Goal: Task Accomplishment & Management: Manage account settings

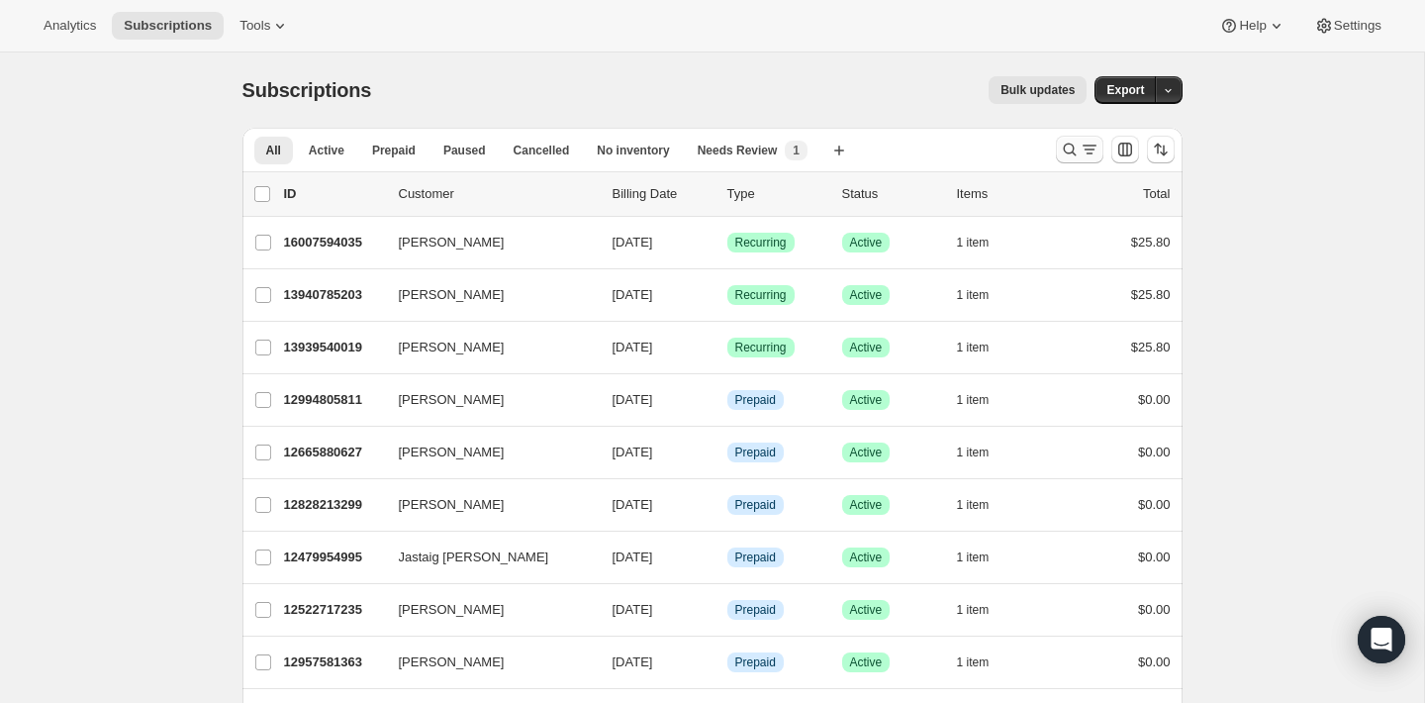
click at [1058, 151] on button "Search and filter results" at bounding box center [1080, 150] width 48 height 28
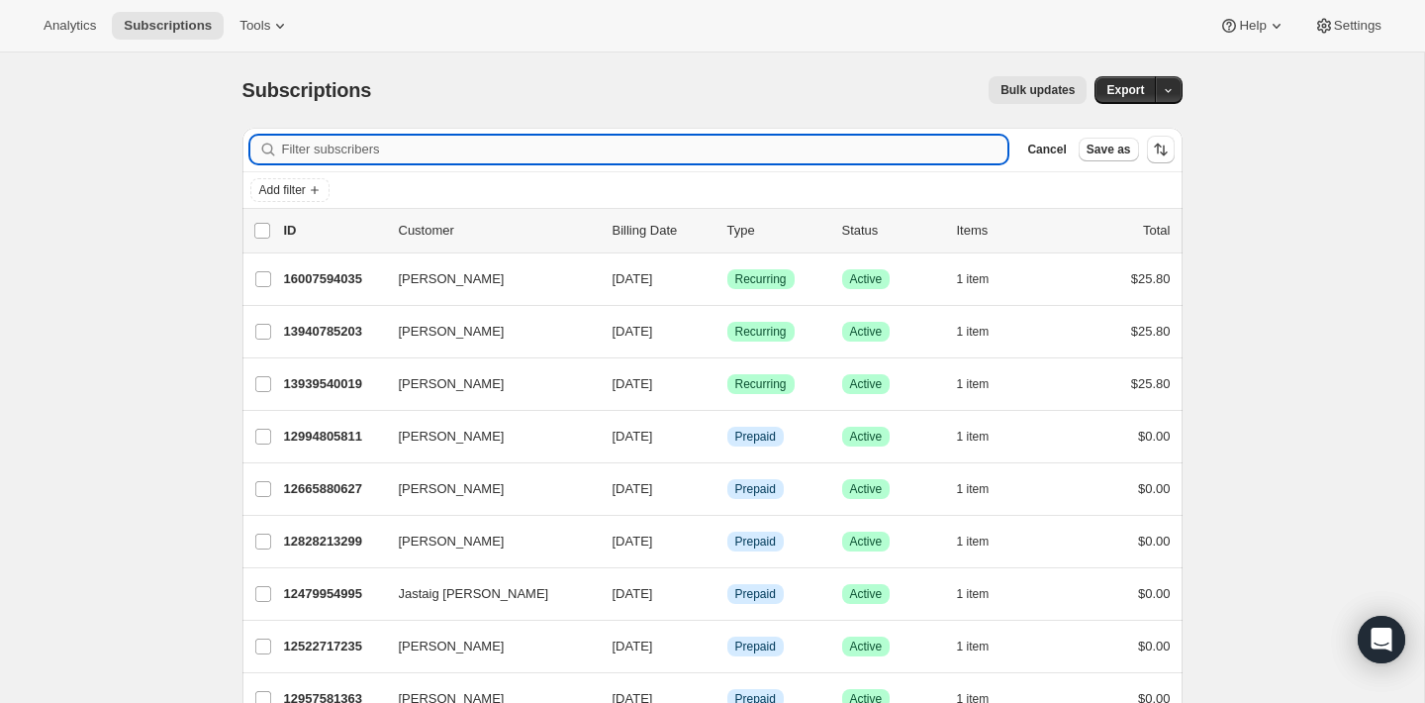
click at [895, 148] on input "Filter subscribers" at bounding box center [645, 150] width 726 height 28
paste input "genevieve.lu.smith@gmail.com"
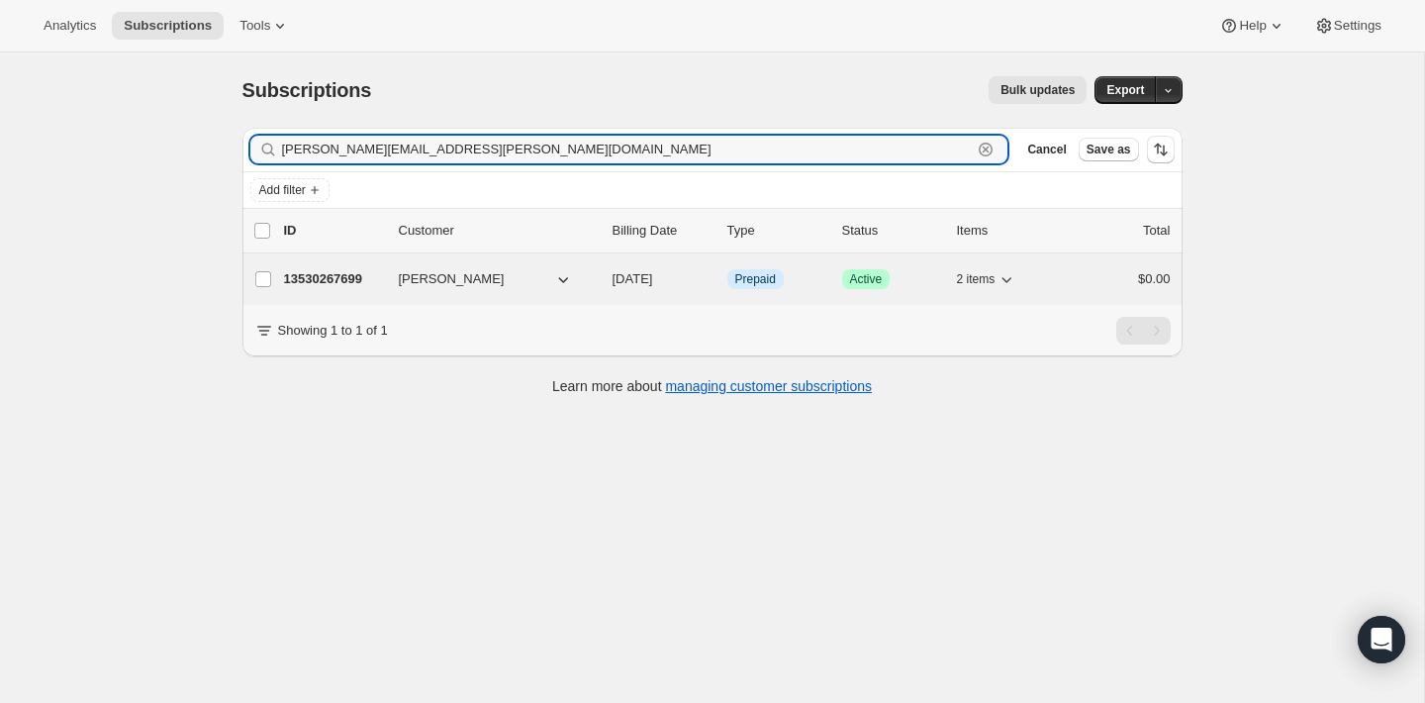
type input "genevieve.lu.smith@gmail.com"
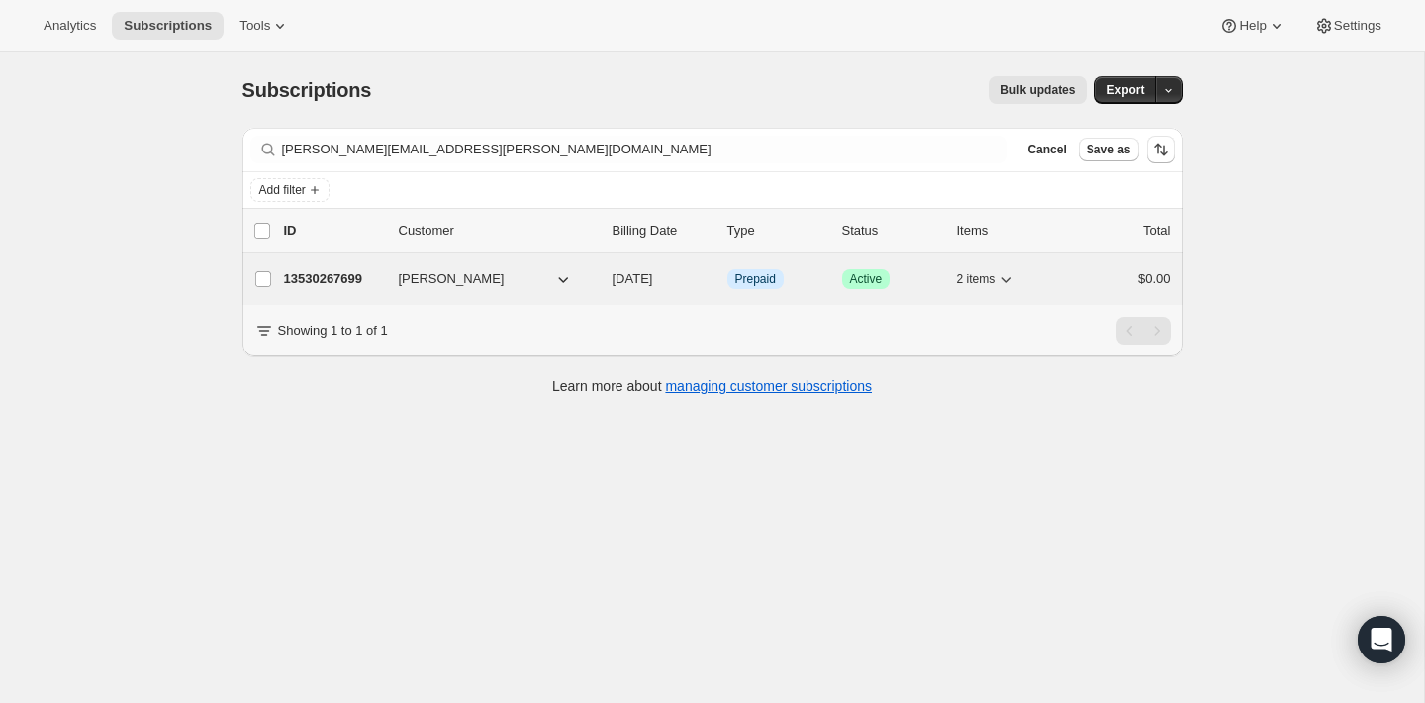
click at [326, 277] on p "13530267699" at bounding box center [333, 279] width 99 height 20
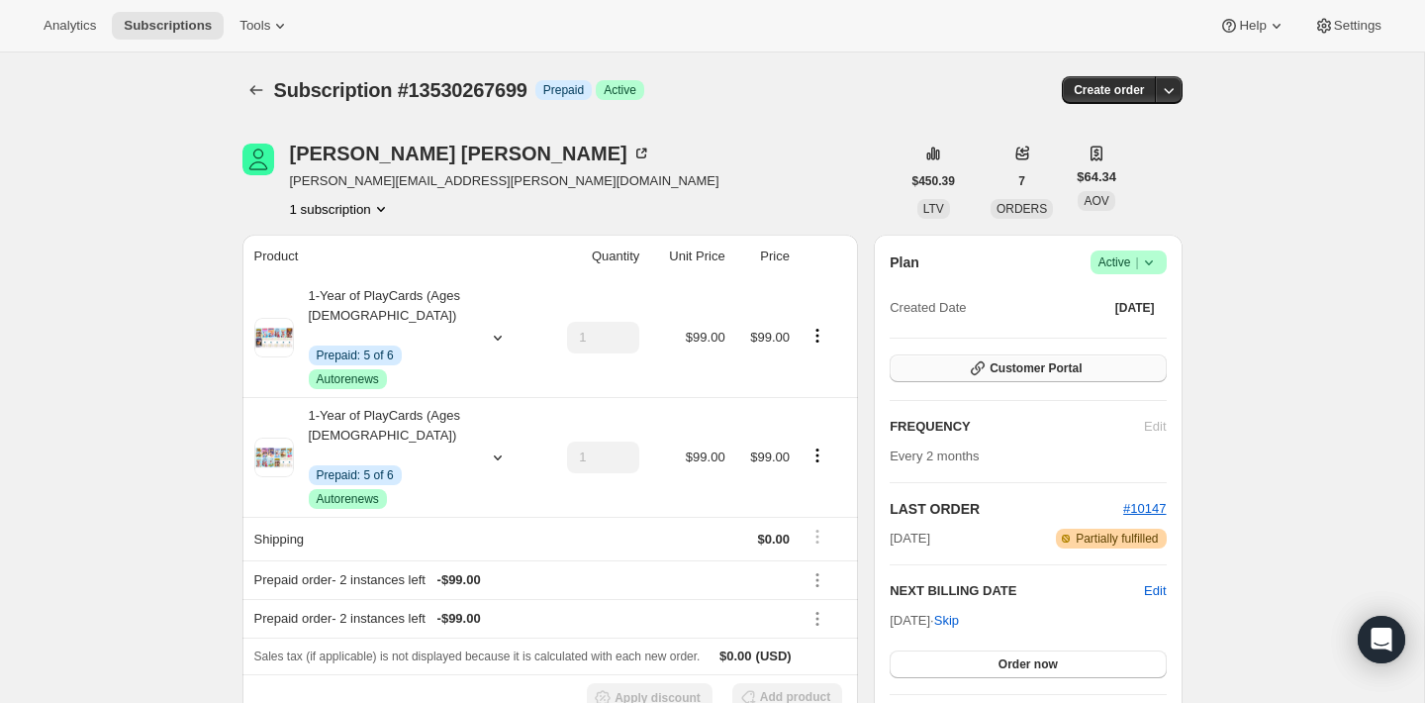
click at [978, 366] on icon "button" at bounding box center [978, 368] width 14 height 14
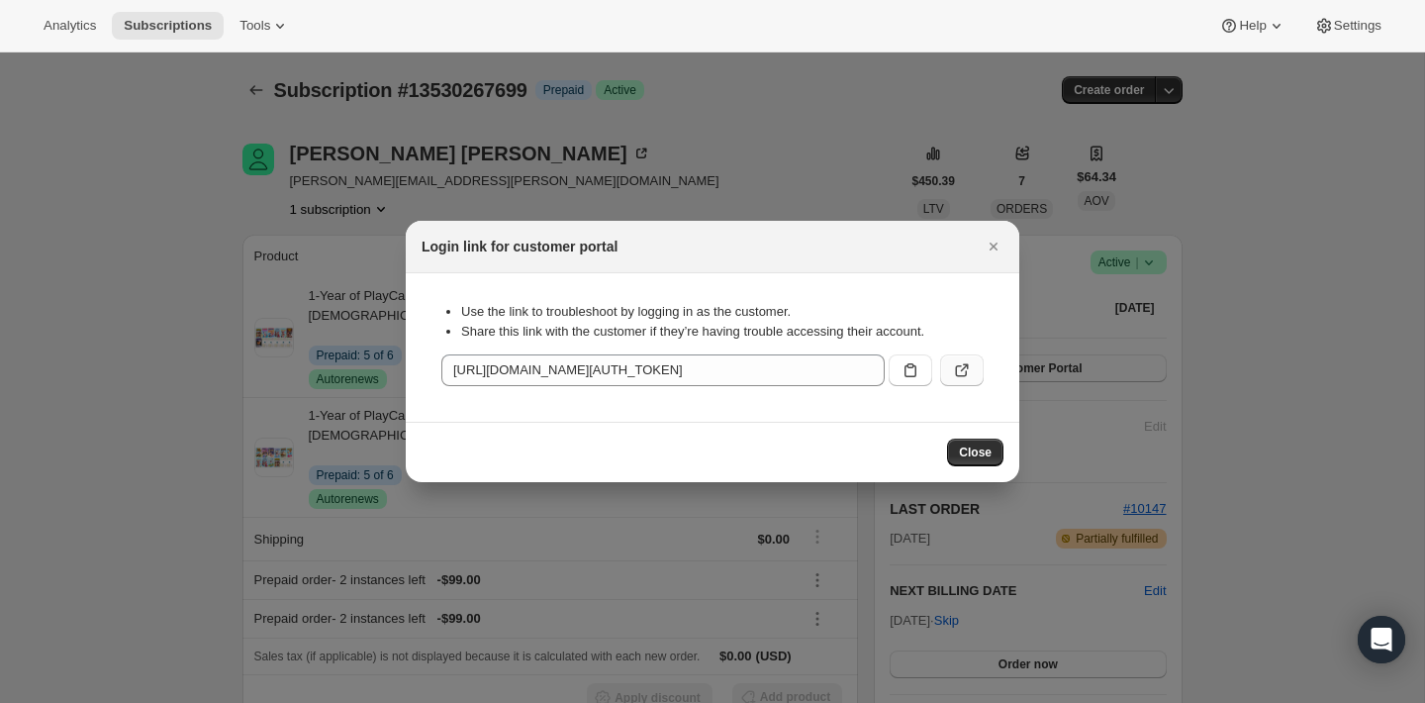
click at [963, 367] on icon ":rci:" at bounding box center [962, 370] width 20 height 20
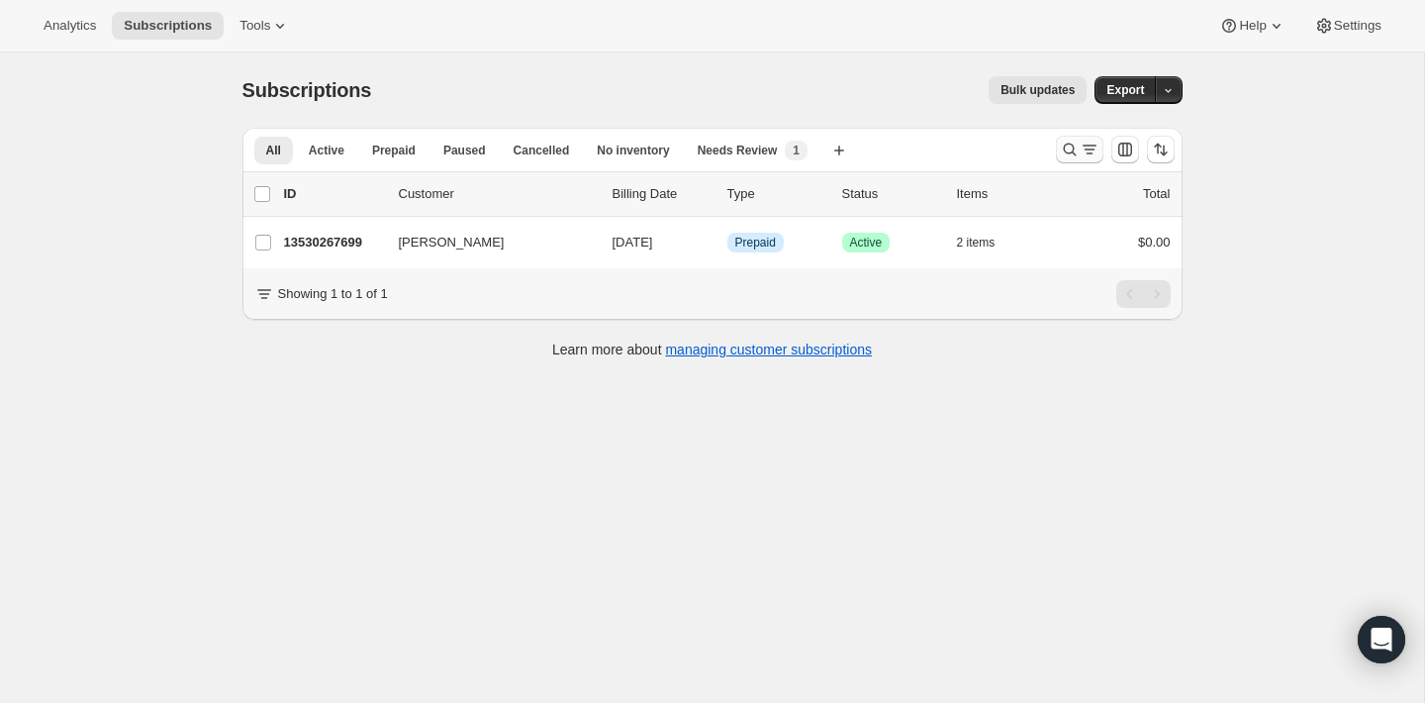
click at [1070, 138] on button "Search and filter results" at bounding box center [1080, 150] width 48 height 28
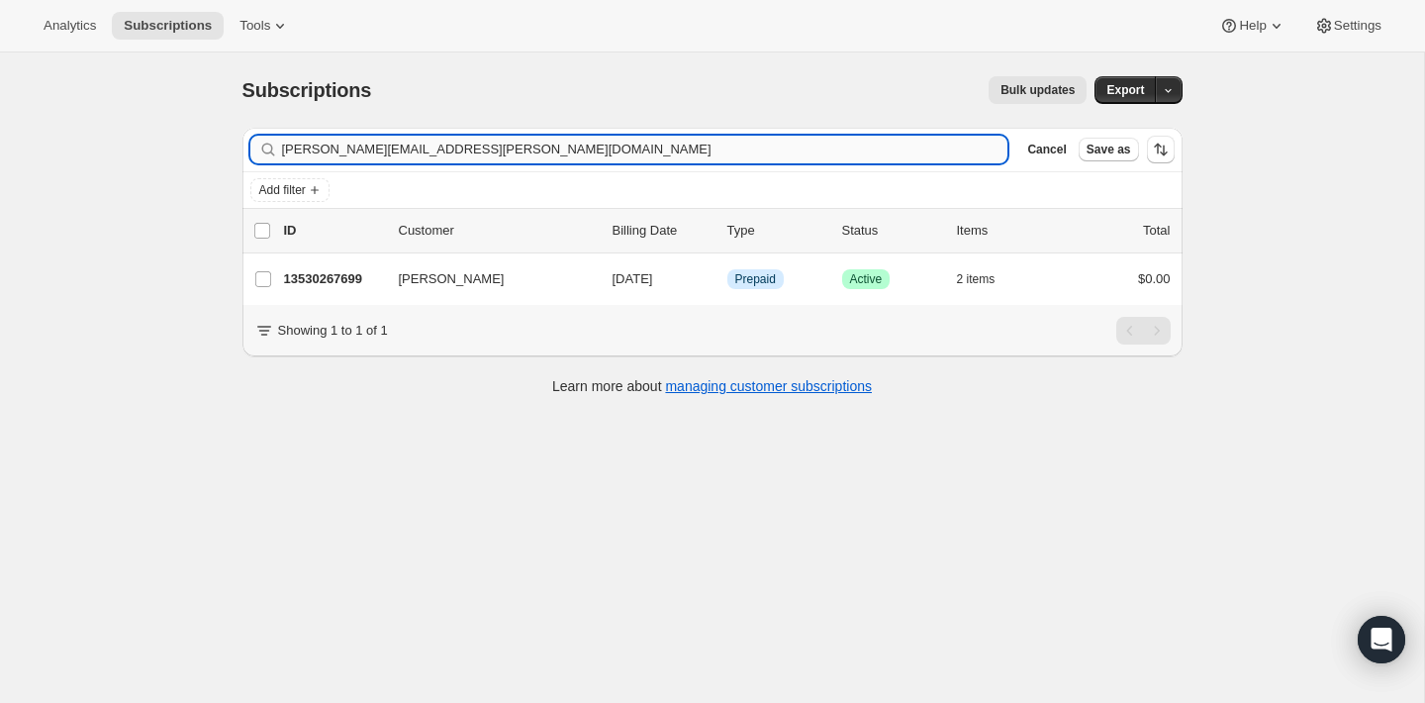
click at [654, 152] on input "genevieve.lu.smith@gmail.com" at bounding box center [645, 150] width 726 height 28
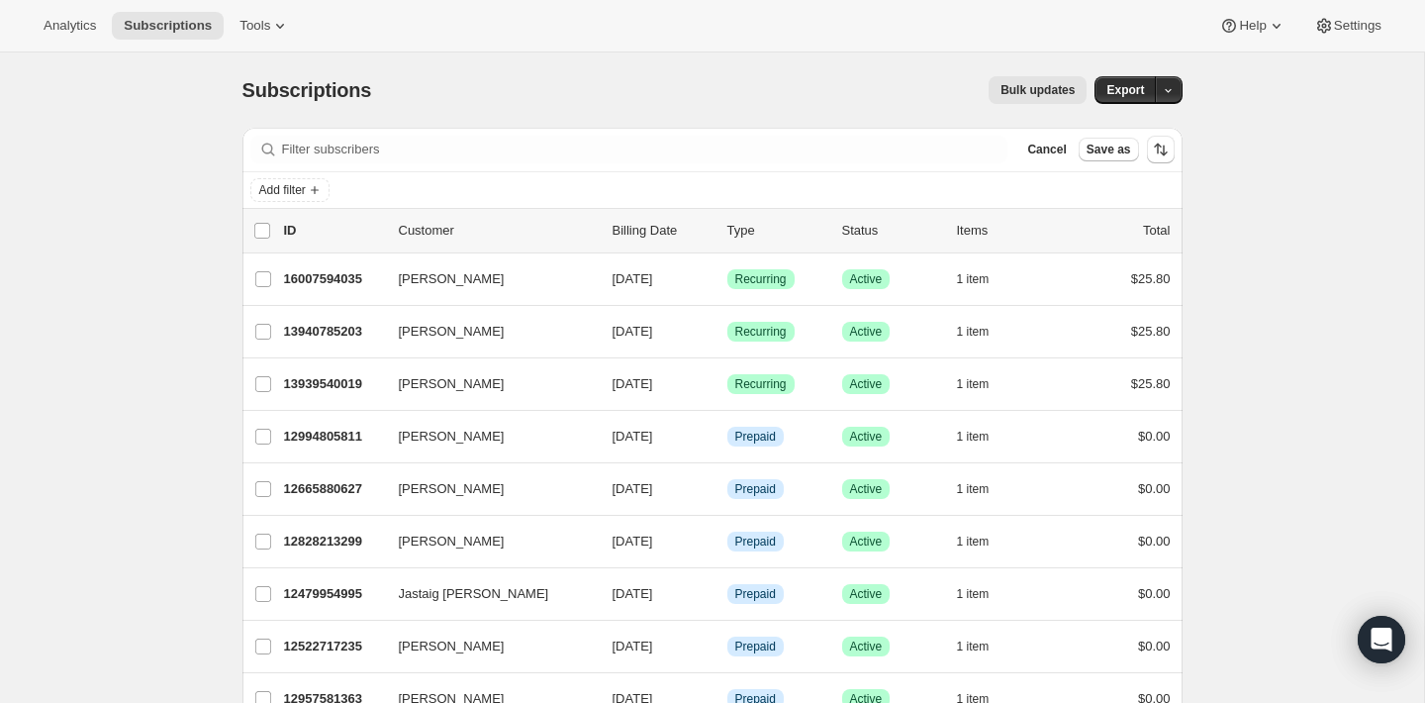
click at [1034, 84] on span "Bulk updates" at bounding box center [1038, 90] width 74 height 16
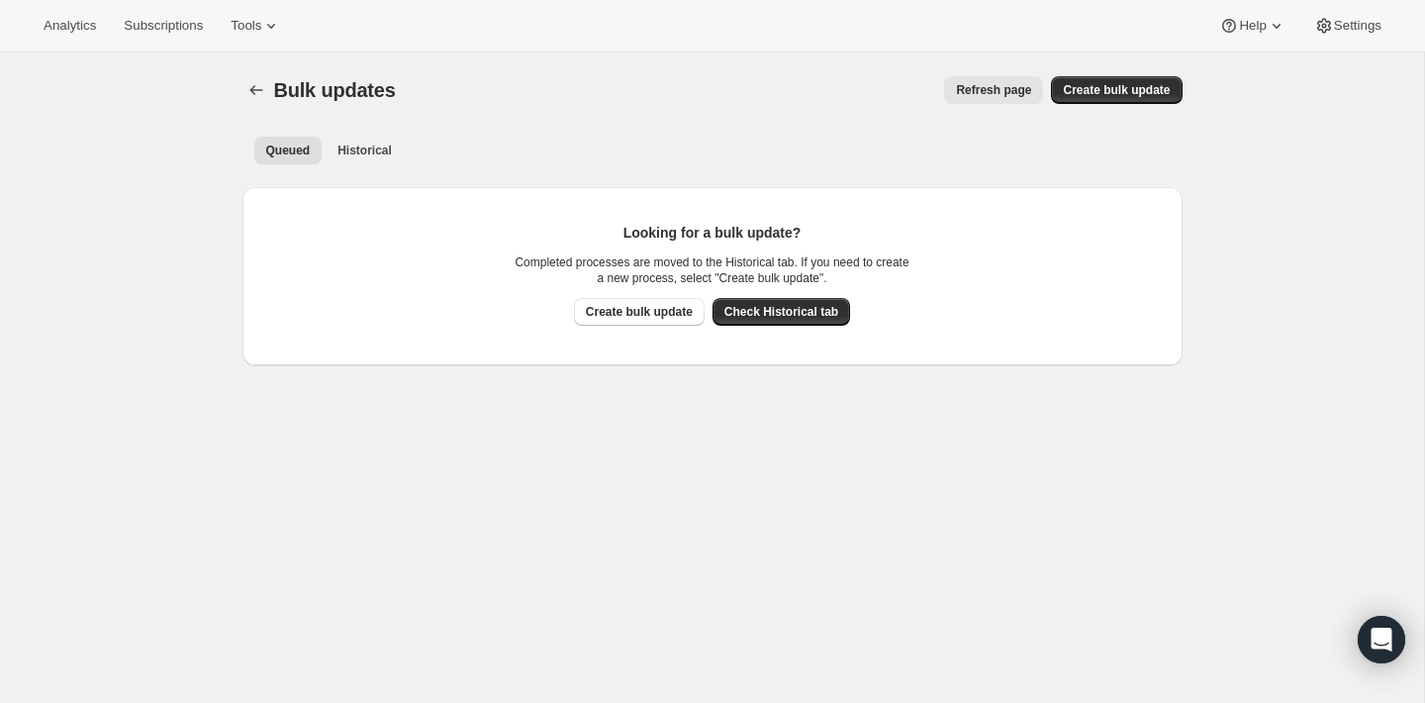
click at [662, 288] on div "Looking for a bulk update? Completed processes are moved to the Historical tab.…" at bounding box center [713, 260] width 396 height 75
click at [662, 305] on span "Create bulk update" at bounding box center [639, 312] width 107 height 16
select select "11"
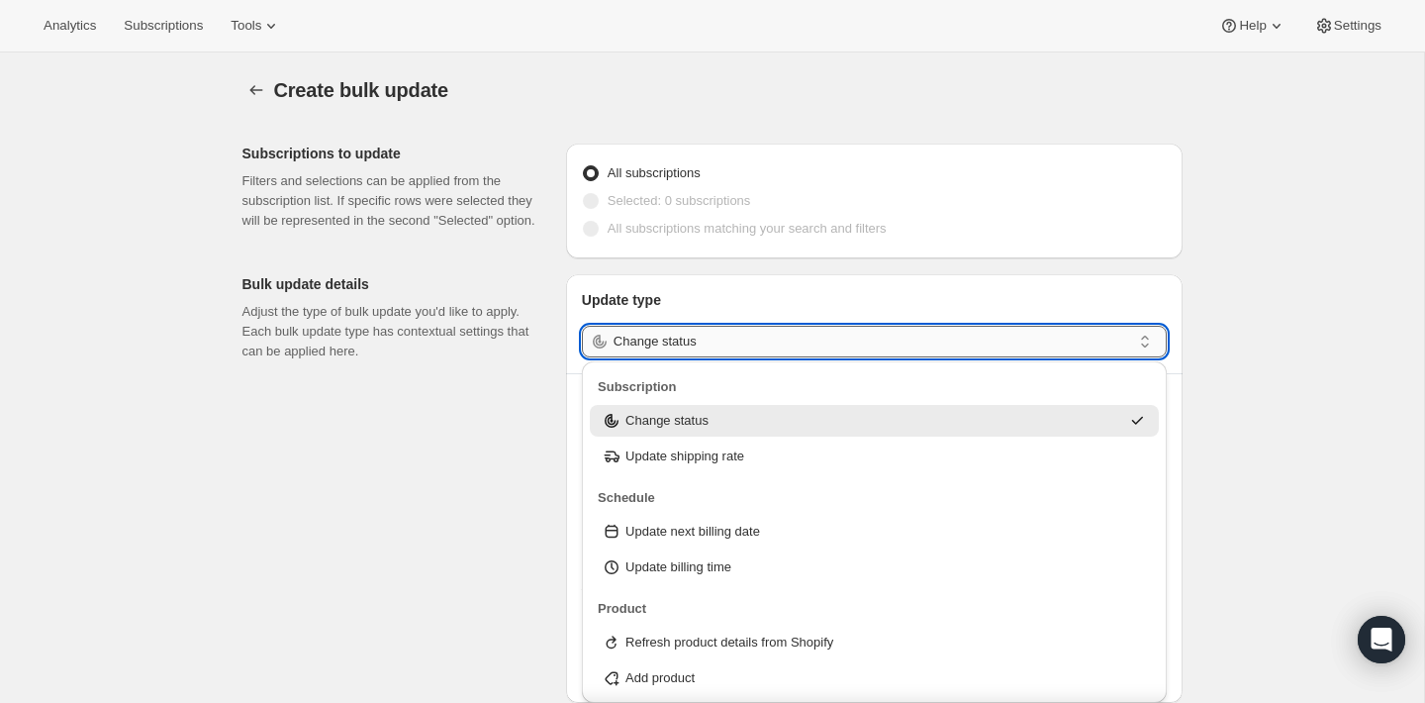
click at [646, 342] on input "Change status" at bounding box center [873, 342] width 518 height 32
click at [745, 538] on p "Update next billing date" at bounding box center [692, 532] width 135 height 20
type input "Update next billing date"
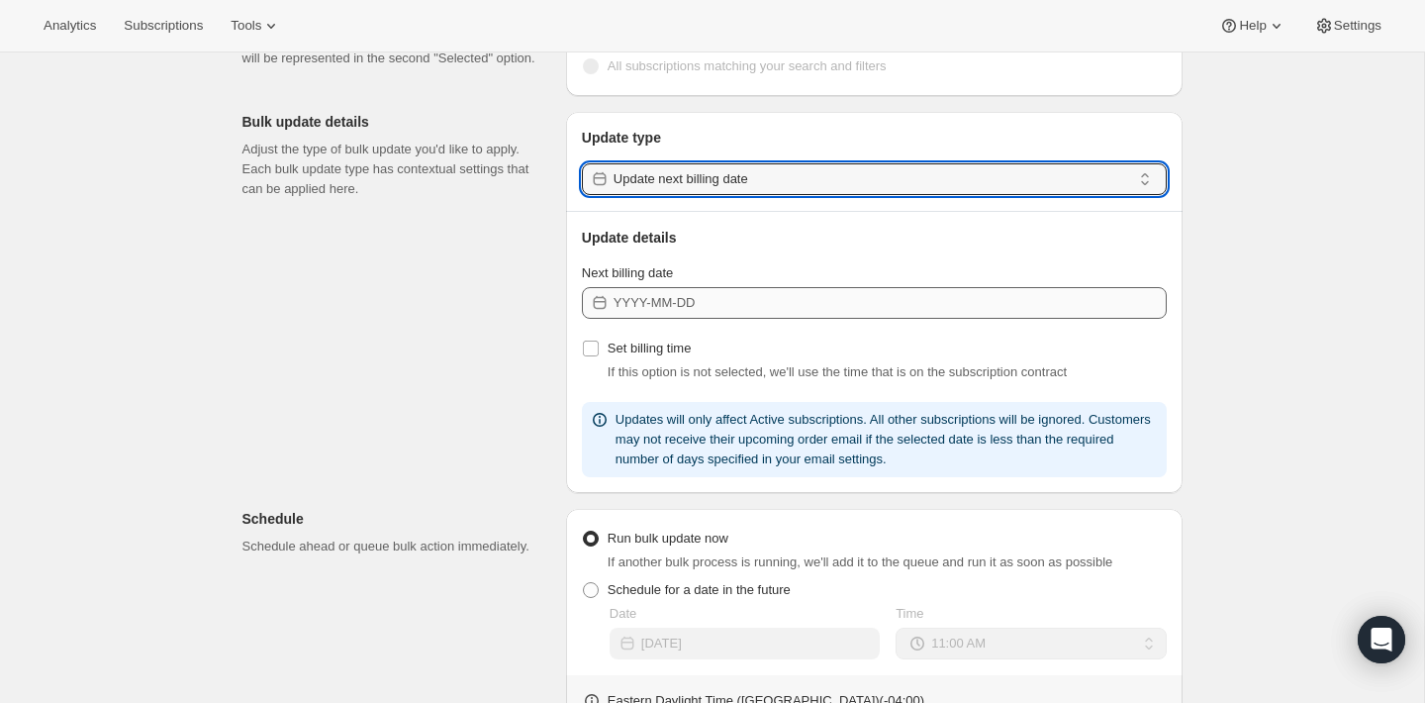
scroll to position [174, 0]
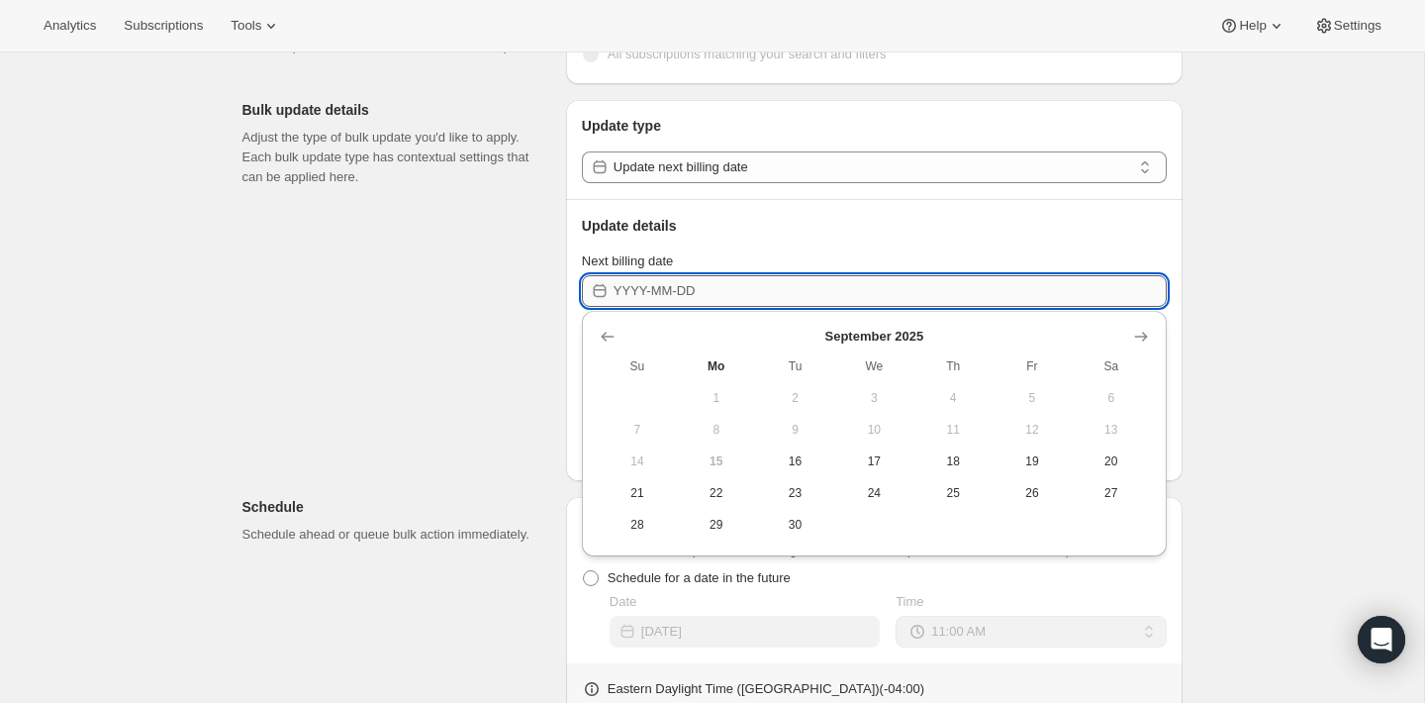
click at [653, 289] on input "Next billing date" at bounding box center [890, 291] width 553 height 32
click at [859, 489] on span "24" at bounding box center [873, 493] width 63 height 16
type input "2025-09-24"
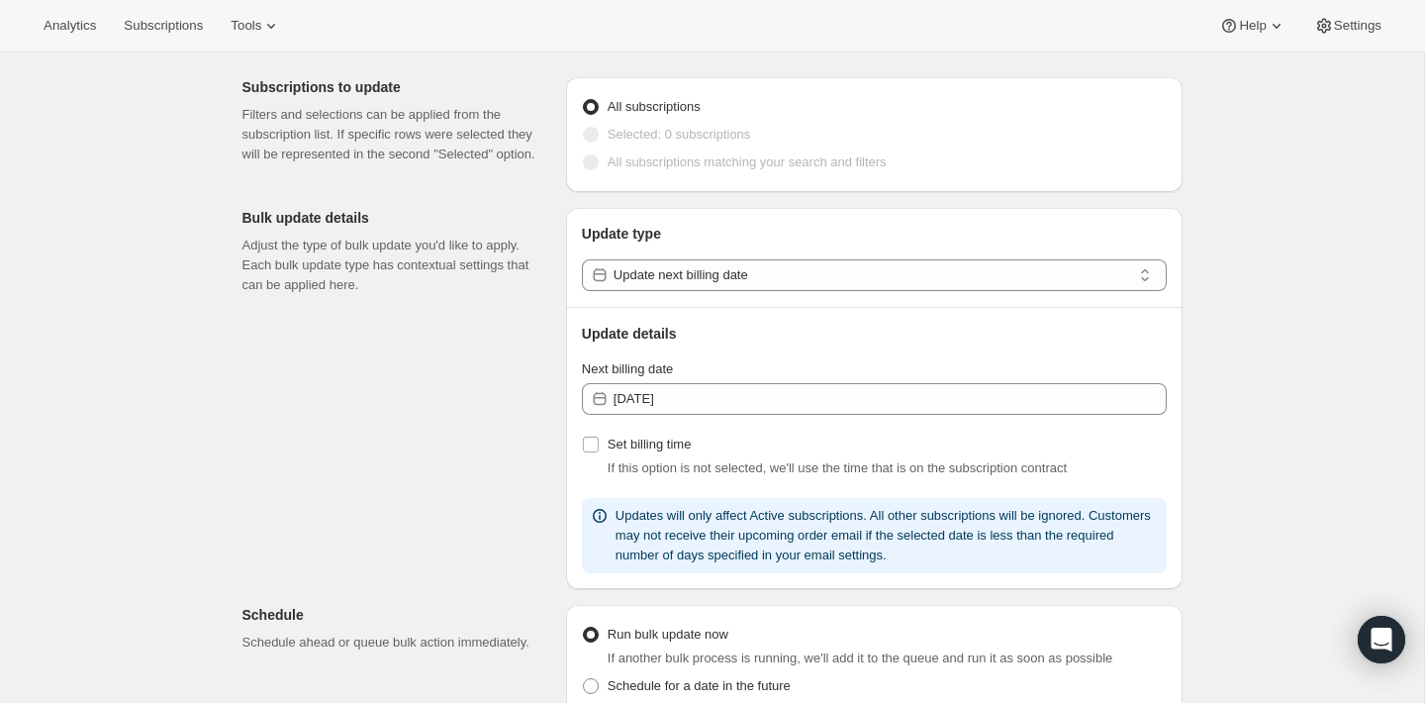
scroll to position [0, 0]
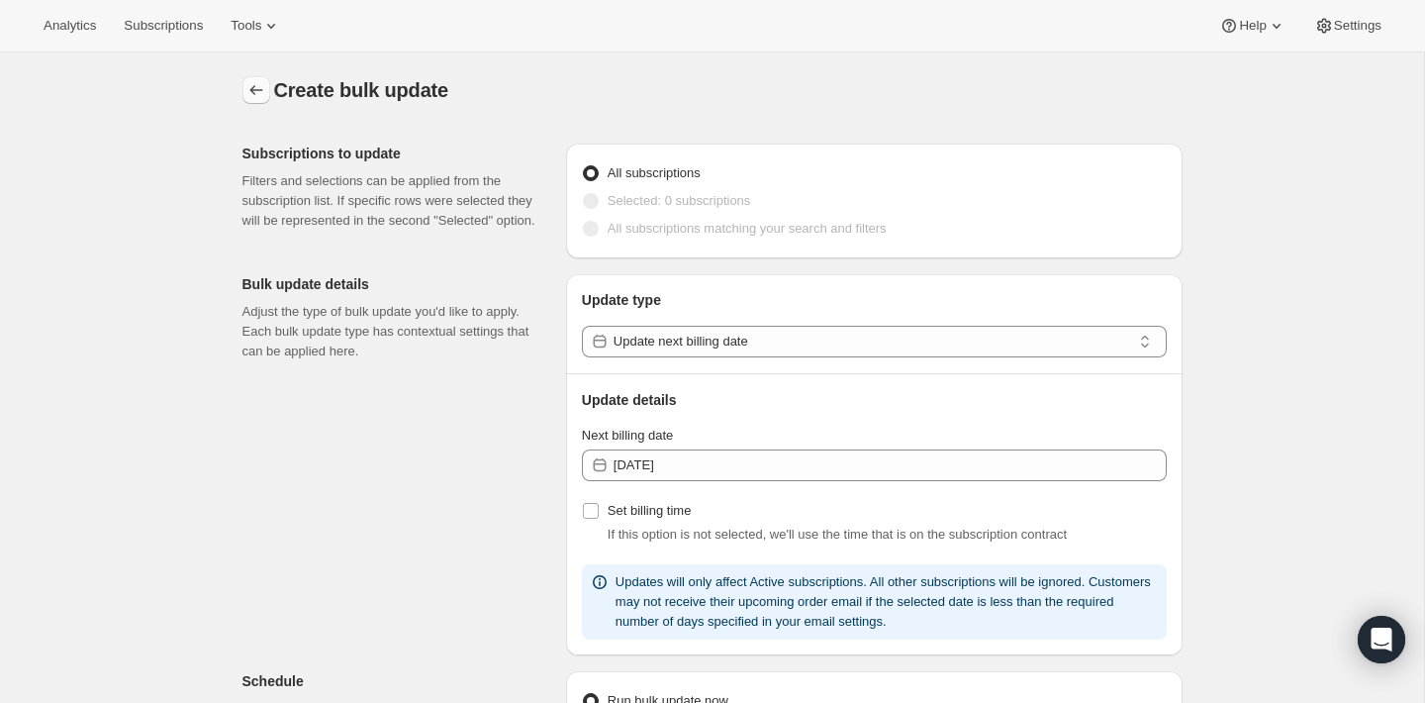
click at [267, 97] on button "button" at bounding box center [256, 90] width 28 height 28
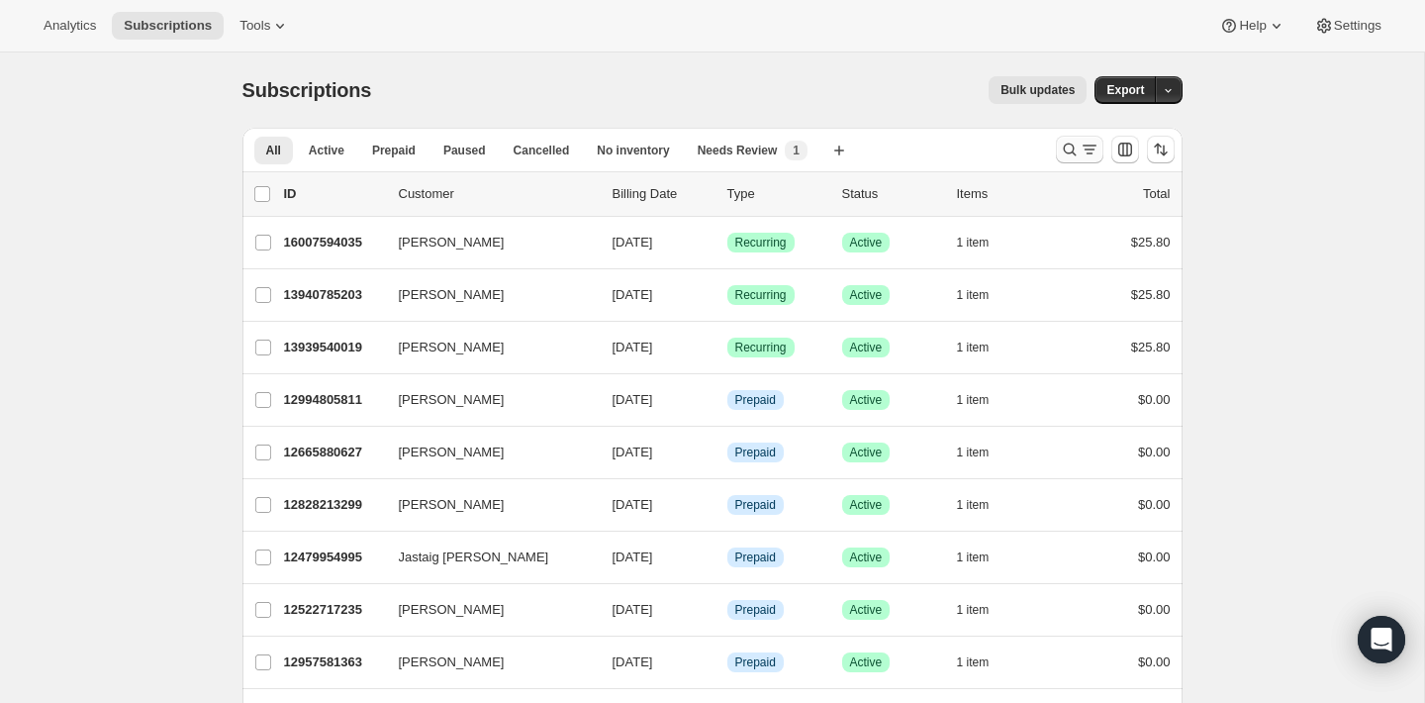
click at [1071, 143] on icon "Search and filter results" at bounding box center [1070, 150] width 20 height 20
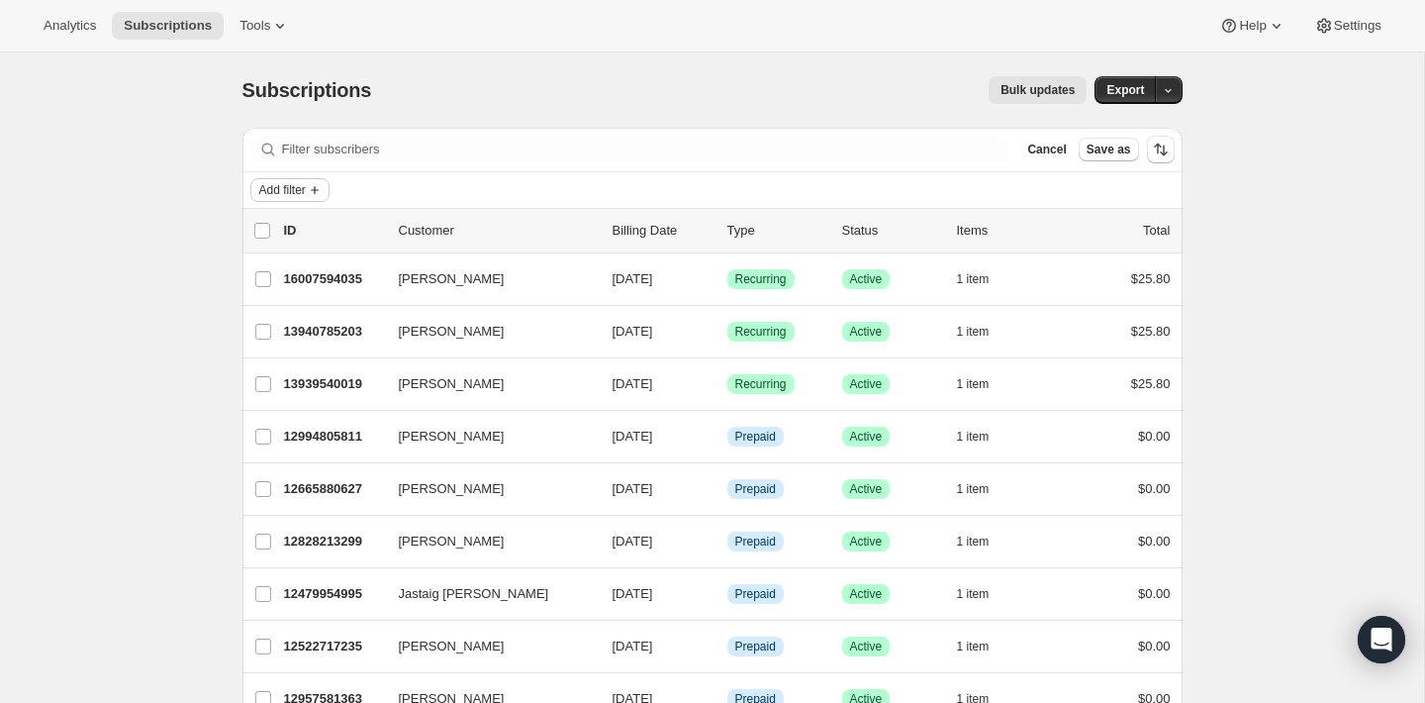
click at [296, 189] on span "Add filter" at bounding box center [282, 190] width 47 height 16
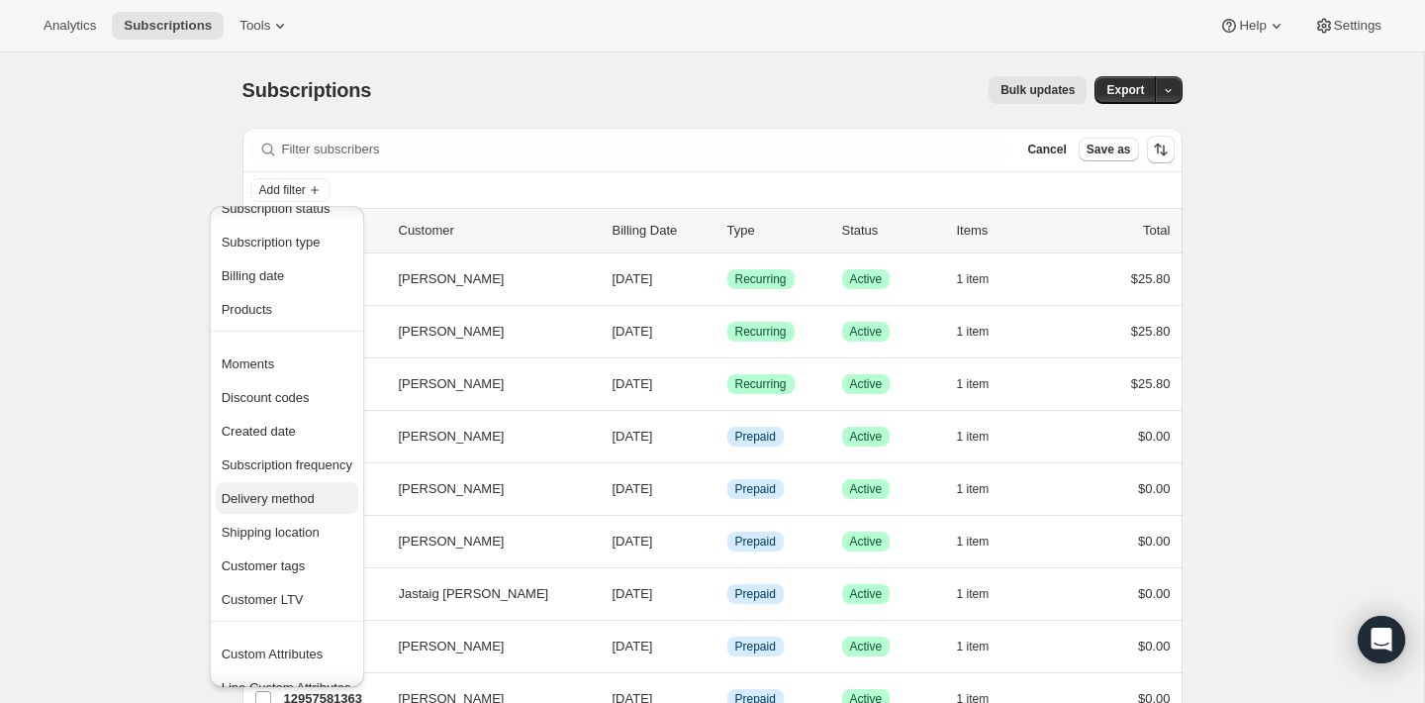
scroll to position [50, 0]
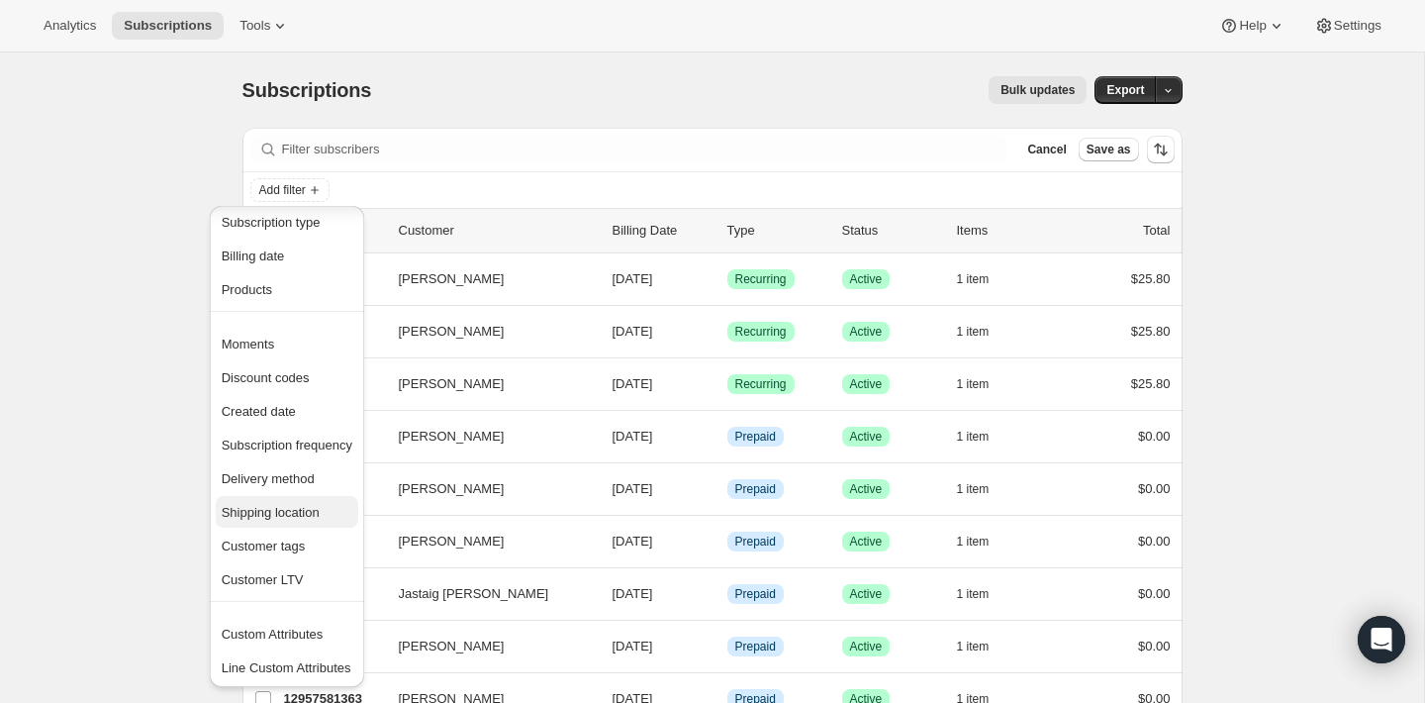
click at [312, 513] on span "Shipping location" at bounding box center [271, 512] width 98 height 15
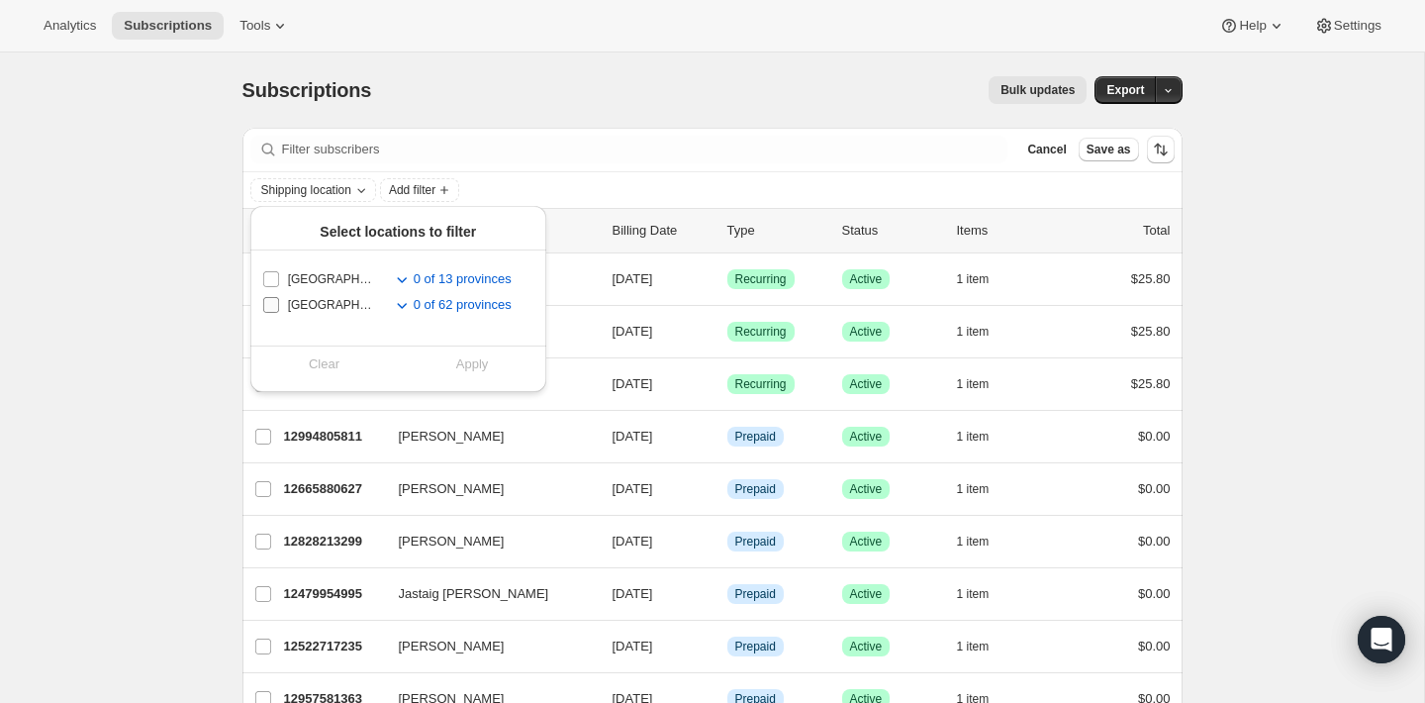
click at [269, 305] on input "United States" at bounding box center [271, 305] width 16 height 16
checkbox input "true"
click at [485, 355] on span "Apply" at bounding box center [472, 364] width 33 height 20
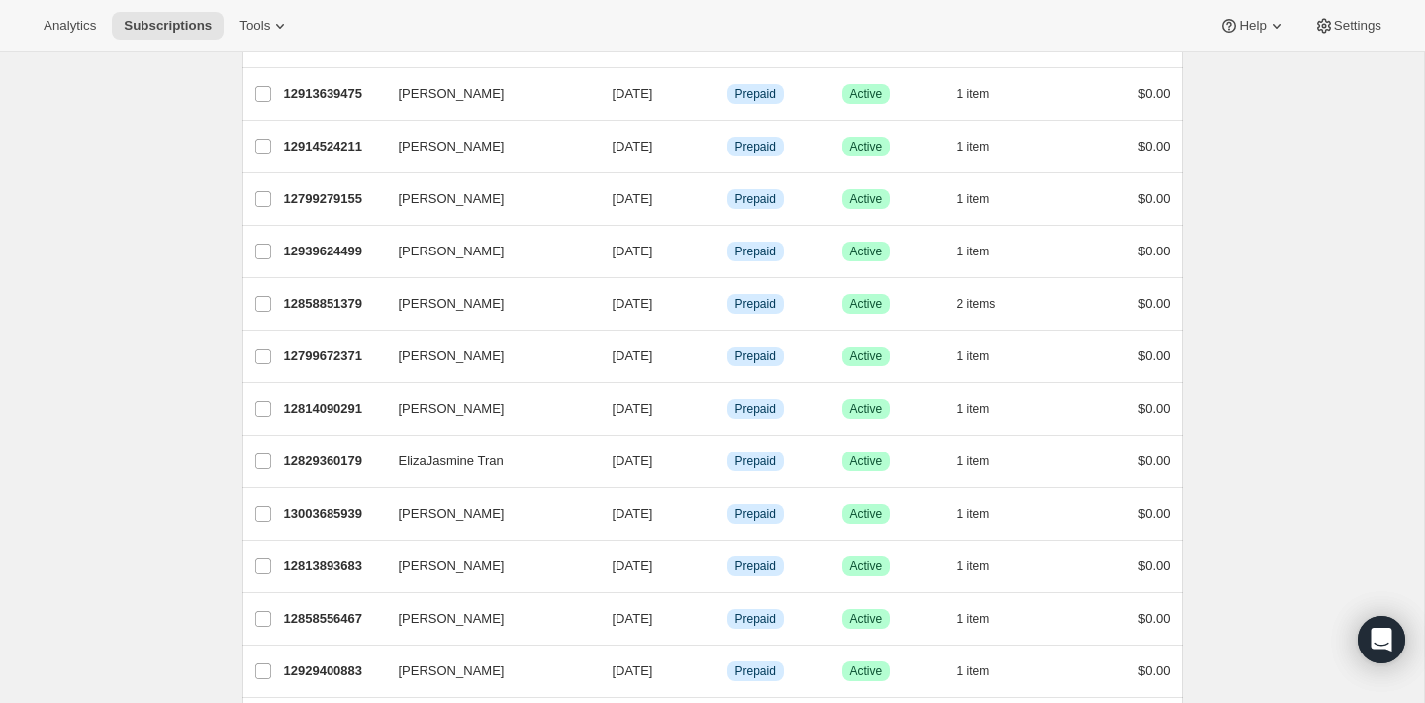
scroll to position [0, 0]
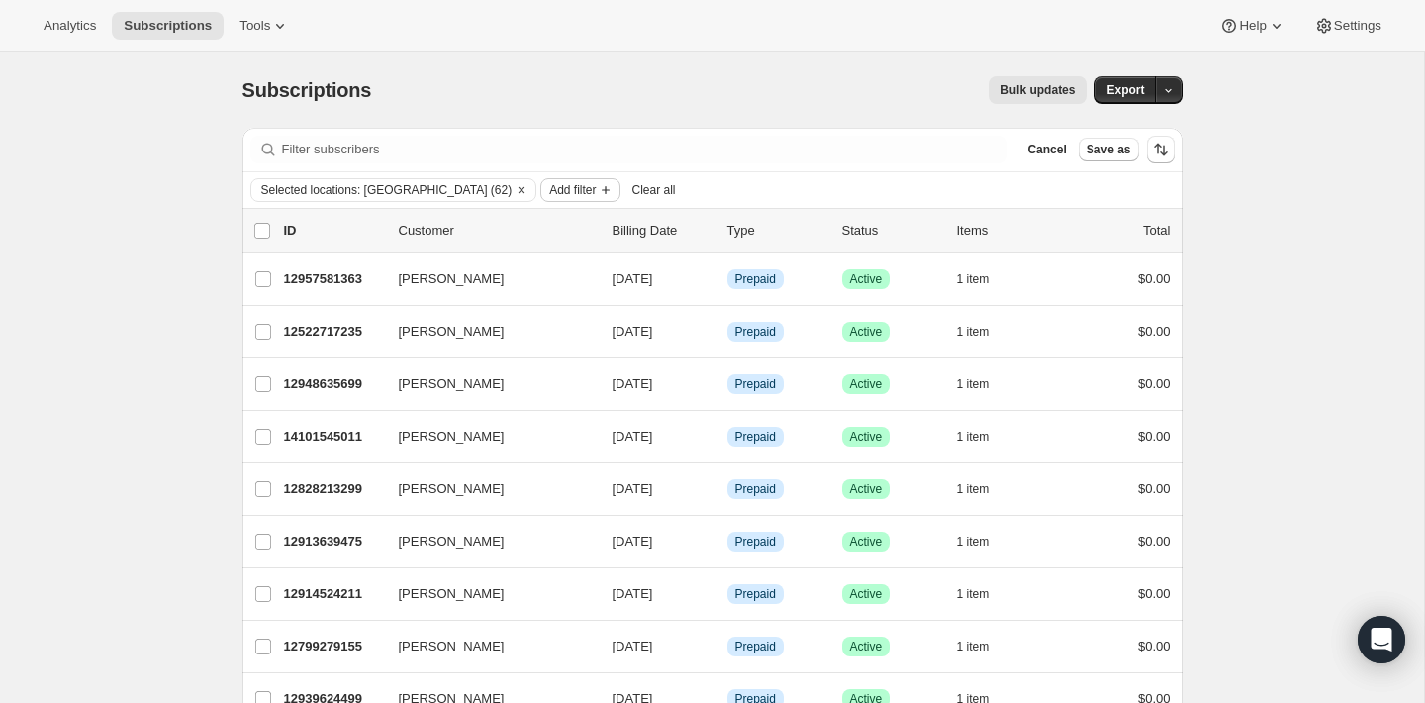
click at [549, 188] on span "Add filter" at bounding box center [572, 190] width 47 height 16
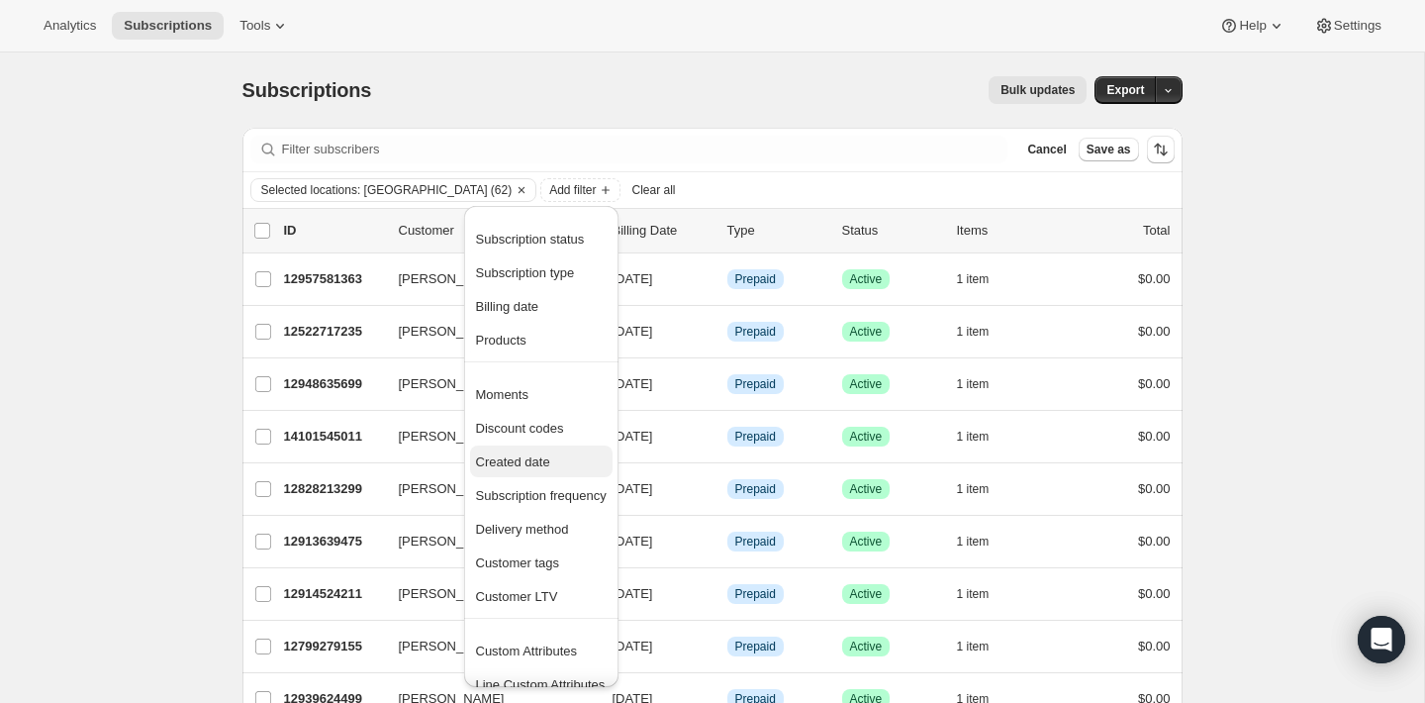
click at [529, 454] on span "Created date" at bounding box center [513, 461] width 74 height 15
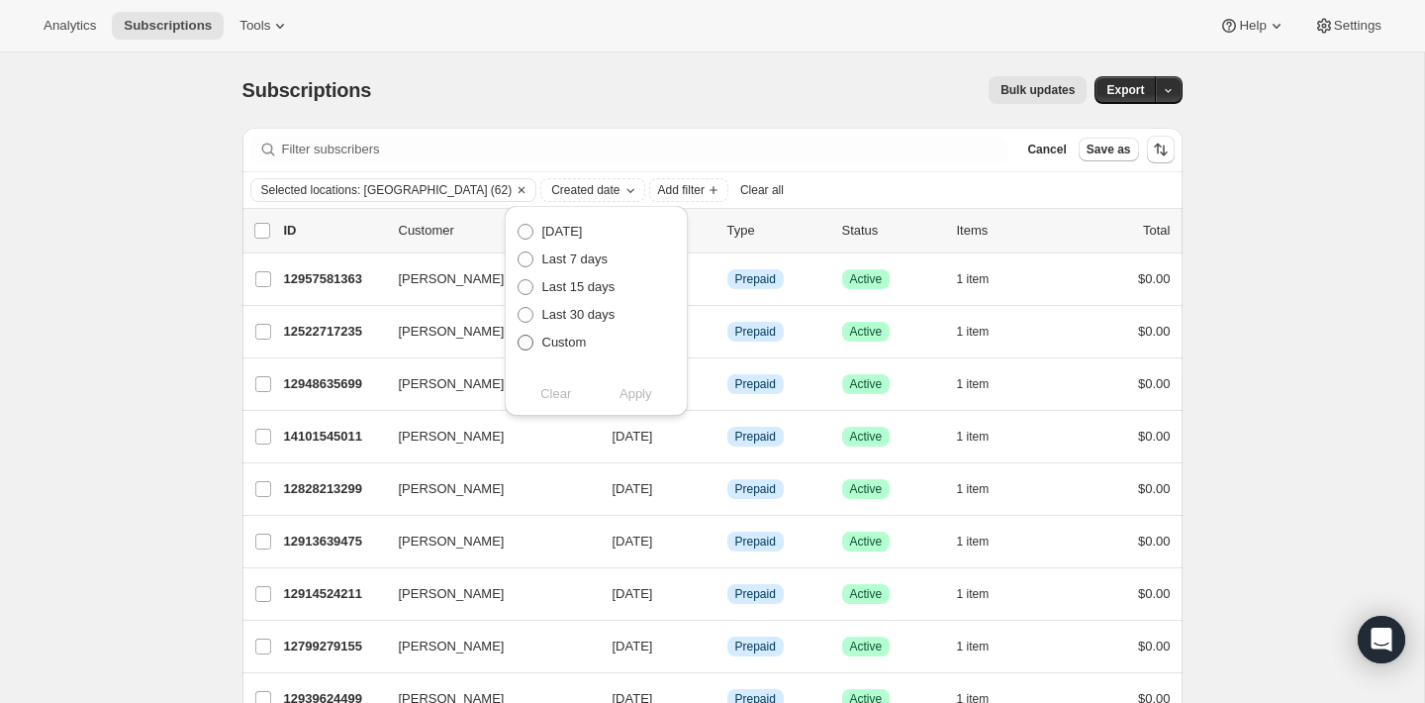
click at [543, 345] on span "Custom" at bounding box center [564, 342] width 45 height 15
click at [519, 336] on input "Custom" at bounding box center [518, 335] width 1 height 1
radio input "true"
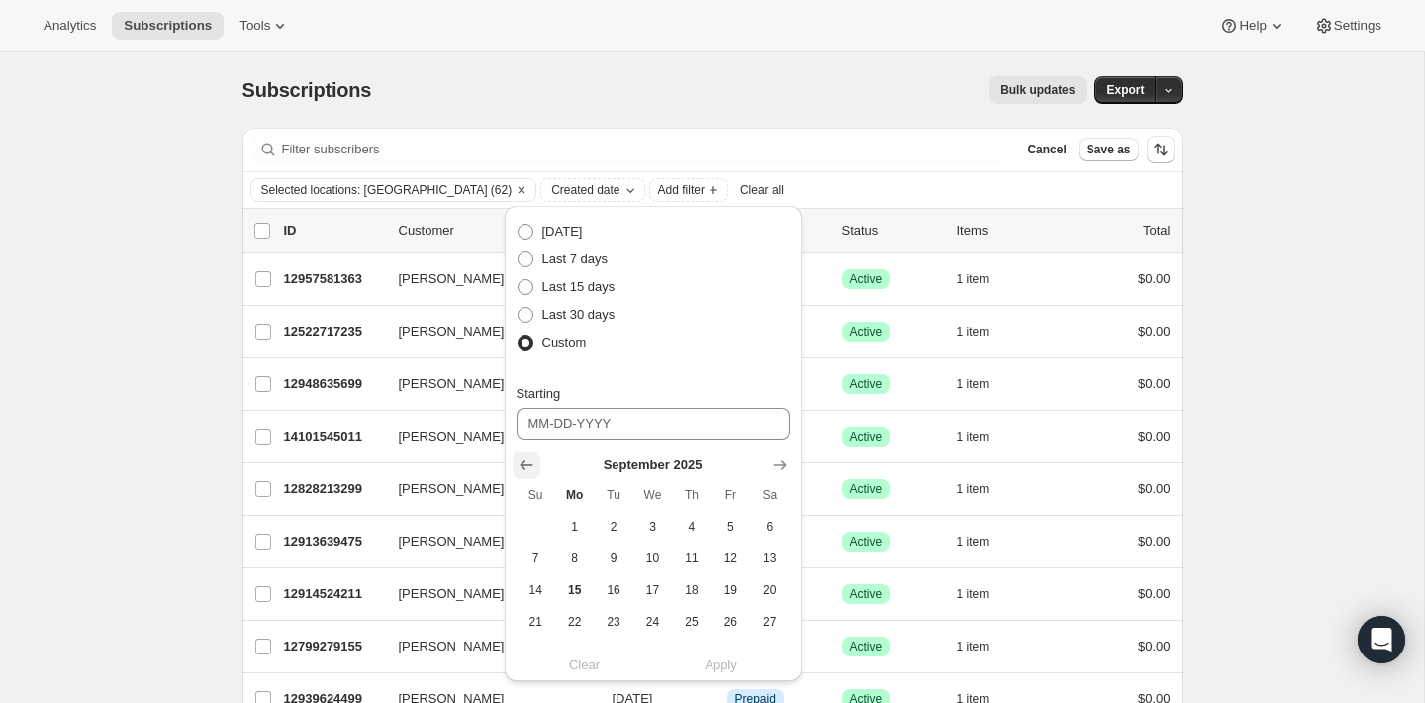
click at [524, 459] on icon "Show previous month, August 2025" at bounding box center [527, 465] width 20 height 20
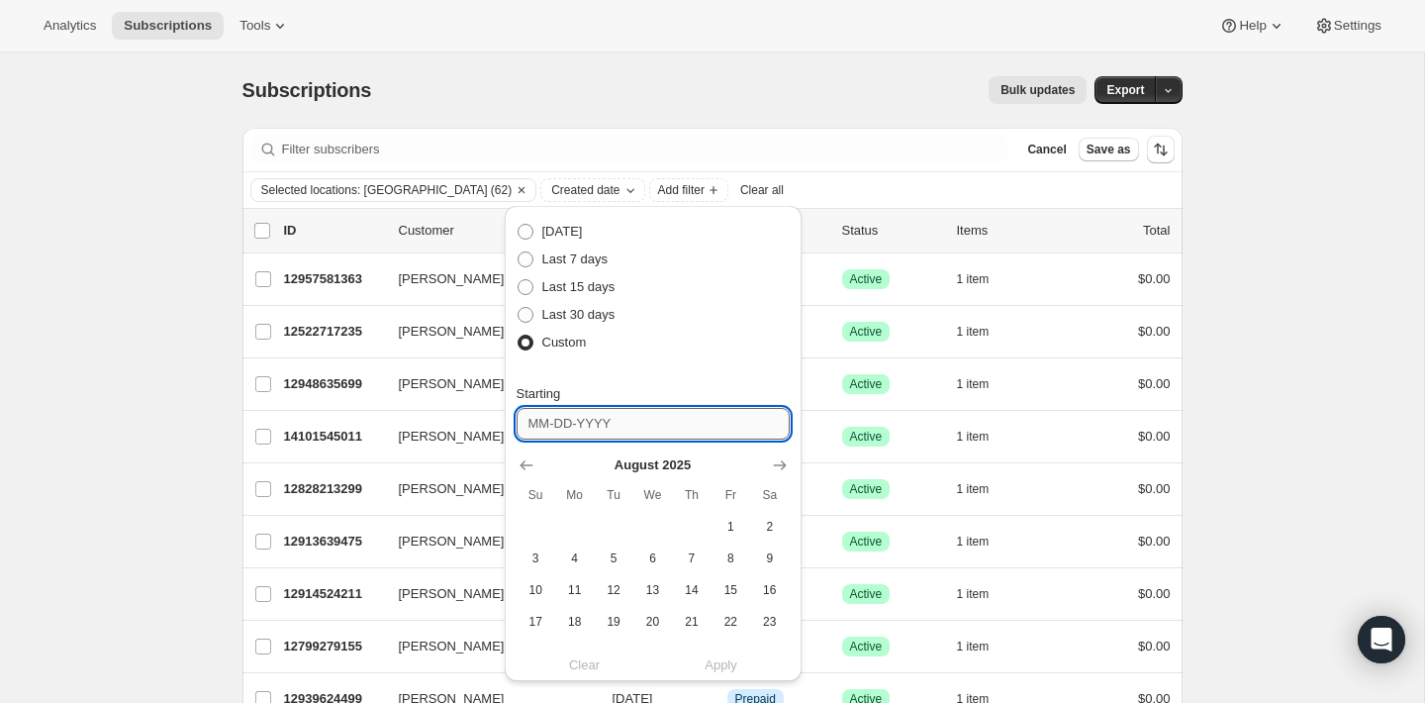
click at [558, 426] on input "Starting" at bounding box center [653, 424] width 273 height 32
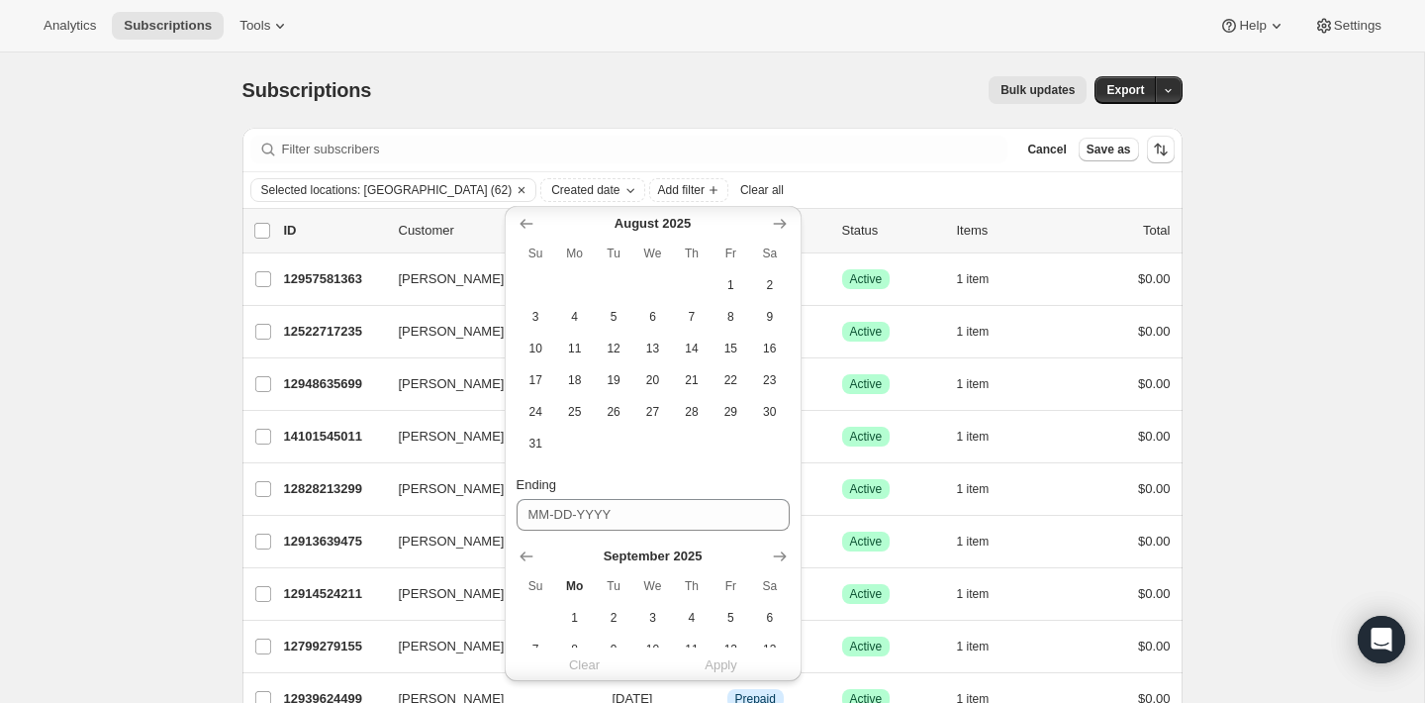
scroll to position [396, 0]
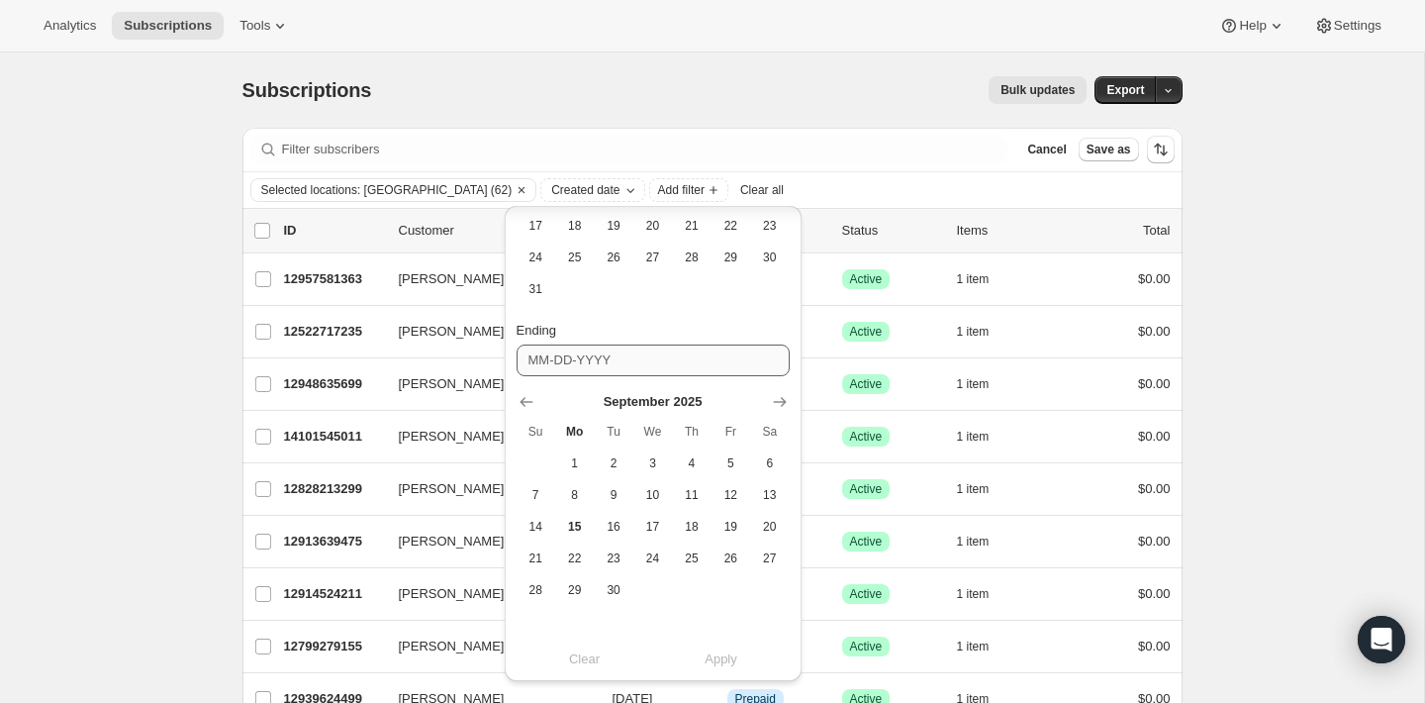
type input "2024-09-01"
click at [608, 355] on input "Ending" at bounding box center [653, 360] width 273 height 32
type input "2025-02-01"
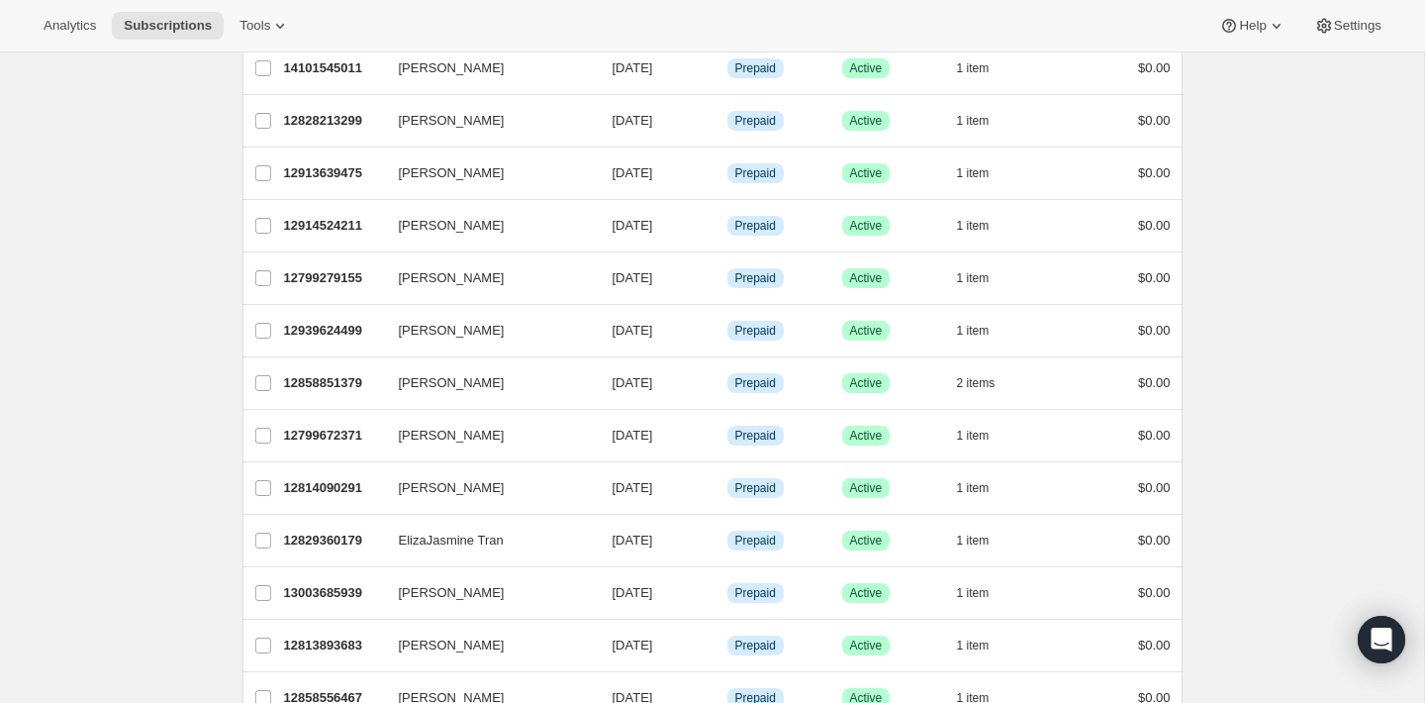
scroll to position [0, 0]
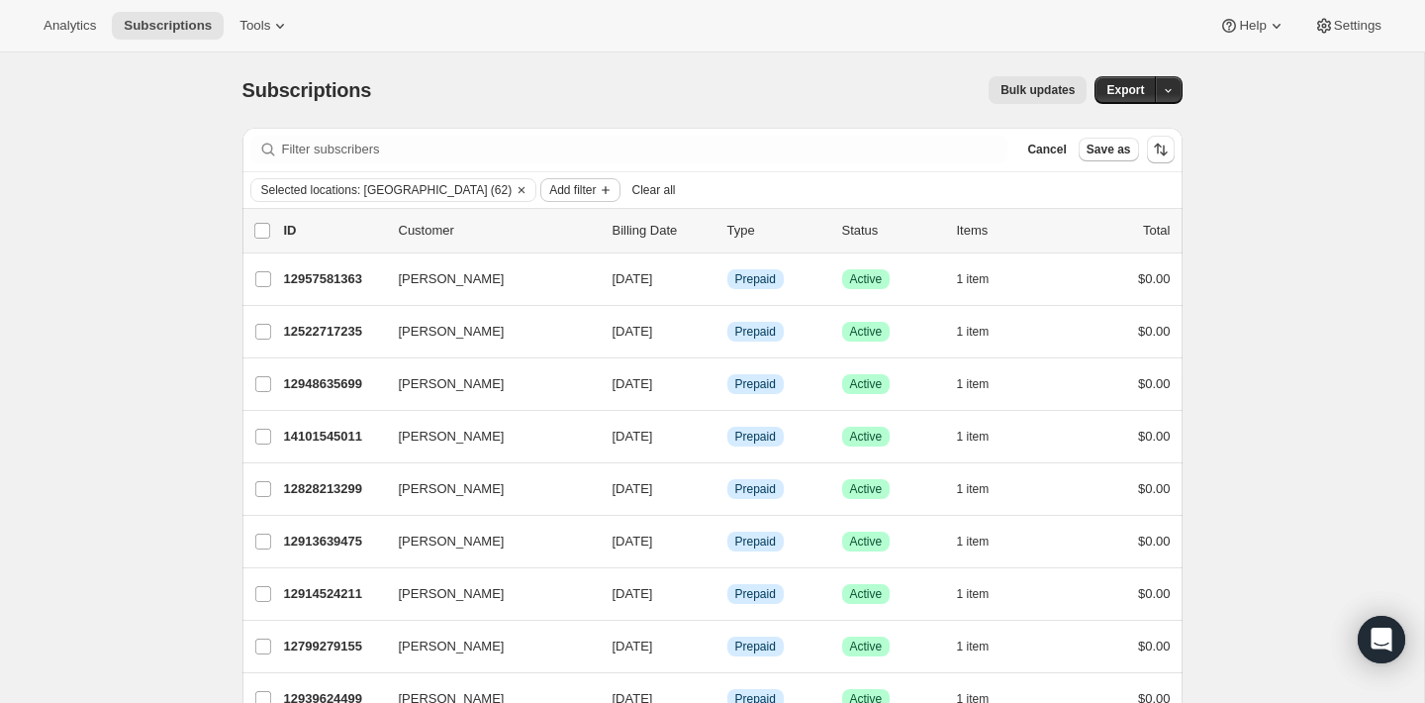
click at [598, 187] on icon "Add filter" at bounding box center [606, 190] width 16 height 16
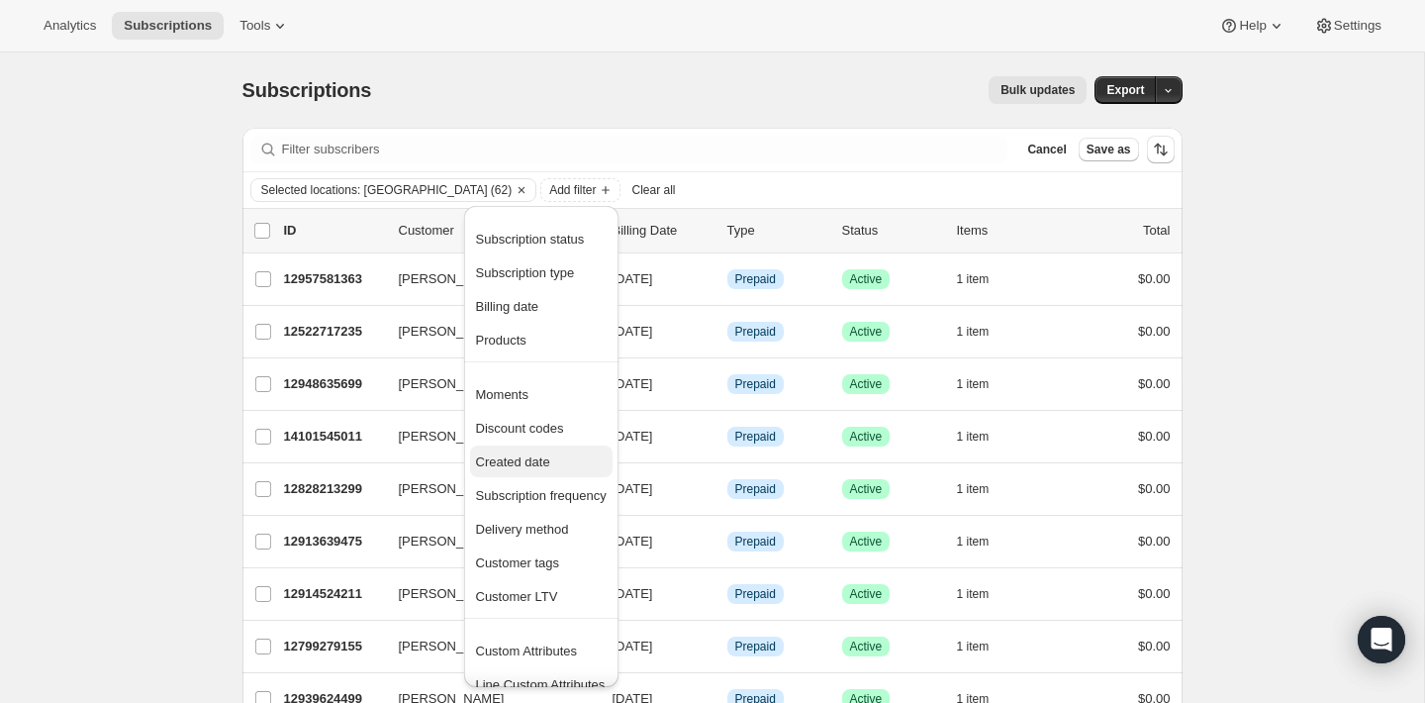
click at [540, 457] on span "Created date" at bounding box center [513, 461] width 74 height 15
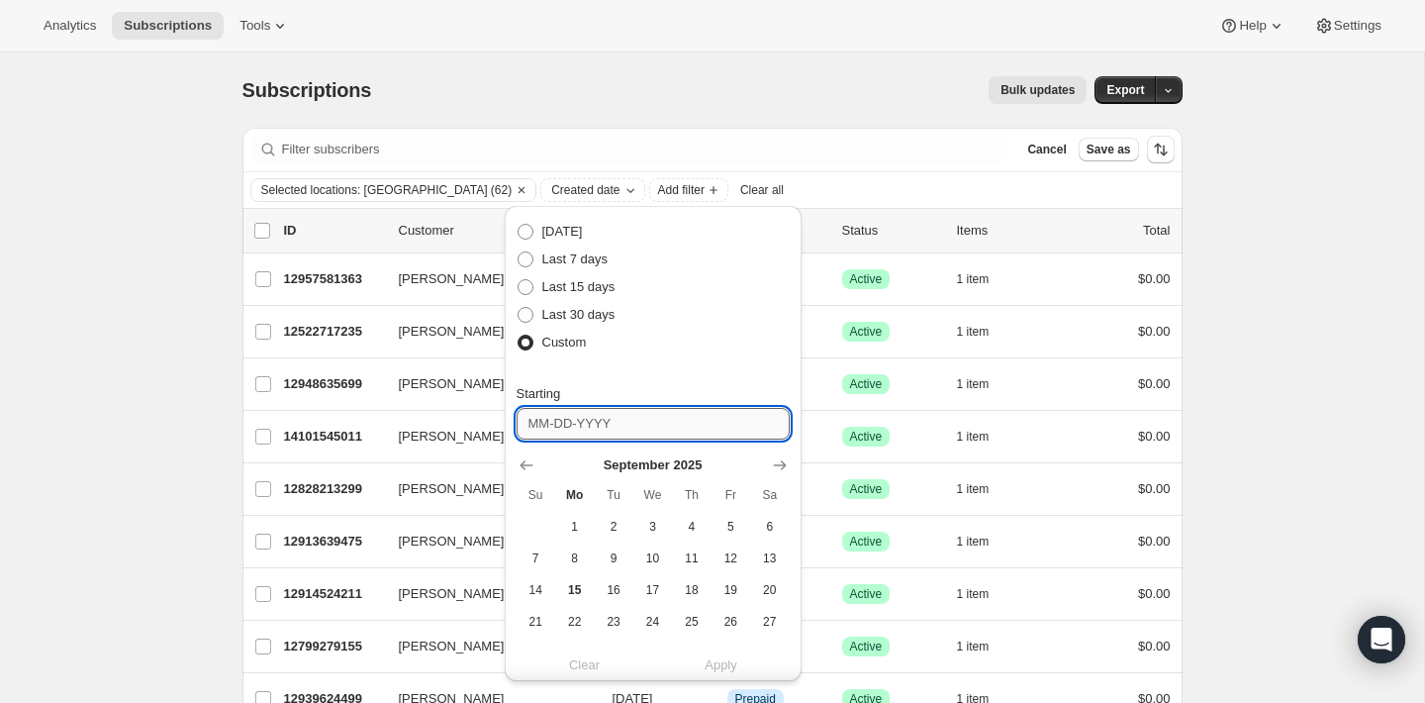
click at [615, 420] on input "Starting" at bounding box center [653, 424] width 273 height 32
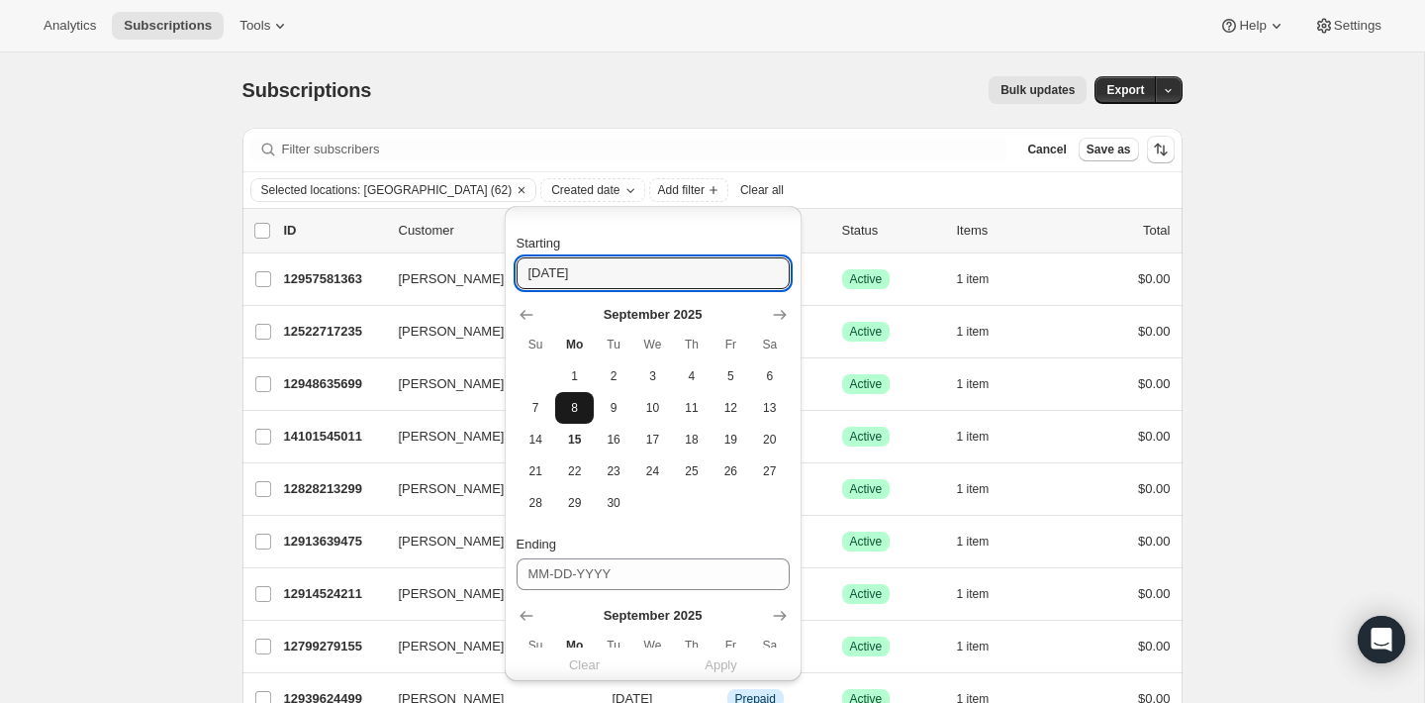
scroll to position [151, 0]
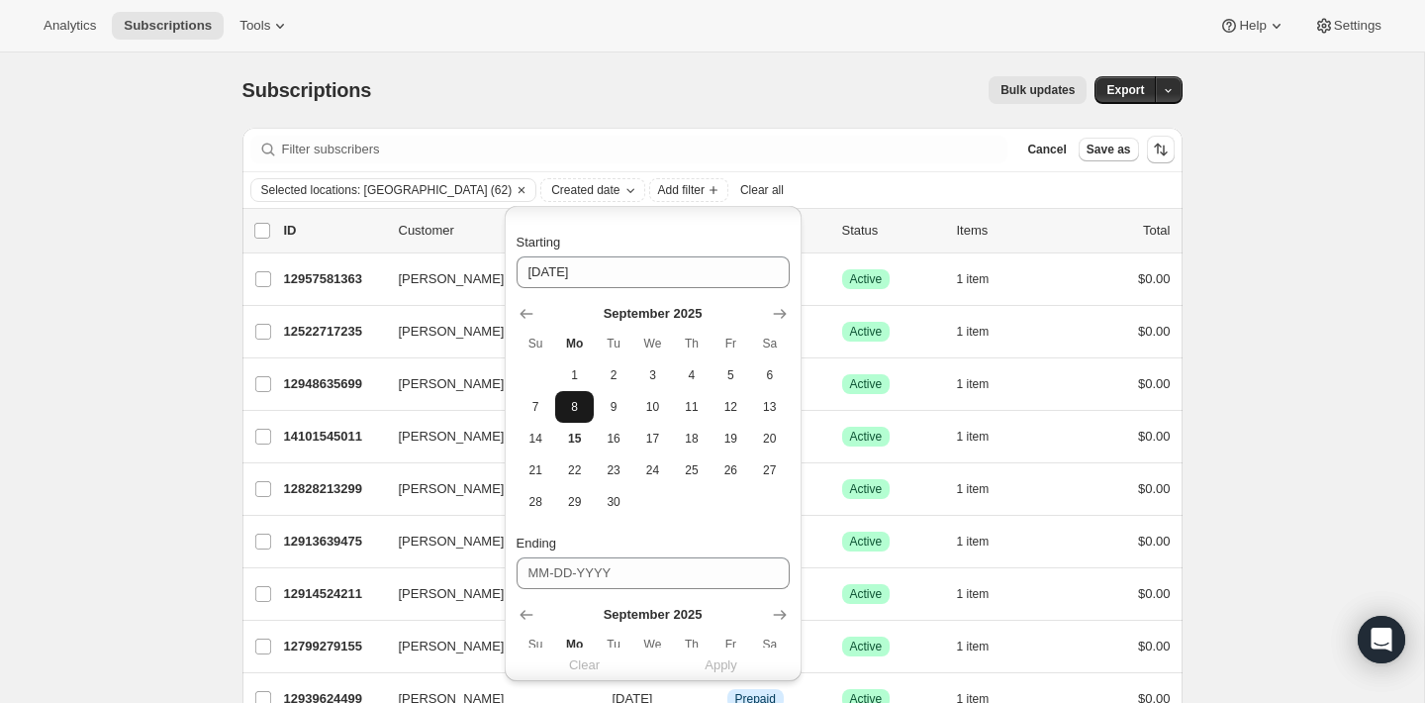
click at [563, 391] on button "8" at bounding box center [574, 407] width 39 height 32
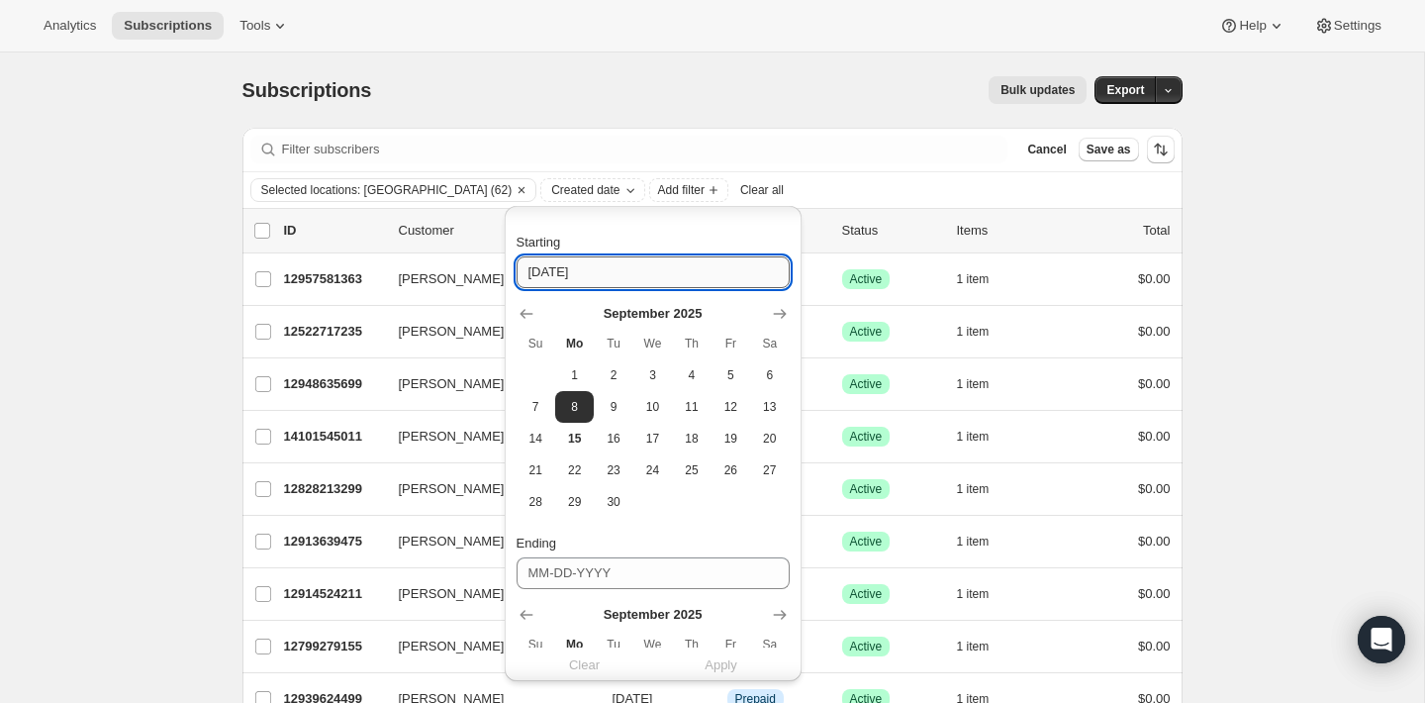
click at [571, 273] on input "09-08-2025" at bounding box center [653, 272] width 273 height 32
click at [541, 274] on input "09-08-2025" at bounding box center [653, 272] width 273 height 32
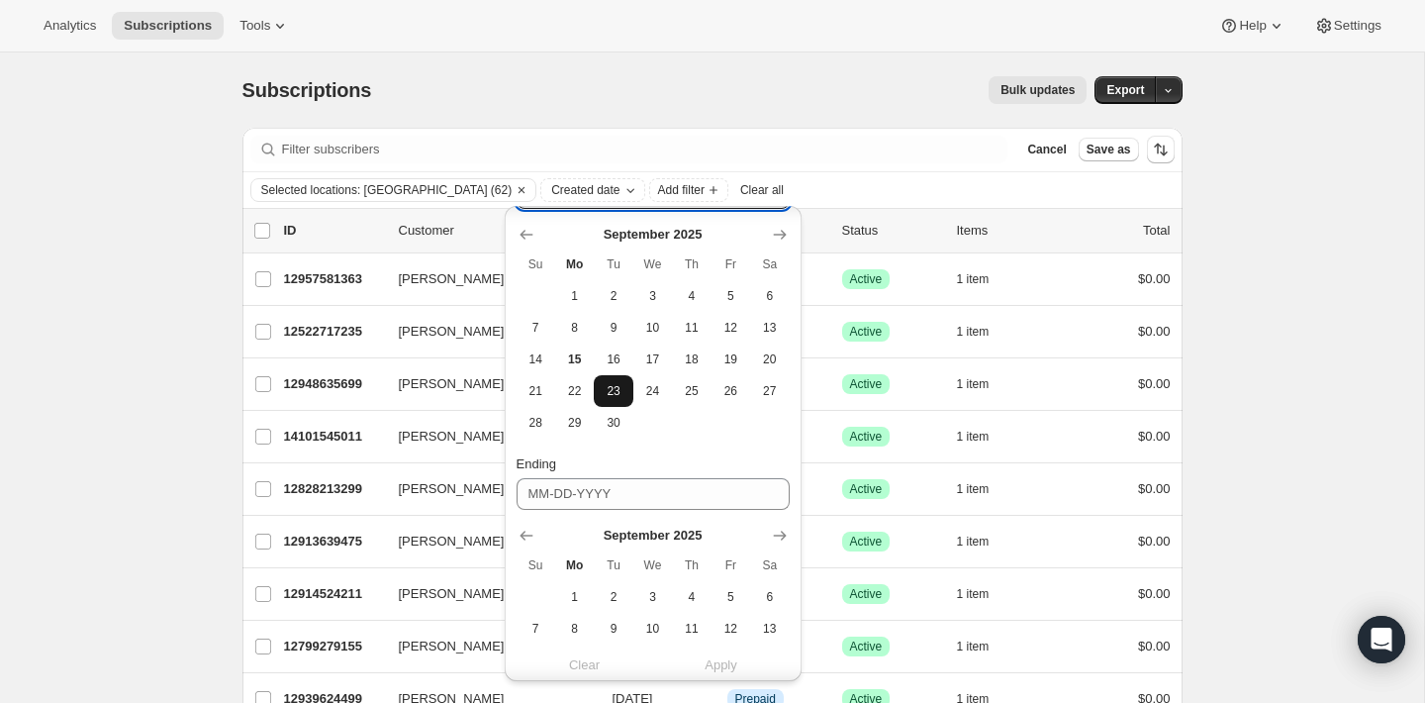
scroll to position [267, 0]
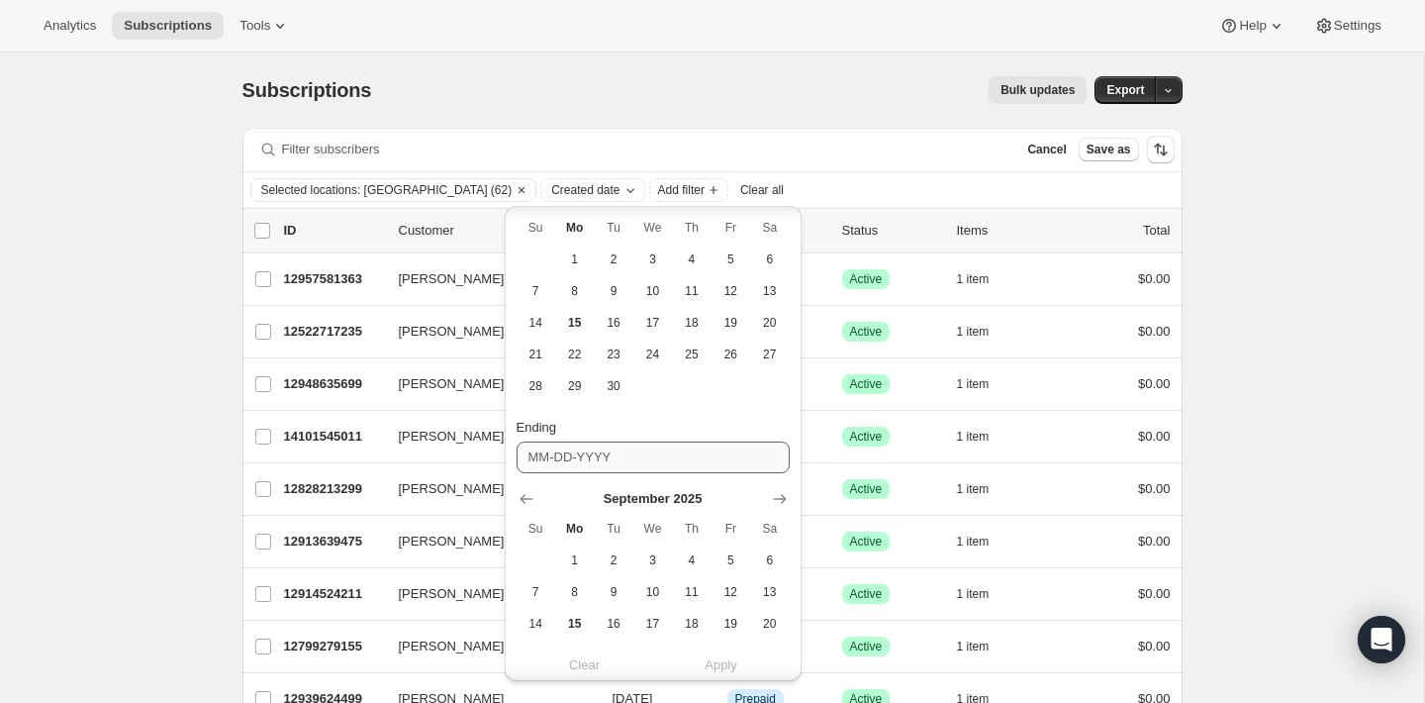
type input "09-08-2024"
click at [604, 458] on input "Ending" at bounding box center [653, 457] width 273 height 32
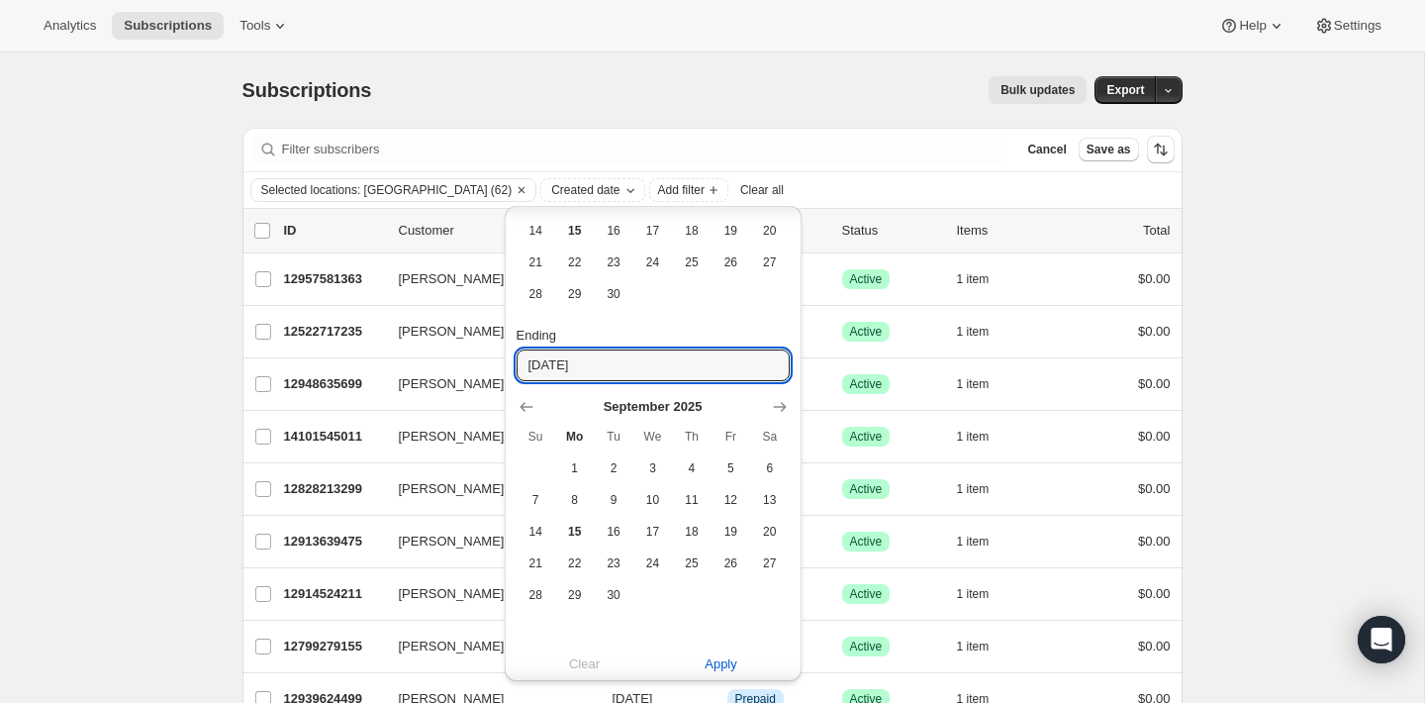
scroll to position [363, 0]
type input "02-01-2025"
click at [722, 657] on span "Apply" at bounding box center [721, 660] width 33 height 20
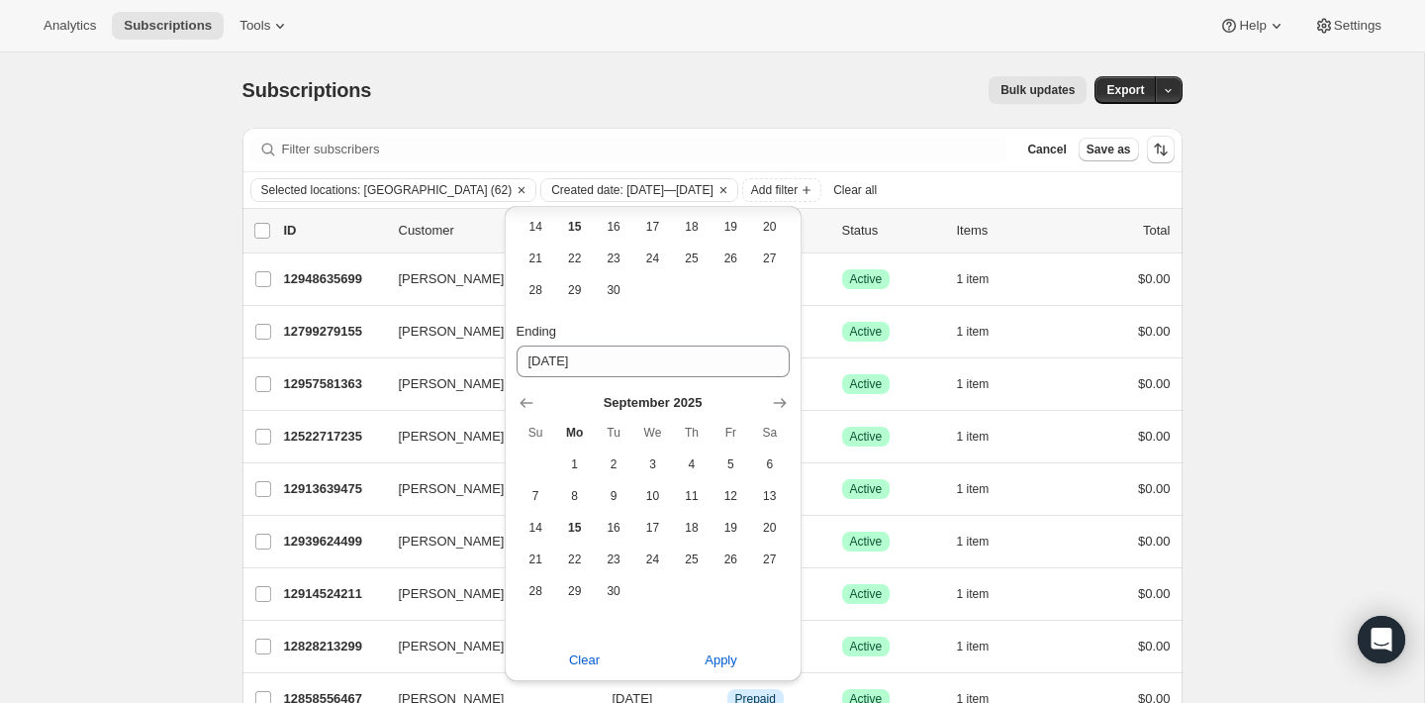
click at [791, 54] on div "Subscriptions. This page is ready Subscriptions Bulk updates More actions Bulk …" at bounding box center [712, 89] width 940 height 75
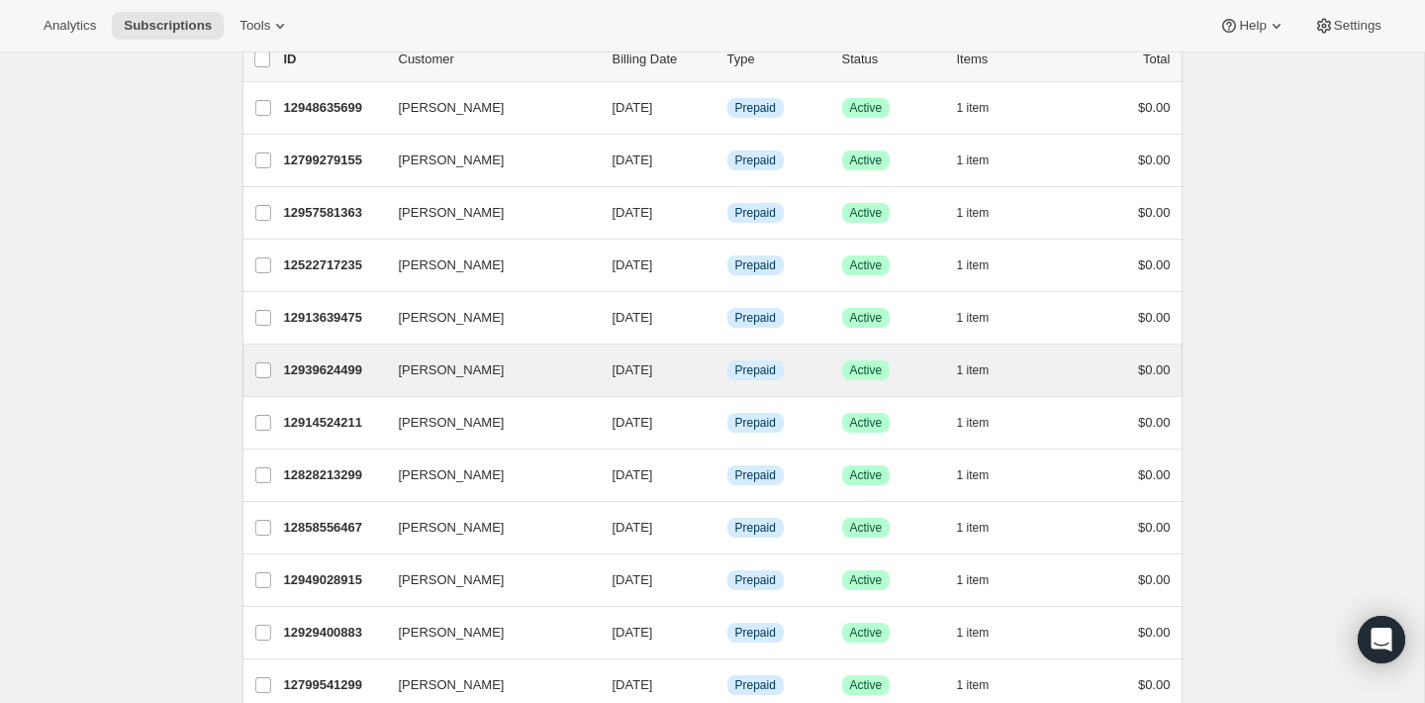
scroll to position [0, 0]
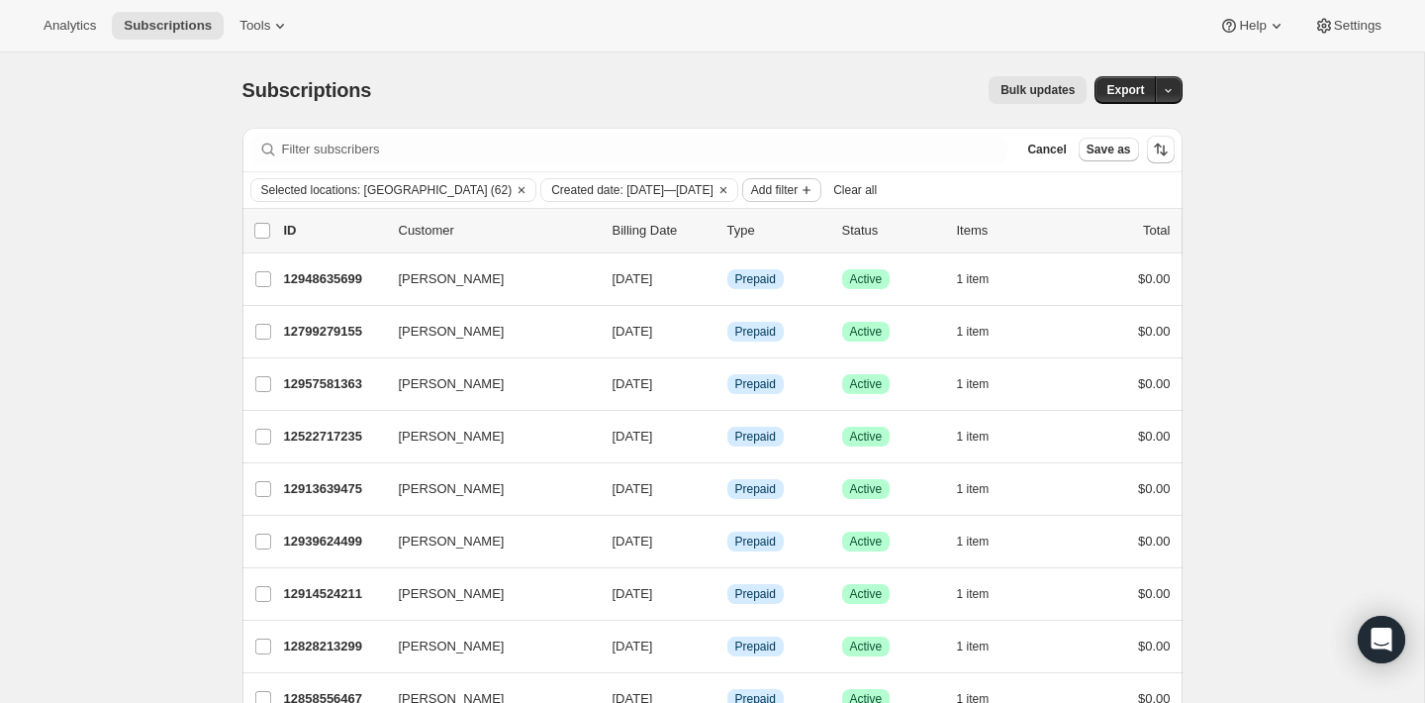
click at [815, 188] on icon "Add filter" at bounding box center [807, 190] width 16 height 16
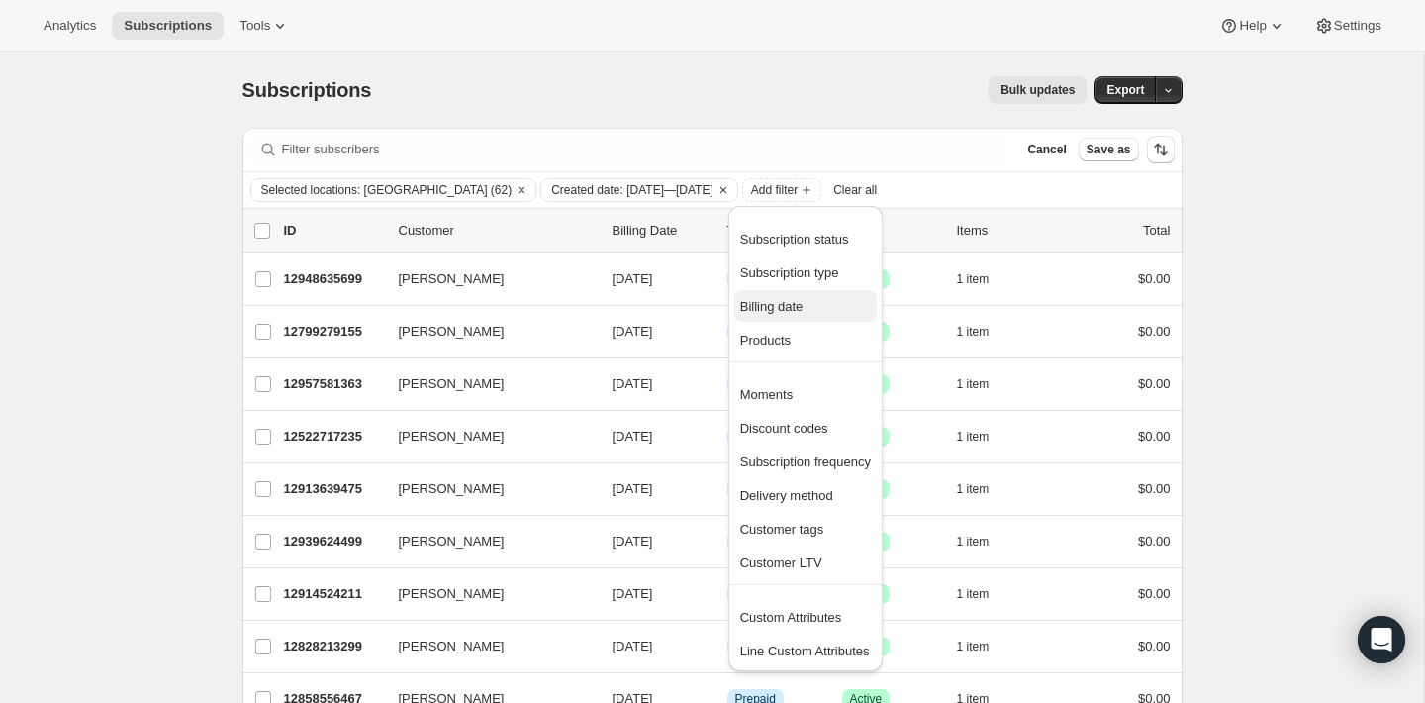
click at [796, 308] on span "Billing date" at bounding box center [771, 306] width 63 height 15
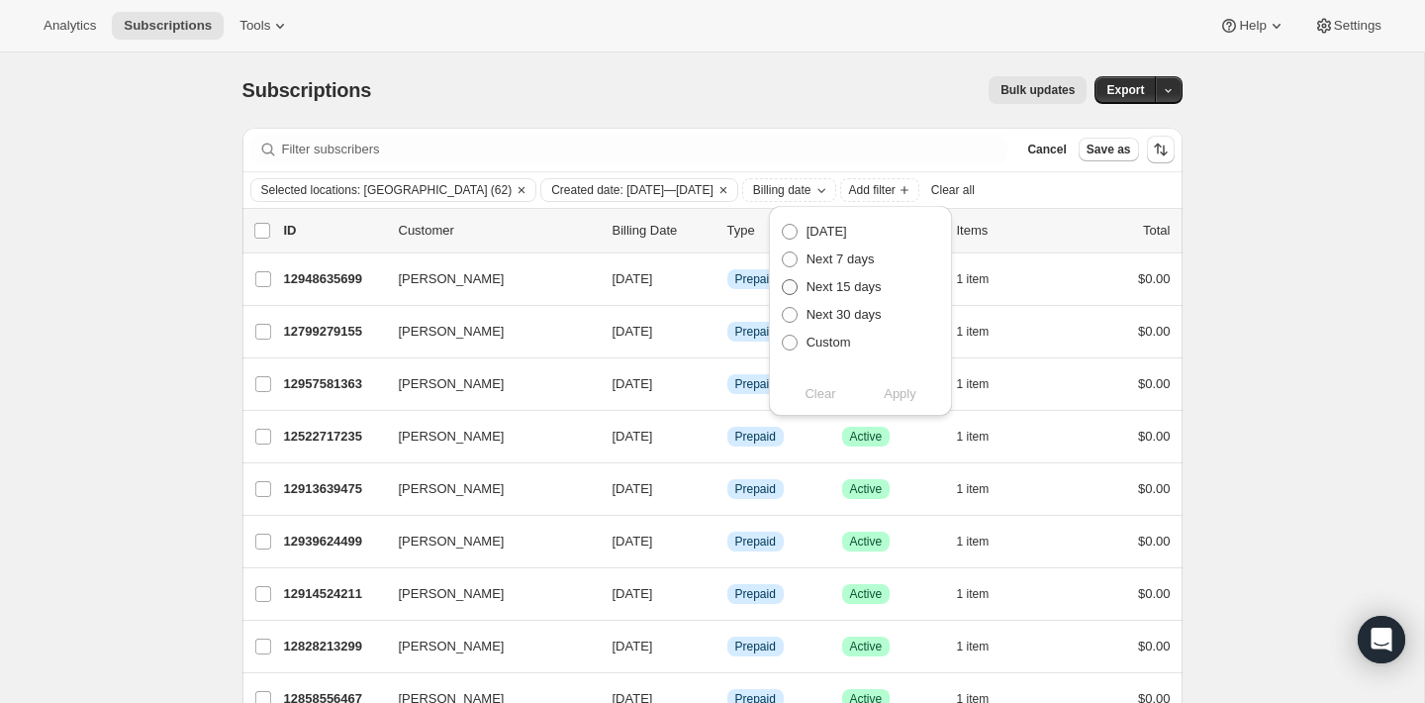
click at [792, 285] on span at bounding box center [790, 287] width 16 height 16
click at [783, 280] on input "Next 15 days" at bounding box center [782, 279] width 1 height 1
radio input "true"
click at [929, 400] on button "Apply" at bounding box center [900, 394] width 104 height 32
click at [788, 259] on span at bounding box center [790, 259] width 16 height 16
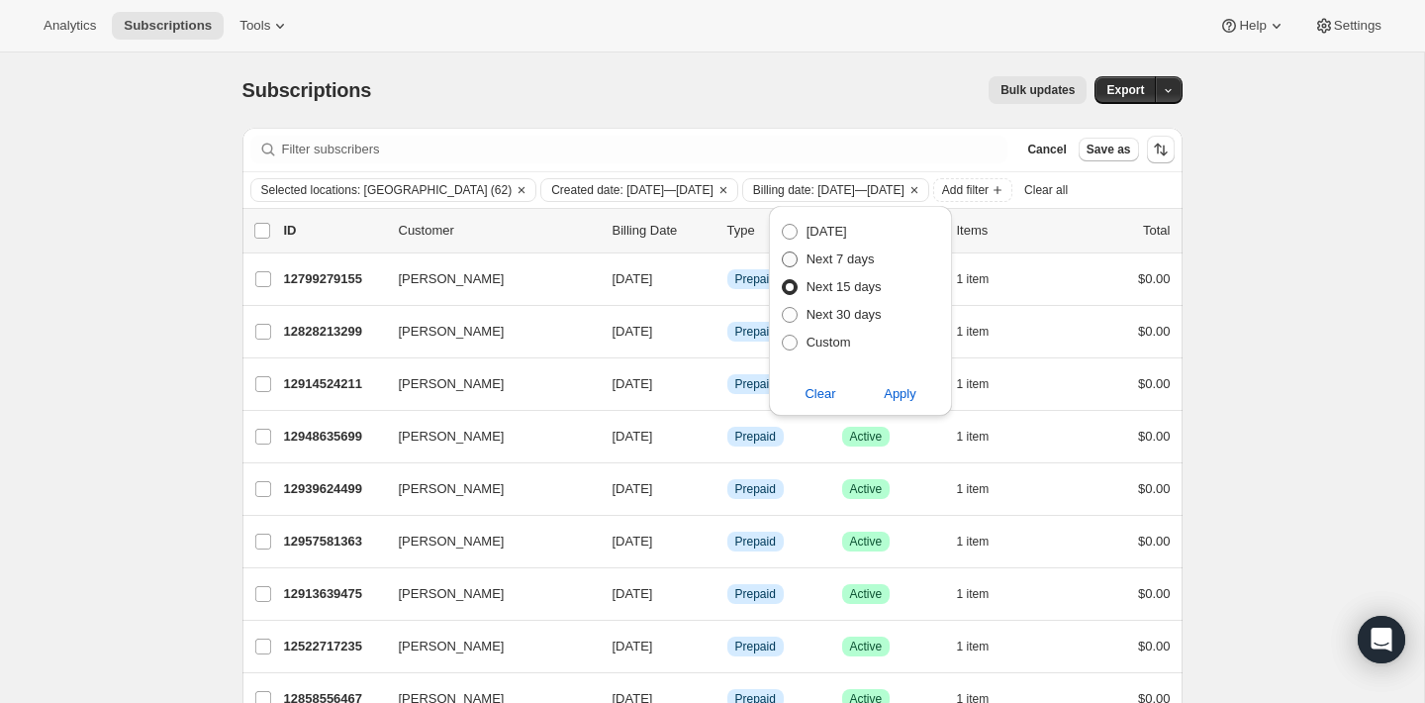
click at [783, 252] on input "Next 7 days" at bounding box center [782, 251] width 1 height 1
radio input "true"
click at [899, 412] on div "Next billing date Today Next 7 days Next 15 days Next 30 days Custom Clear Apply" at bounding box center [860, 311] width 183 height 210
click at [900, 400] on span "Apply" at bounding box center [900, 394] width 33 height 20
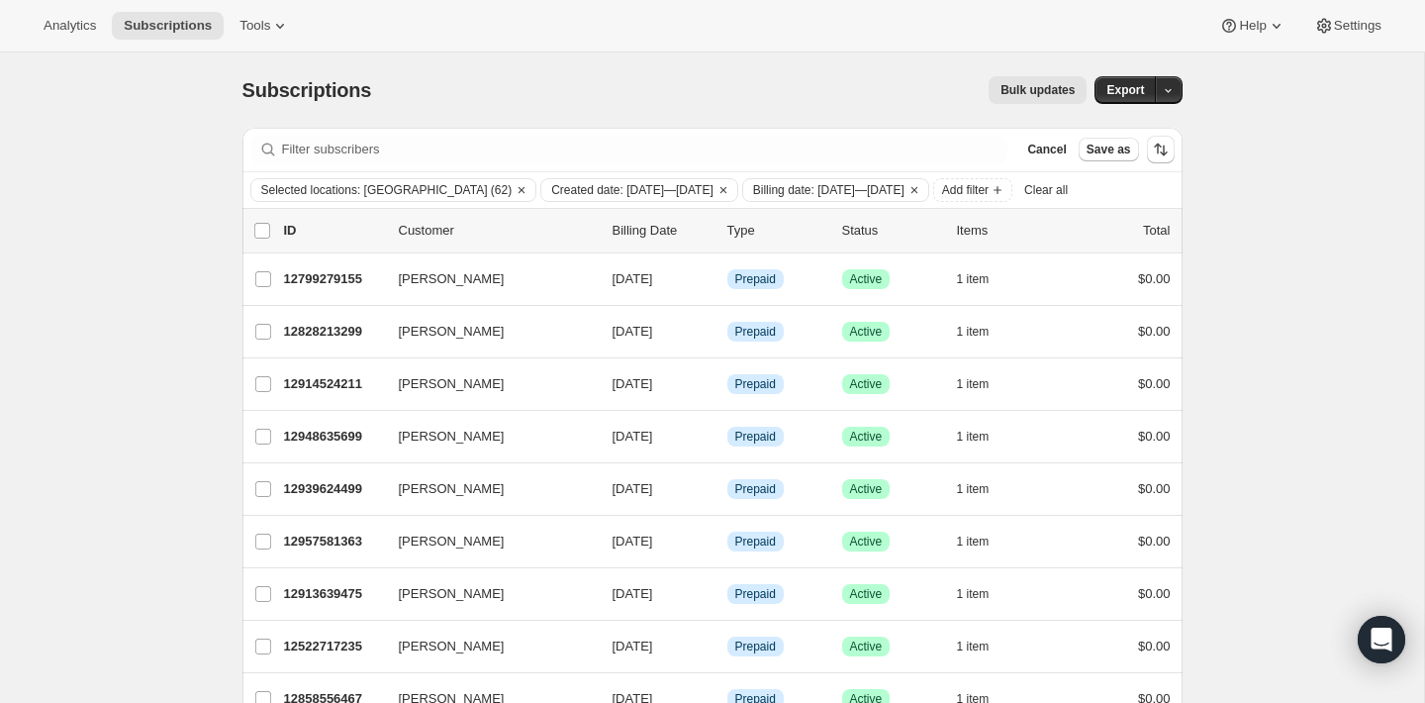
click at [1066, 100] on button "Bulk updates" at bounding box center [1038, 90] width 98 height 28
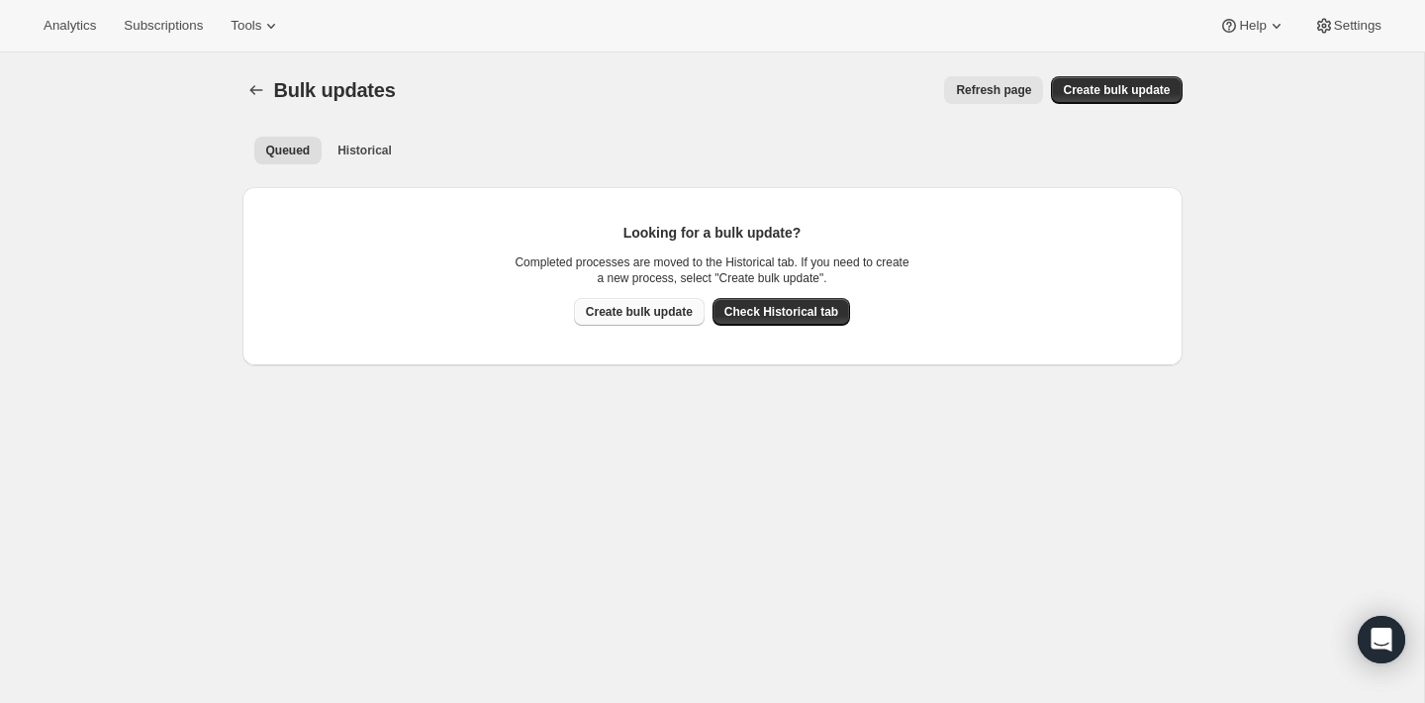
click at [699, 320] on button "Create bulk update" at bounding box center [639, 312] width 131 height 28
select select "11"
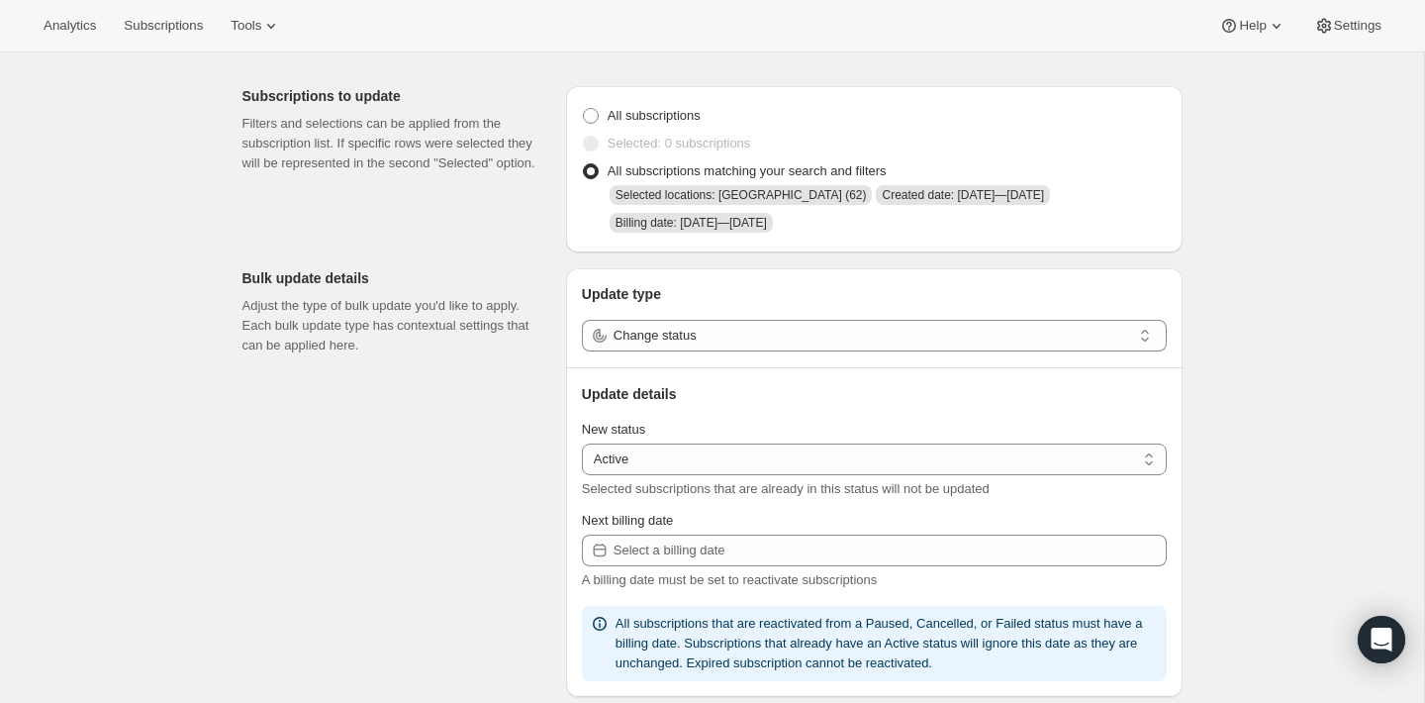
scroll to position [81, 0]
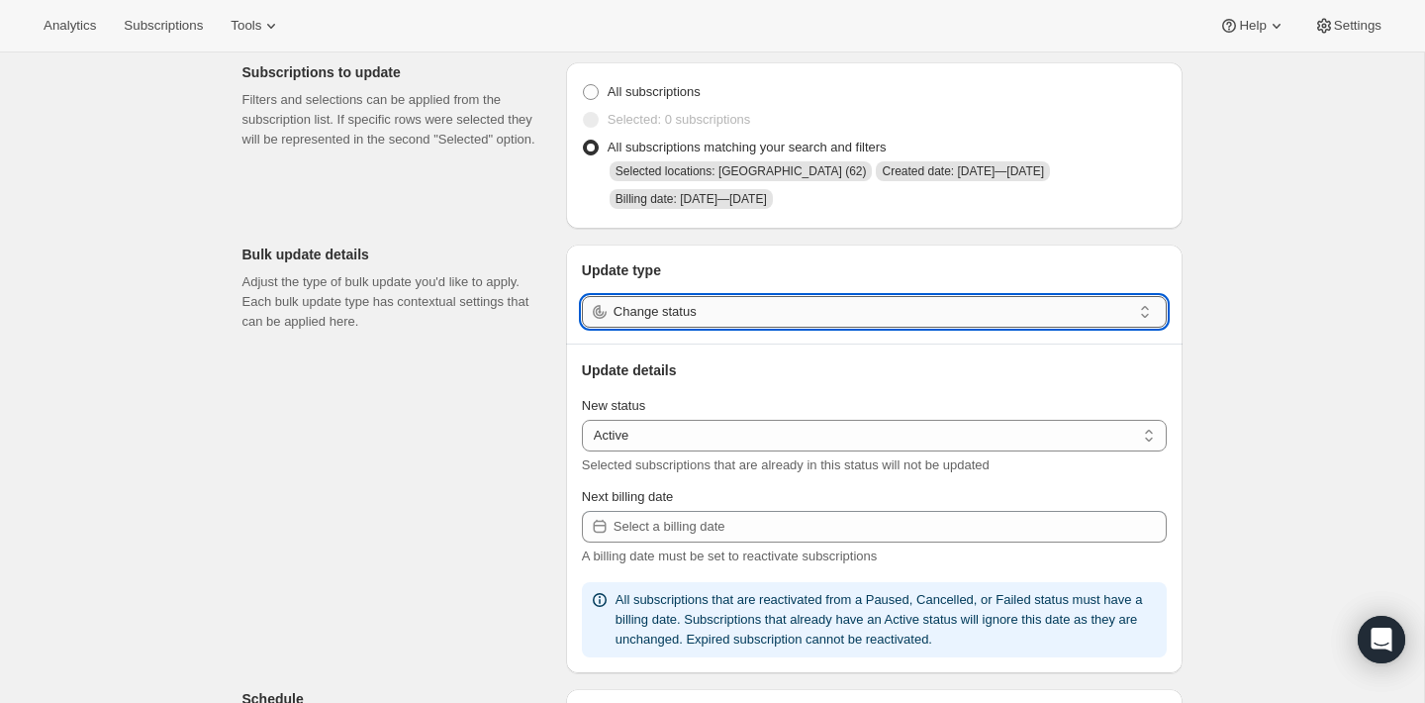
click at [722, 306] on input "Change status" at bounding box center [873, 312] width 518 height 32
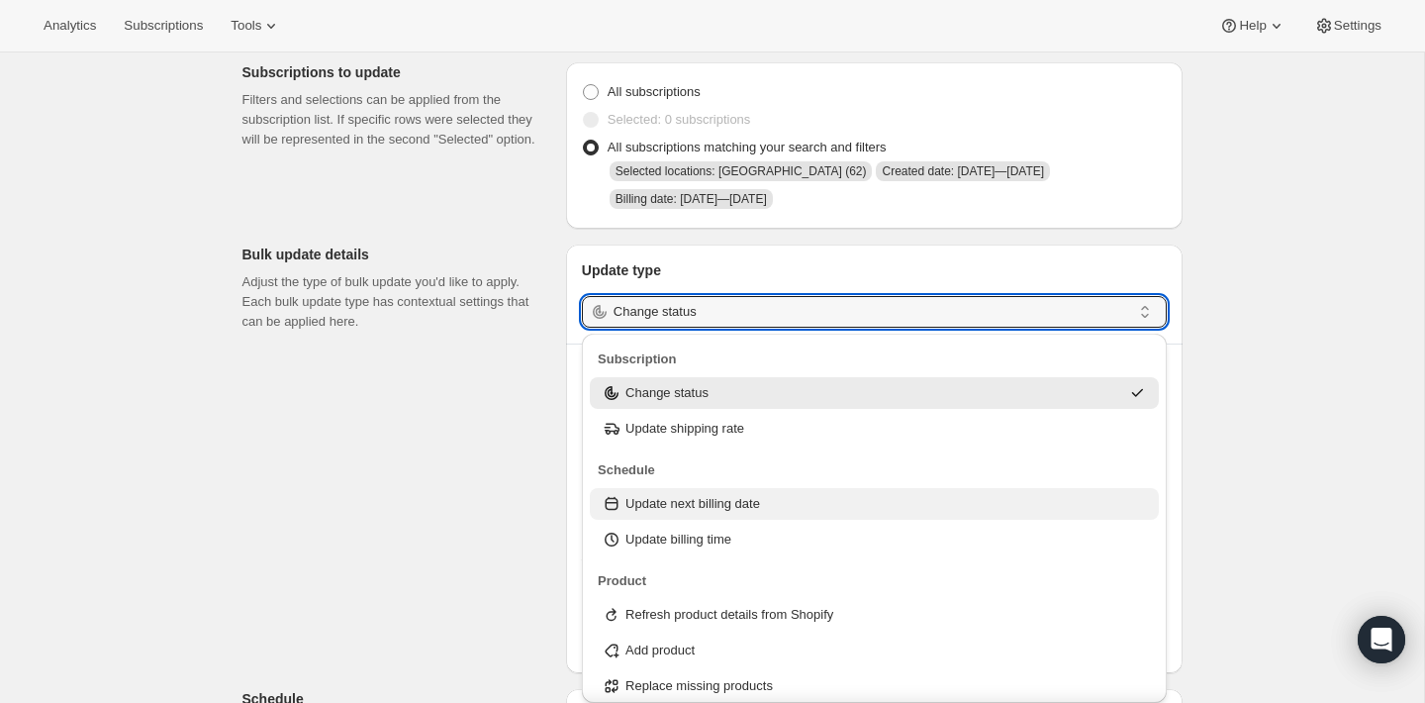
click at [704, 506] on p "Update next billing date" at bounding box center [692, 504] width 135 height 20
type input "Update next billing date"
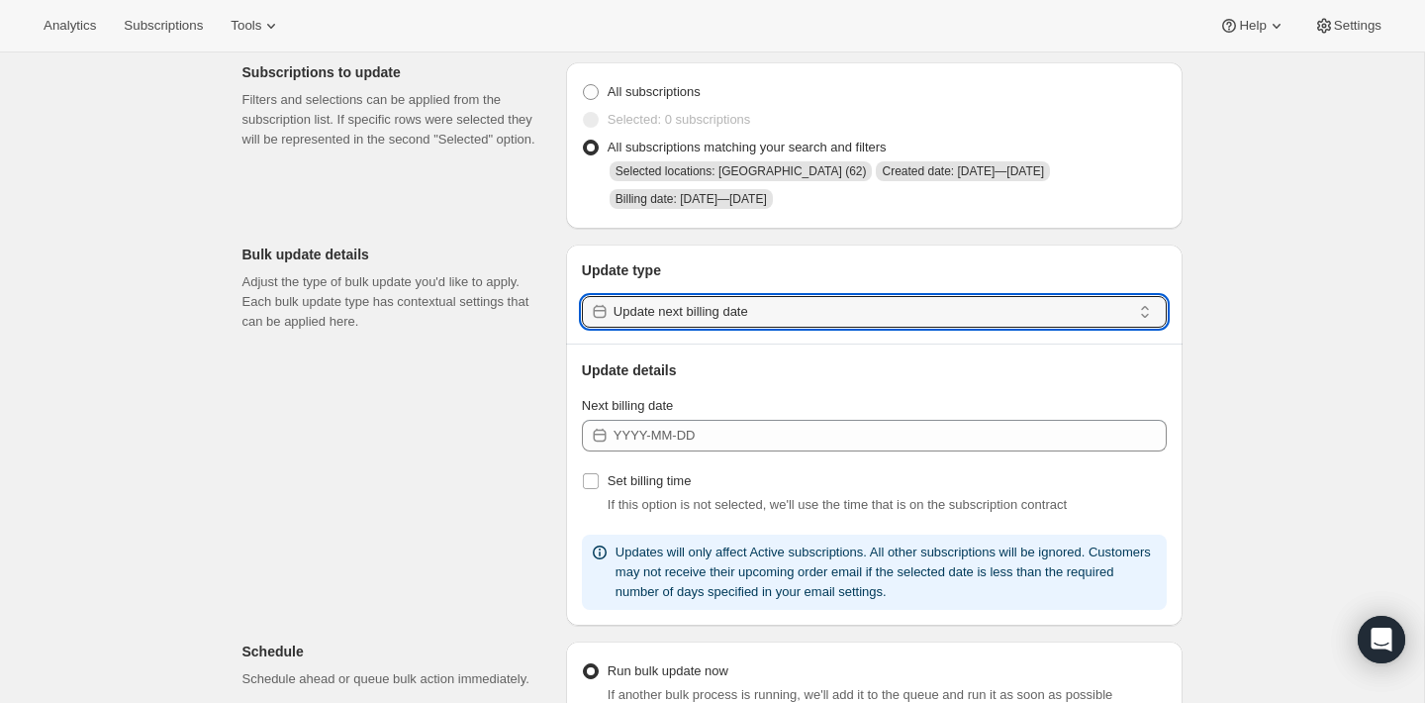
click at [706, 417] on div "Next billing date" at bounding box center [874, 423] width 585 height 55
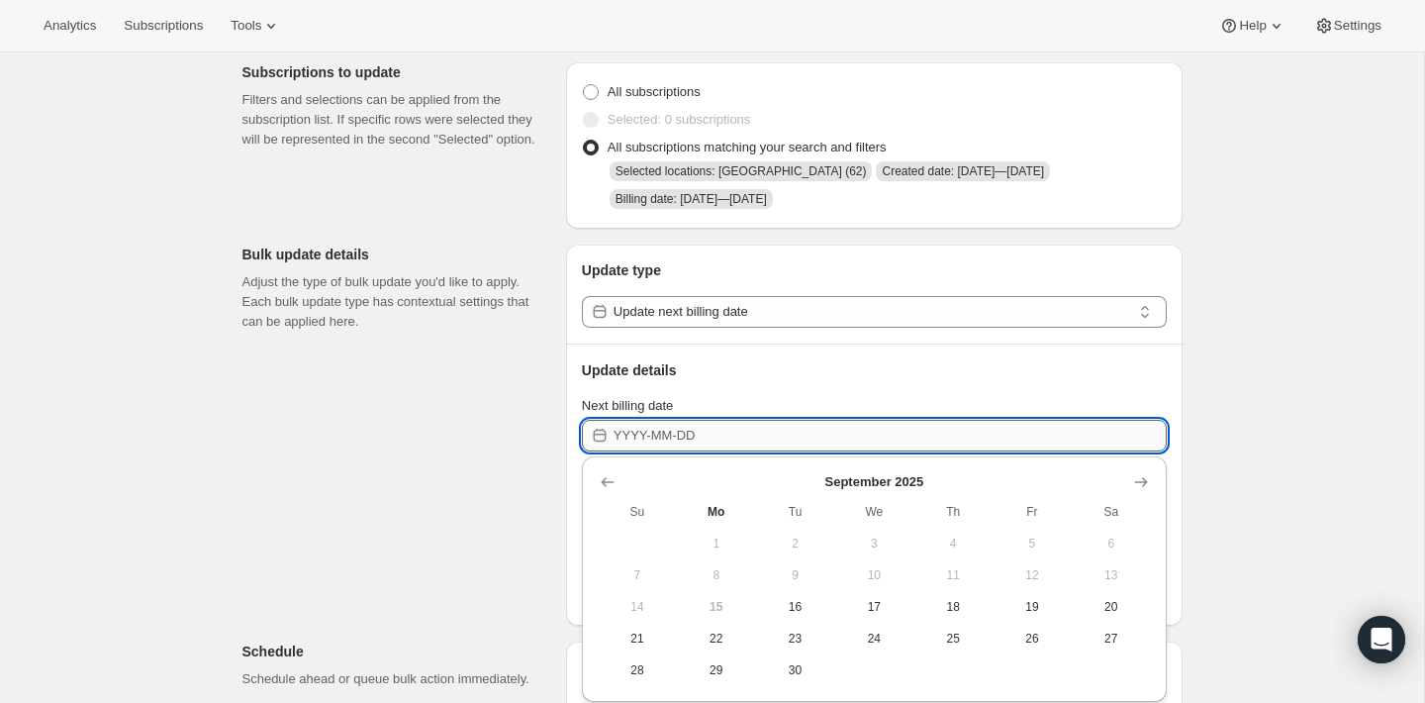
click at [703, 435] on input "Next billing date" at bounding box center [890, 436] width 553 height 32
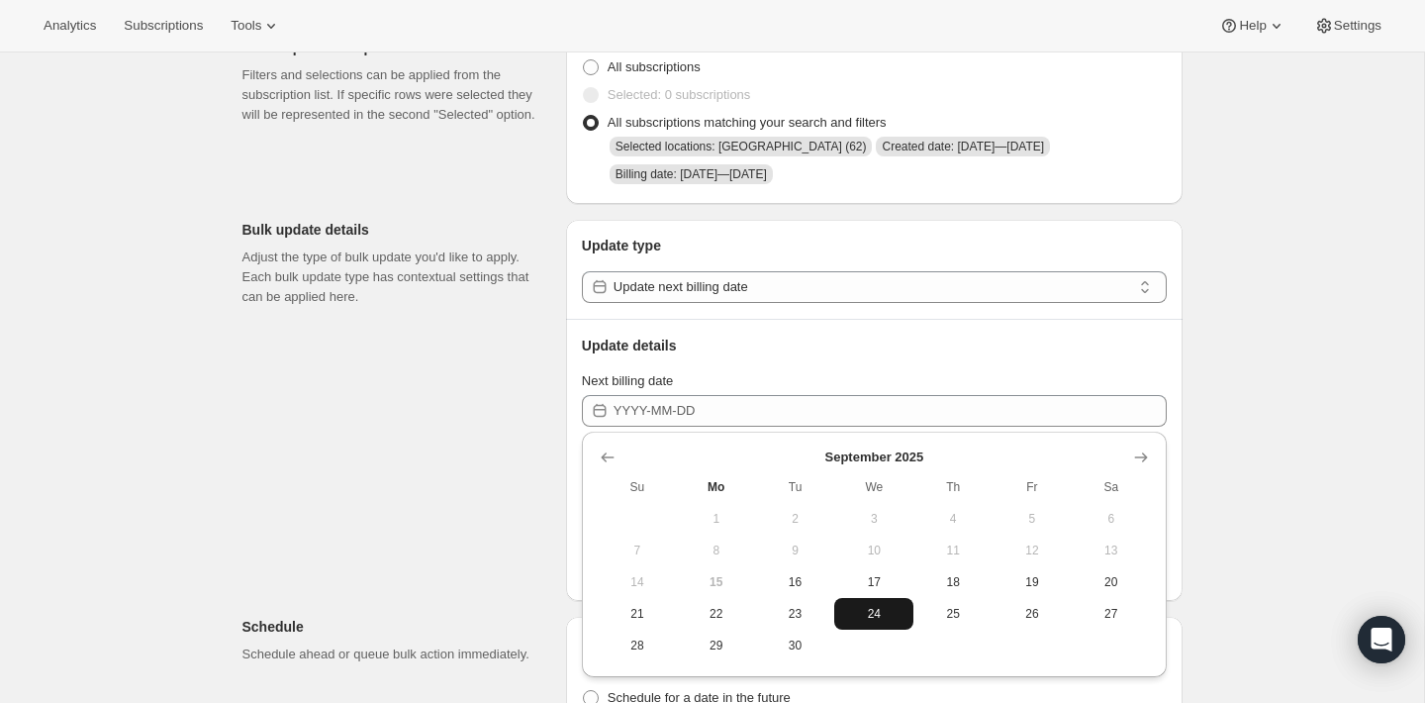
click at [884, 624] on button "24" at bounding box center [873, 614] width 79 height 32
type input "2025-09-24"
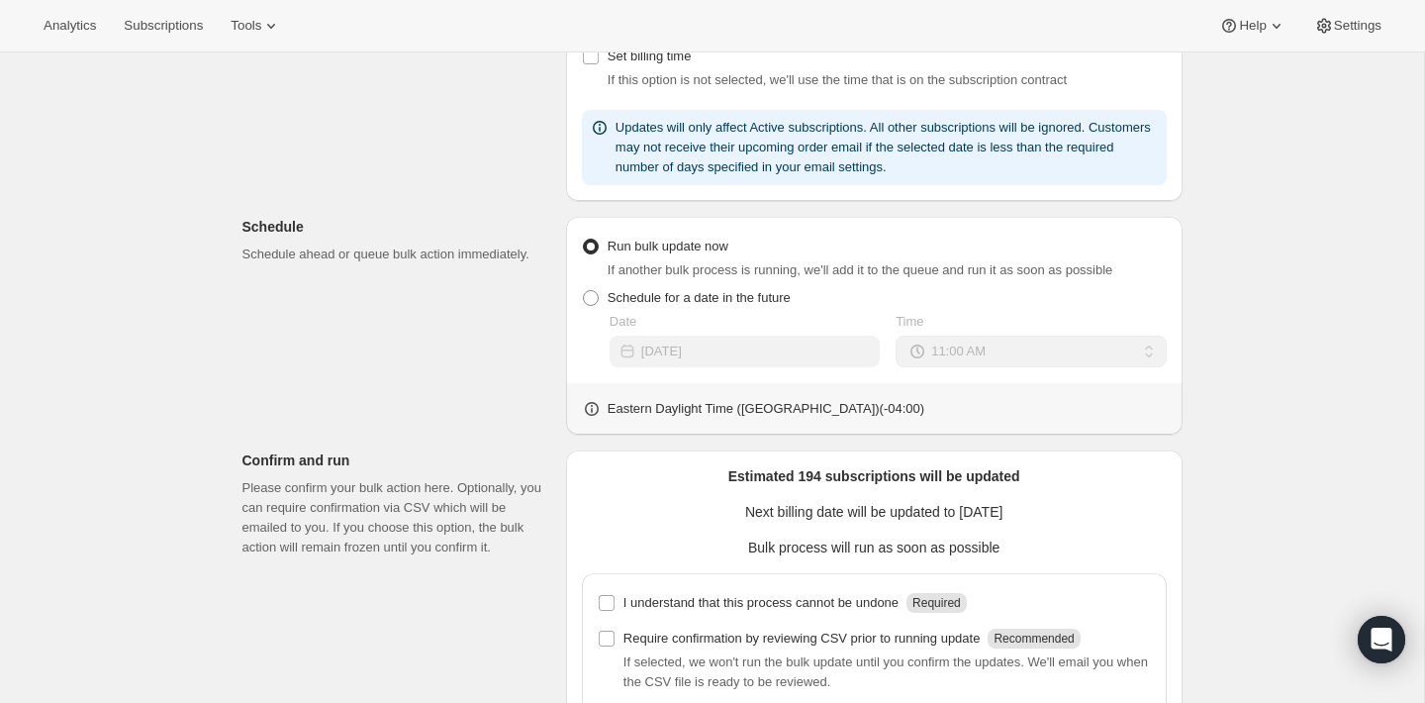
scroll to position [559, 0]
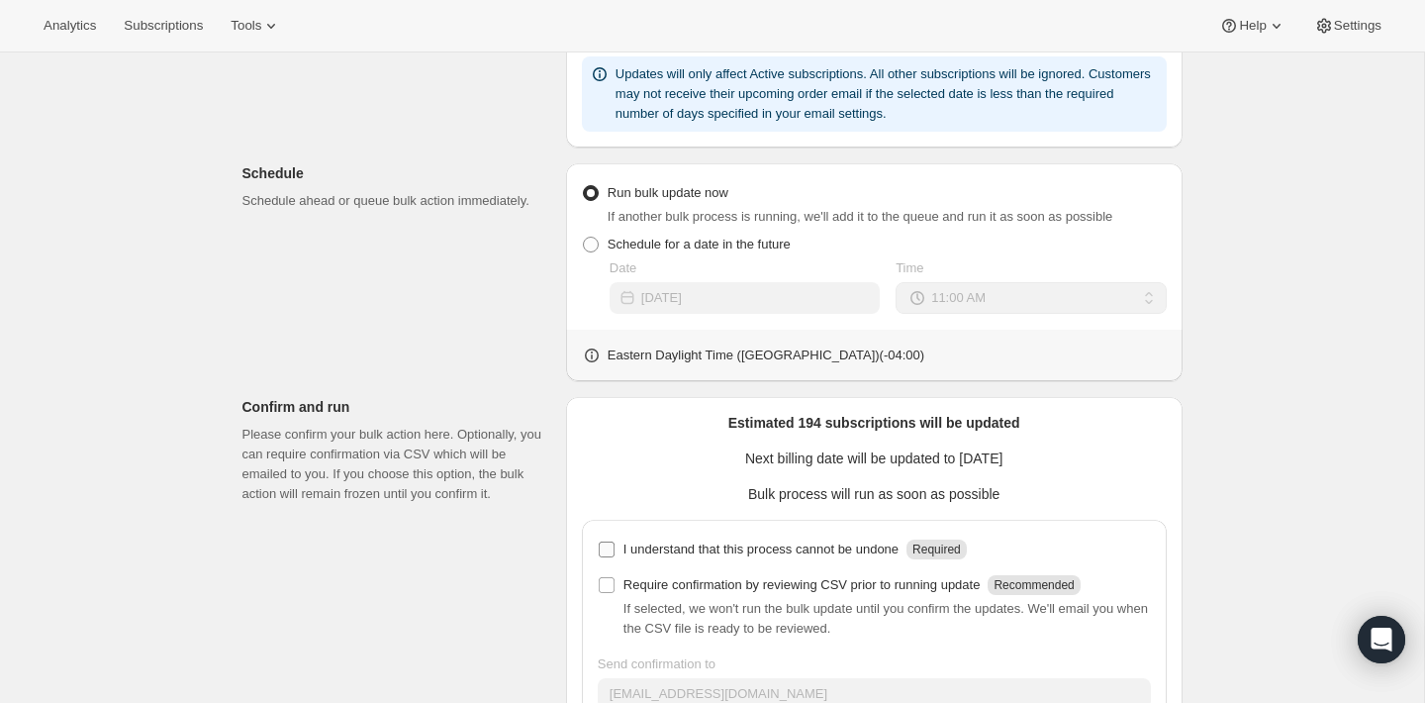
click at [619, 536] on label "I understand that this process cannot be undone Required" at bounding box center [782, 549] width 369 height 28
click at [615, 541] on input "I understand that this process cannot be undone Required" at bounding box center [607, 549] width 16 height 16
checkbox input "true"
click at [618, 583] on label "Require confirmation by reviewing CSV prior to running update Recommended" at bounding box center [839, 585] width 483 height 28
click at [615, 583] on input "Require confirmation by reviewing CSV prior to running update Recommended" at bounding box center [607, 585] width 16 height 16
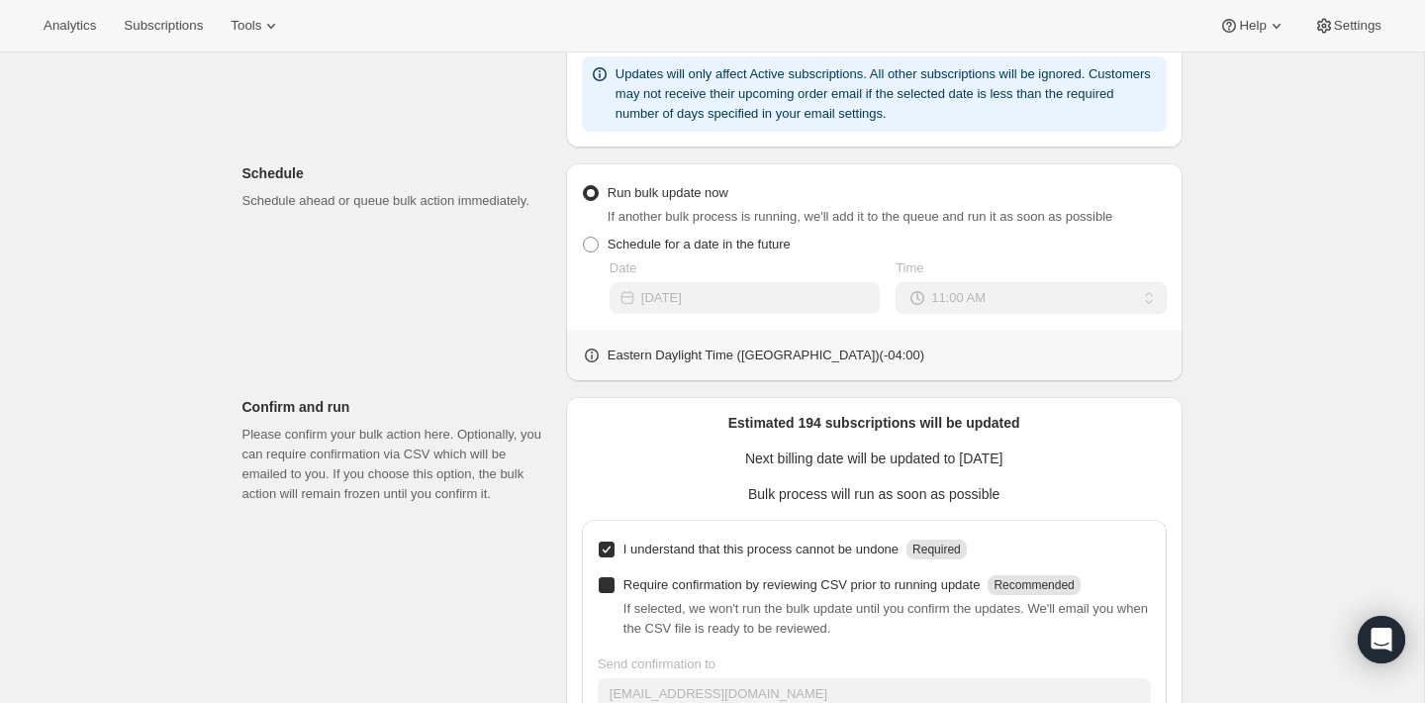
checkbox input "true"
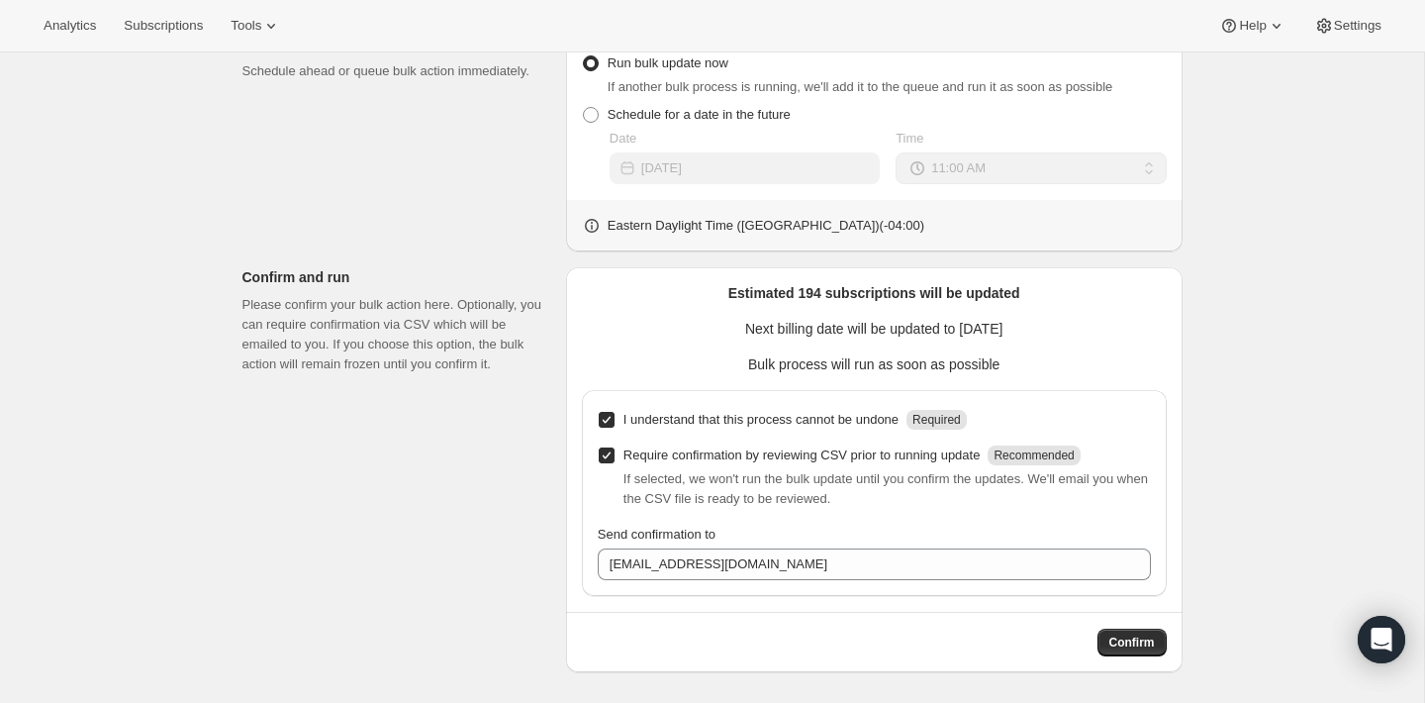
scroll to position [687, 0]
click at [1130, 645] on span "Confirm" at bounding box center [1132, 644] width 46 height 16
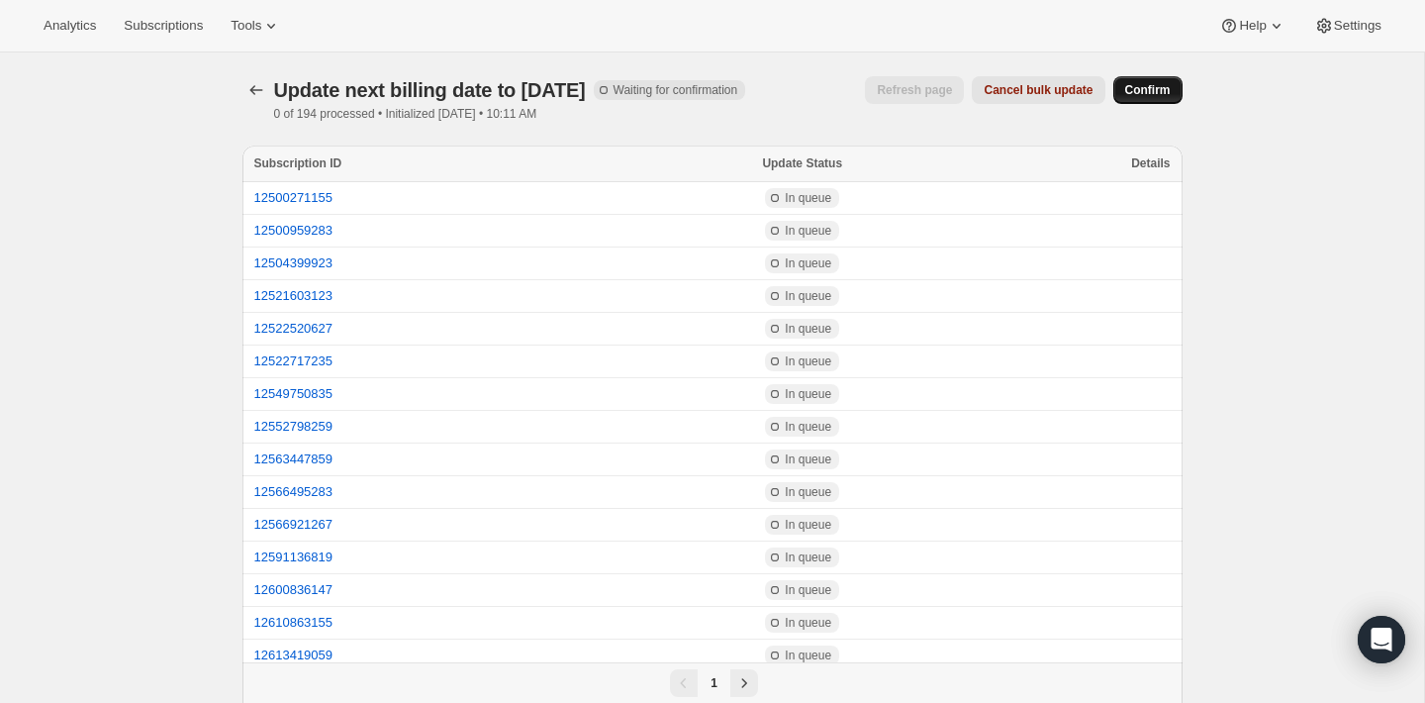
click at [1142, 86] on span "Confirm" at bounding box center [1148, 90] width 46 height 16
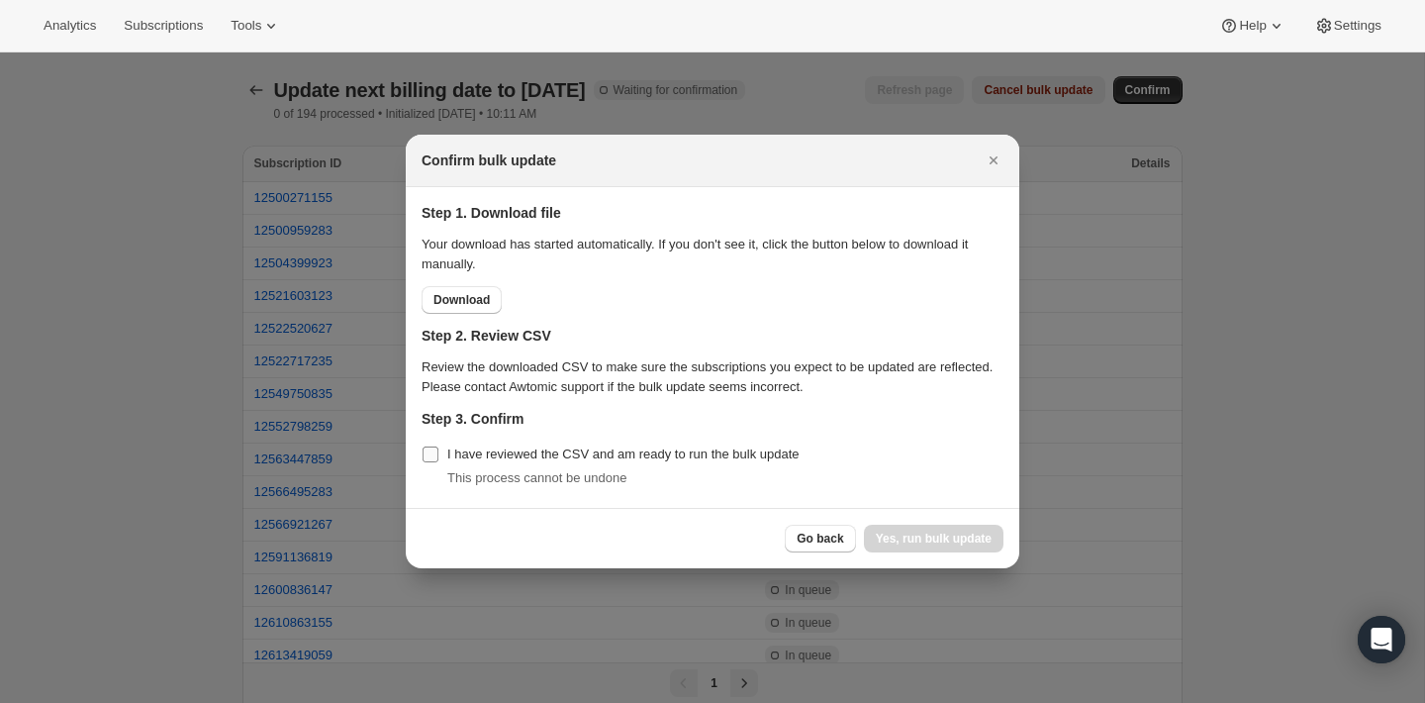
click at [481, 454] on span "I have reviewed the CSV and am ready to run the bulk update" at bounding box center [623, 453] width 352 height 15
click at [438, 454] on input "I have reviewed the CSV and am ready to run the bulk update" at bounding box center [431, 454] width 16 height 16
checkbox input "true"
click at [905, 535] on span "Yes, run bulk update" at bounding box center [934, 538] width 116 height 16
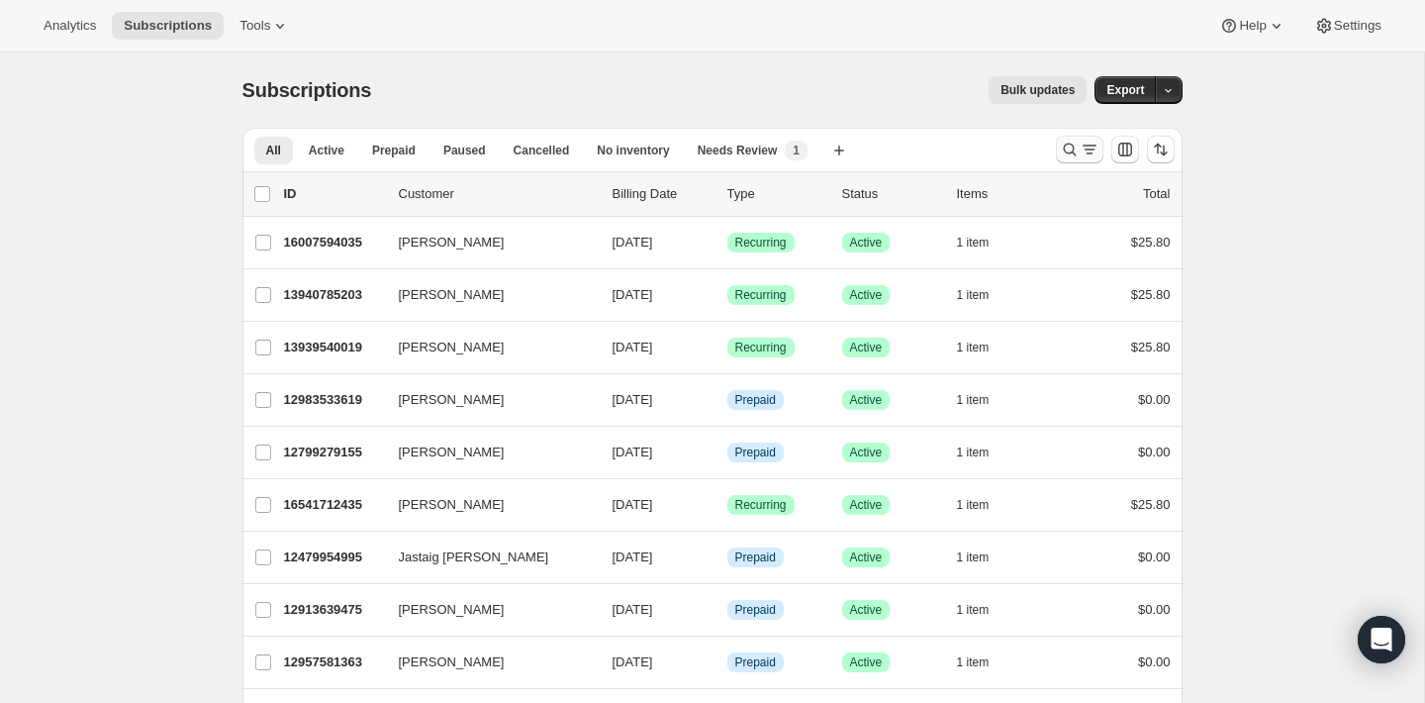
click at [1075, 152] on icon "Search and filter results" at bounding box center [1070, 150] width 20 height 20
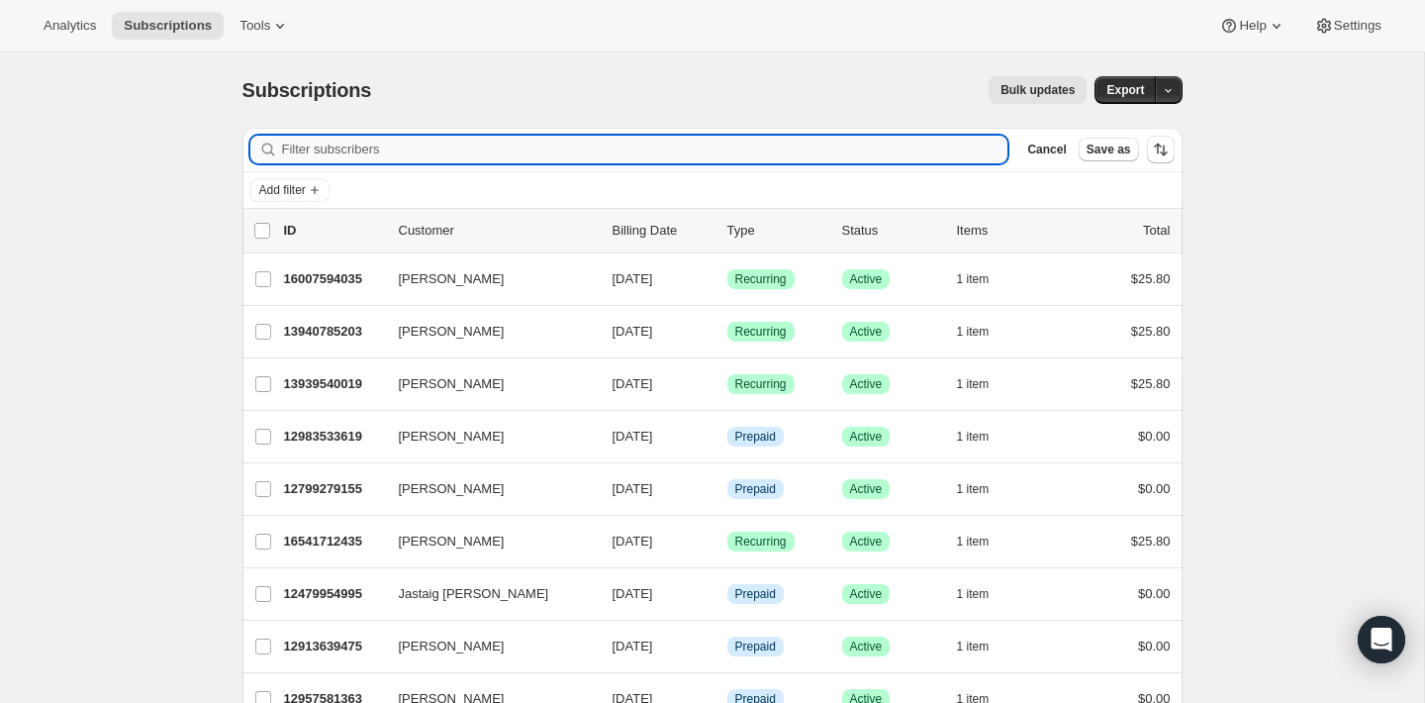
click at [802, 151] on input "Filter subscribers" at bounding box center [645, 150] width 726 height 28
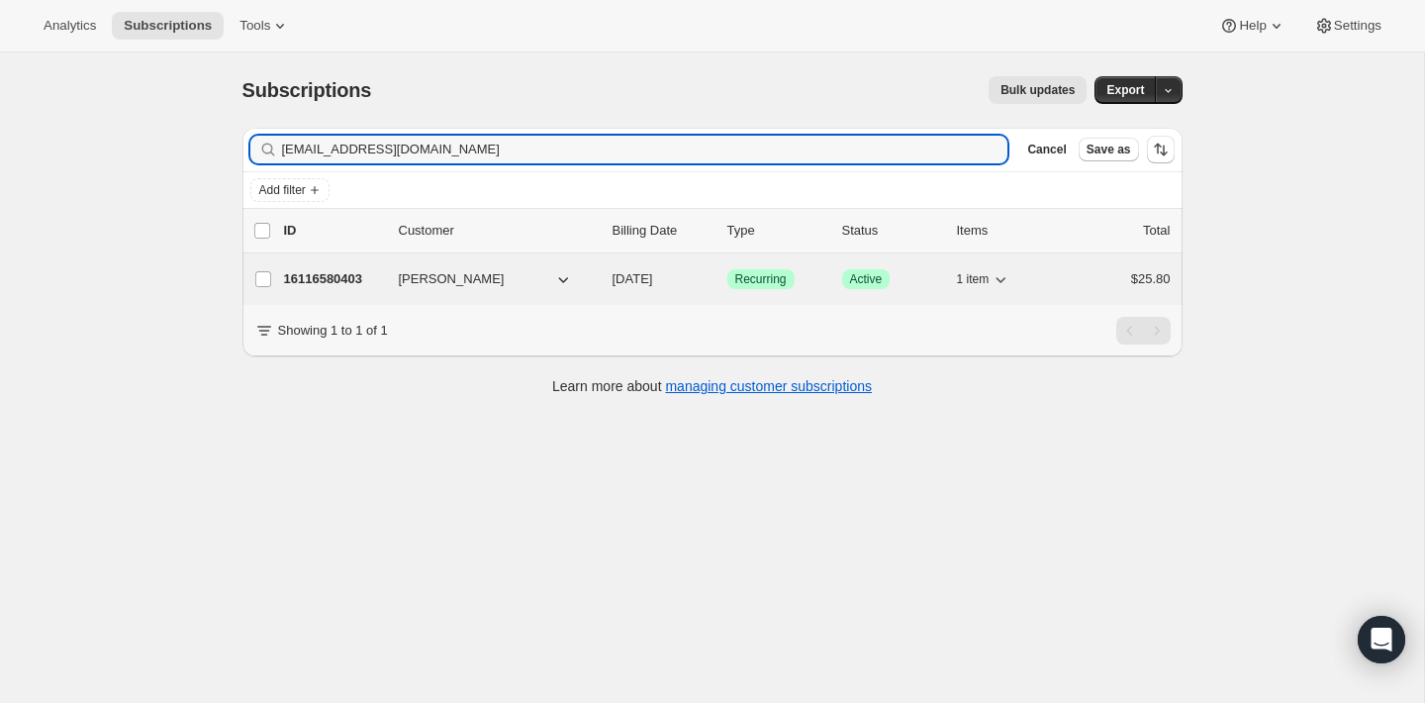
type input "[EMAIL_ADDRESS][DOMAIN_NAME]"
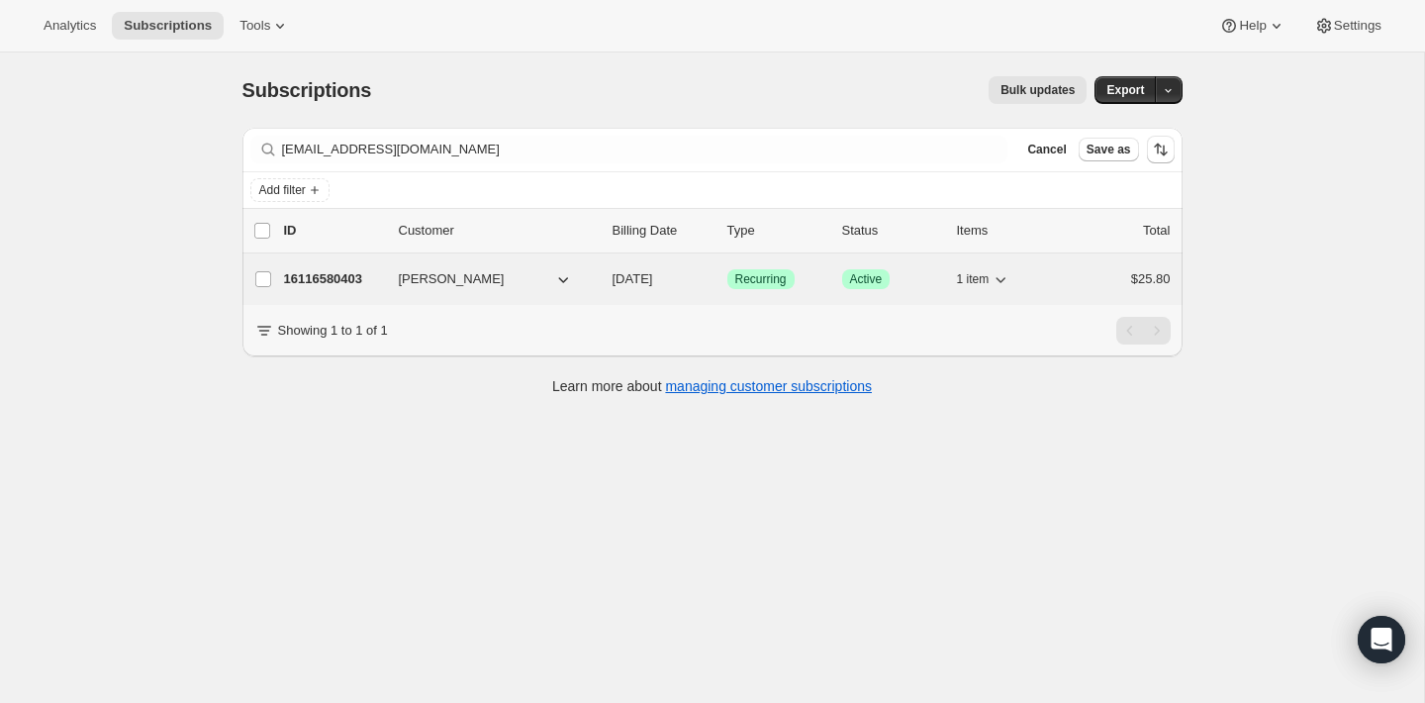
click at [335, 269] on p "16116580403" at bounding box center [333, 279] width 99 height 20
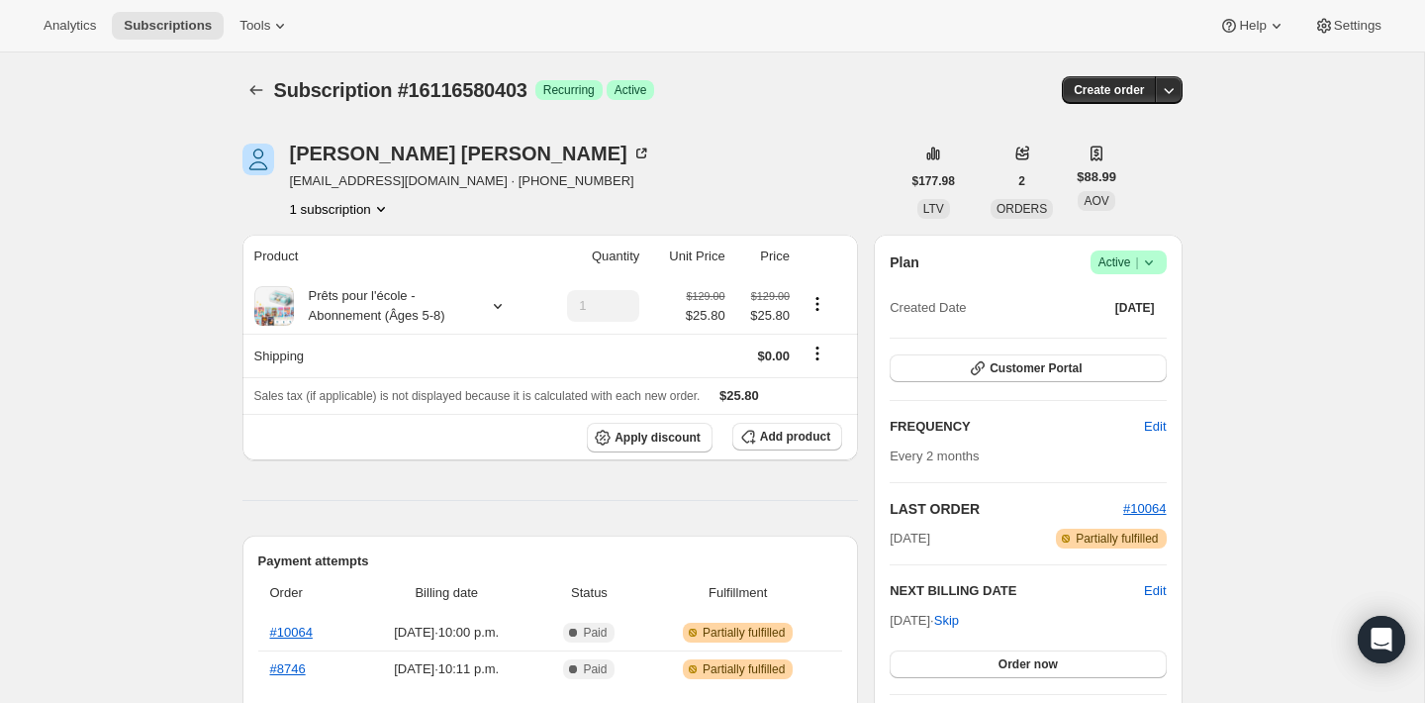
click at [1147, 257] on icon at bounding box center [1149, 262] width 20 height 20
click at [1138, 305] on span "Pause subscription" at bounding box center [1121, 300] width 109 height 15
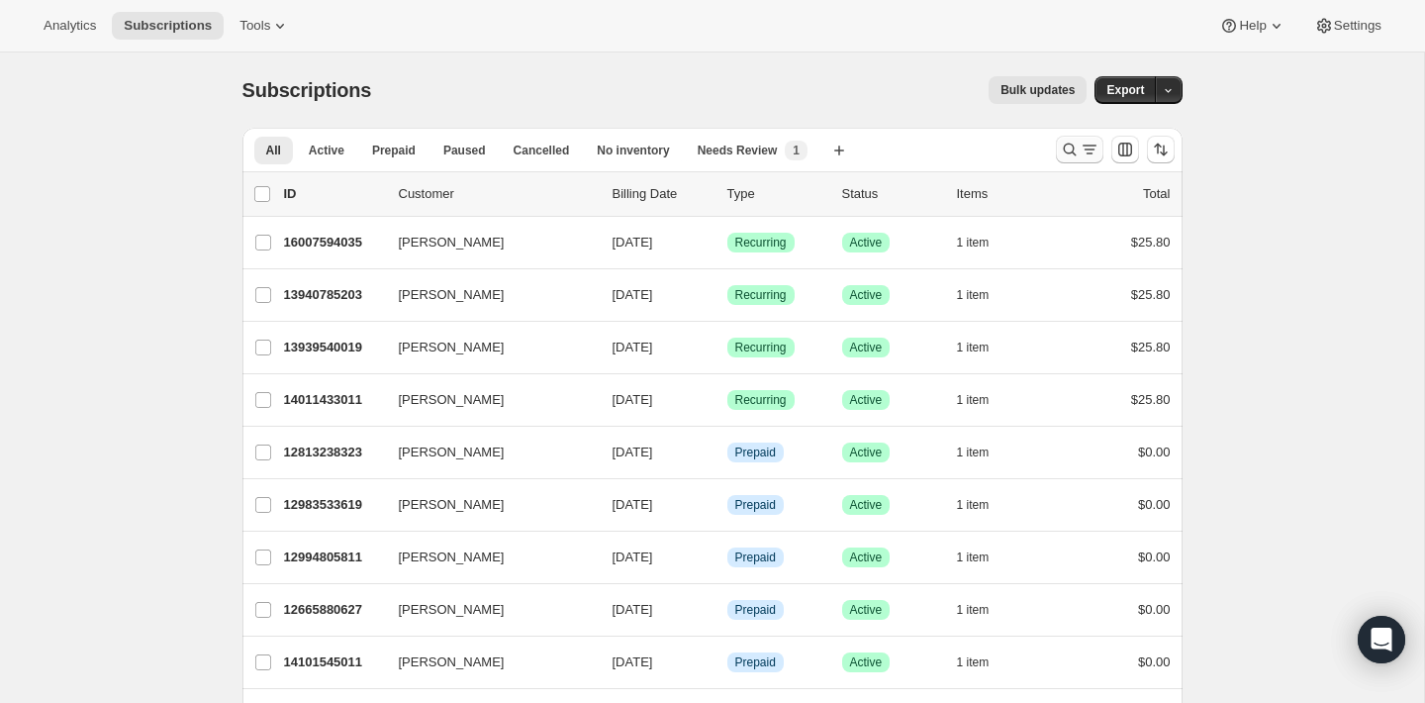
click at [1076, 148] on icon "Search and filter results" at bounding box center [1070, 150] width 20 height 20
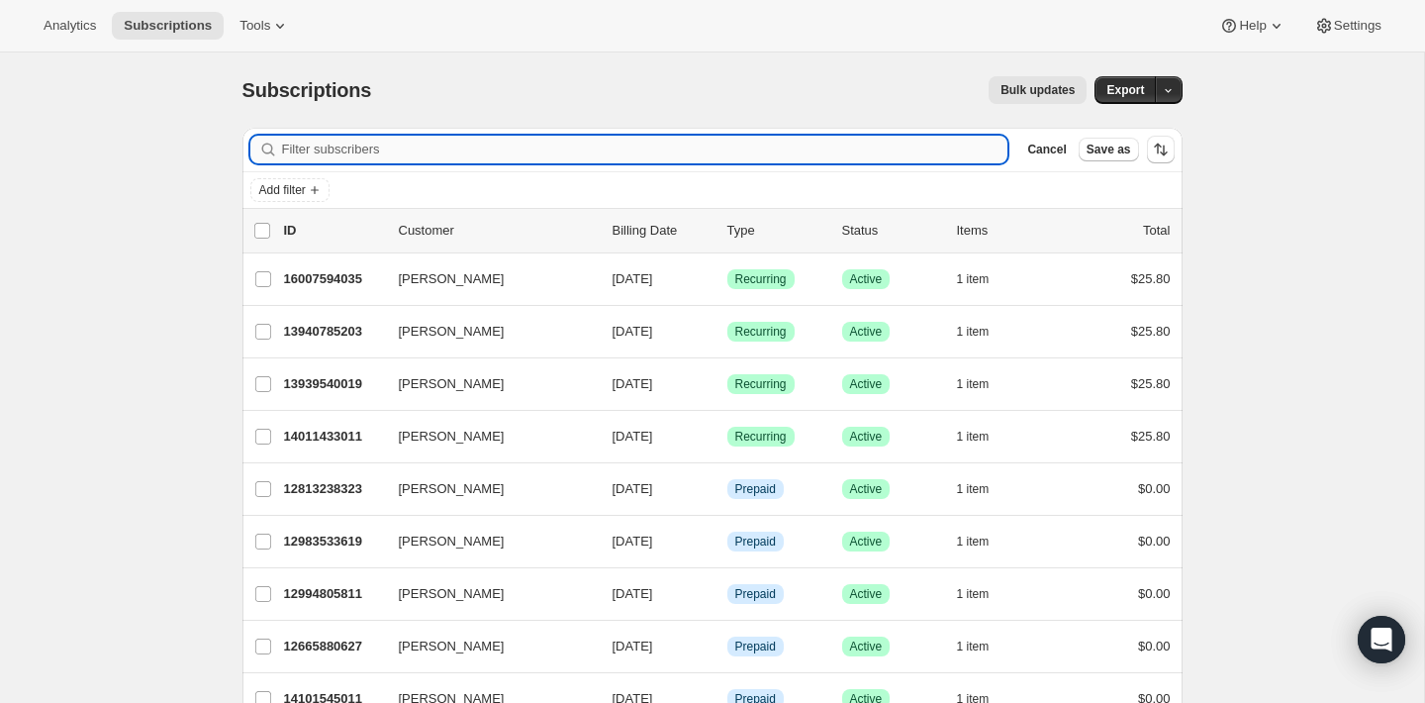
click at [812, 152] on input "Filter subscribers" at bounding box center [645, 150] width 726 height 28
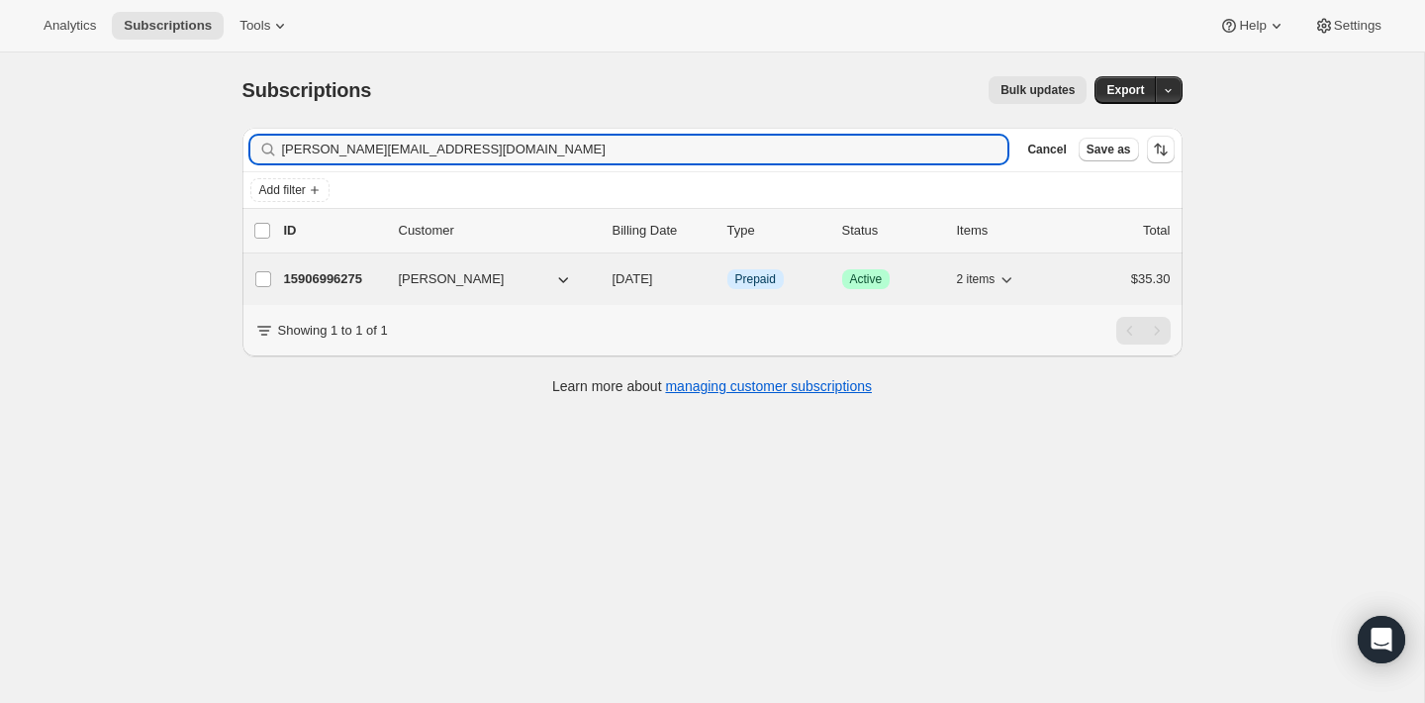
type input "[PERSON_NAME][EMAIL_ADDRESS][DOMAIN_NAME]"
click at [332, 283] on p "15906996275" at bounding box center [333, 279] width 99 height 20
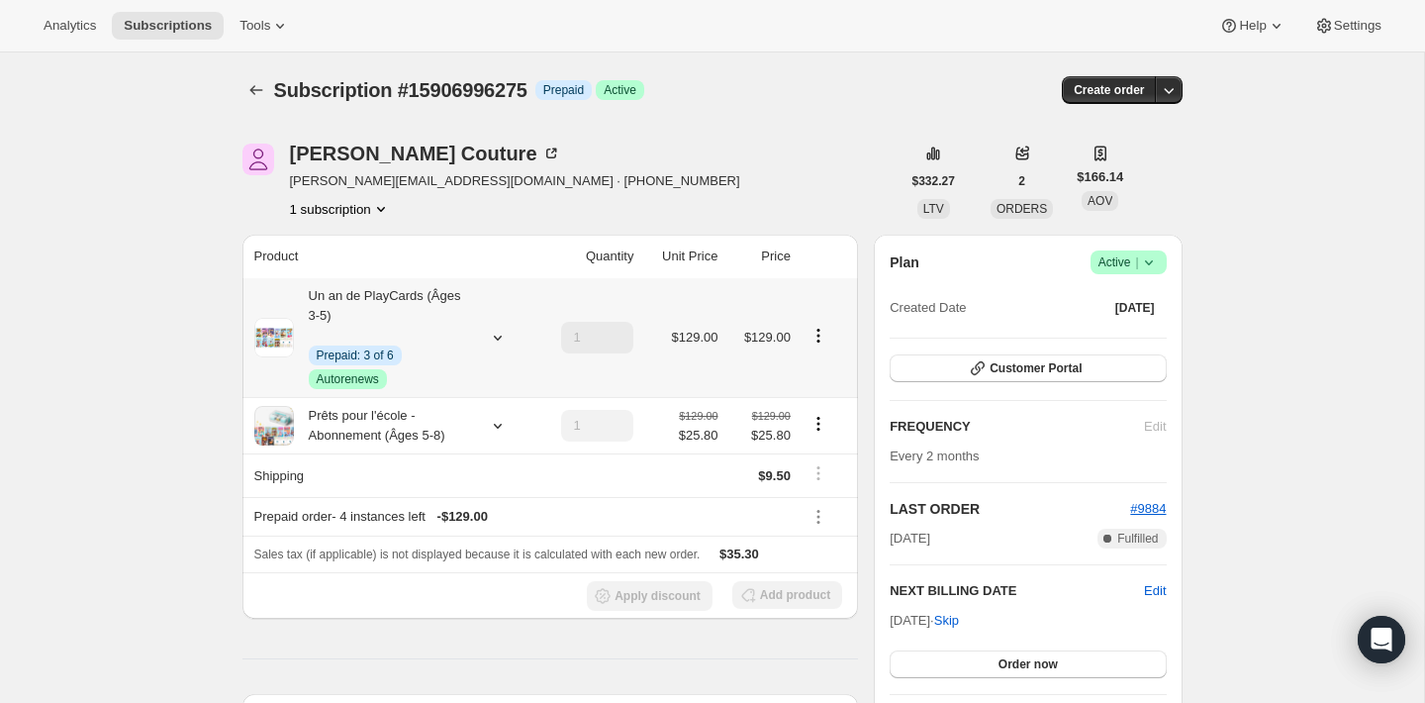
drag, startPoint x: 408, startPoint y: 470, endPoint x: 678, endPoint y: 489, distance: 270.8
click at [678, 488] on tr "Shipping $9.50" at bounding box center [550, 475] width 617 height 44
click at [678, 489] on td at bounding box center [681, 475] width 84 height 44
click at [827, 528] on td at bounding box center [827, 516] width 61 height 39
drag, startPoint x: 760, startPoint y: 556, endPoint x: 794, endPoint y: 556, distance: 33.7
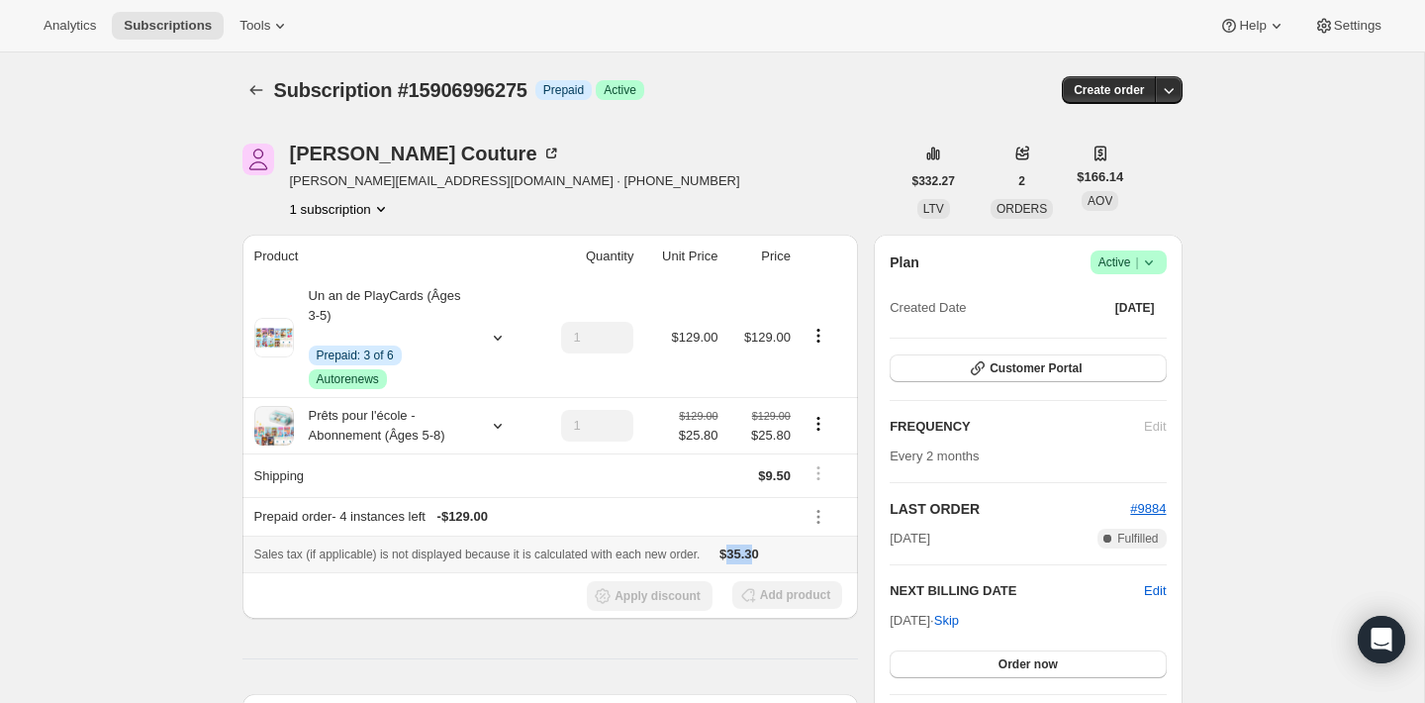
click at [759, 556] on span "$35.30" at bounding box center [740, 553] width 40 height 15
click at [813, 556] on div "Sales tax (if applicable) is not displayed because it is calculated with each n…" at bounding box center [550, 554] width 593 height 20
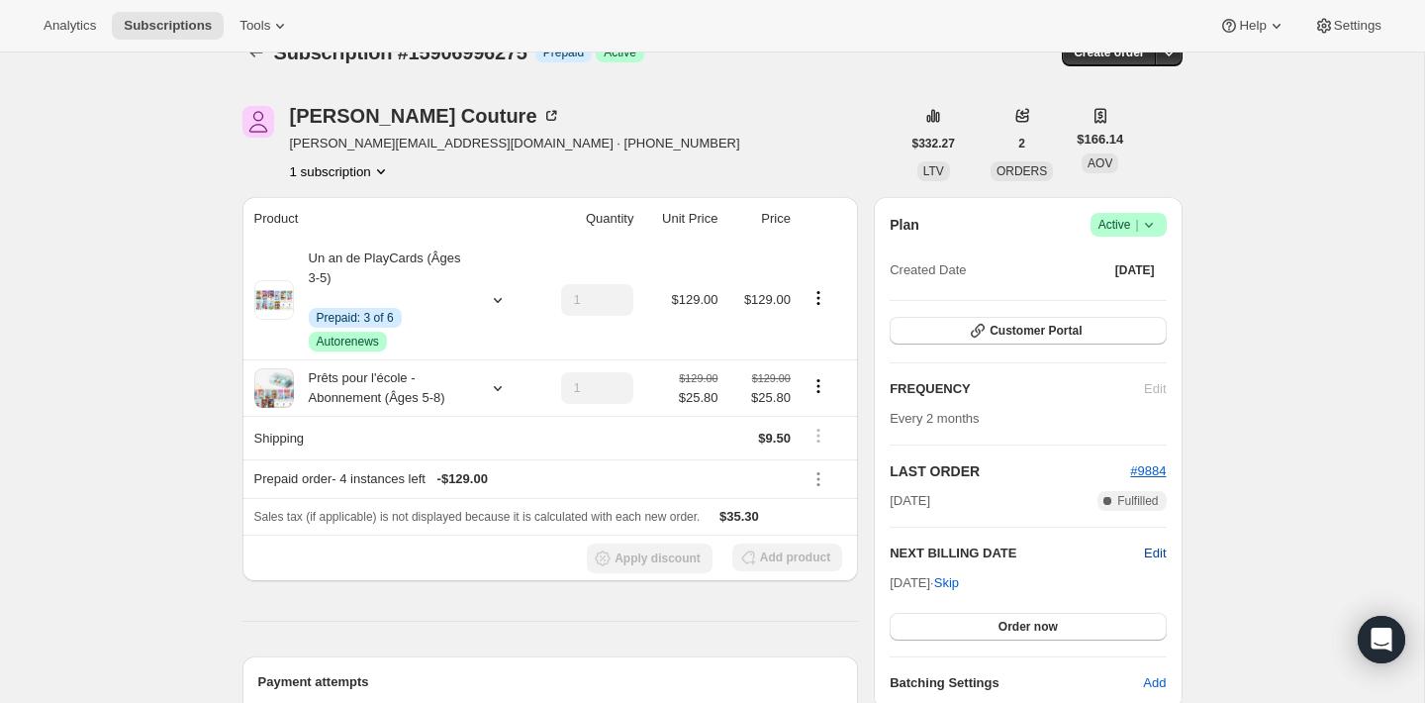
click at [1149, 553] on span "Edit" at bounding box center [1155, 553] width 22 height 20
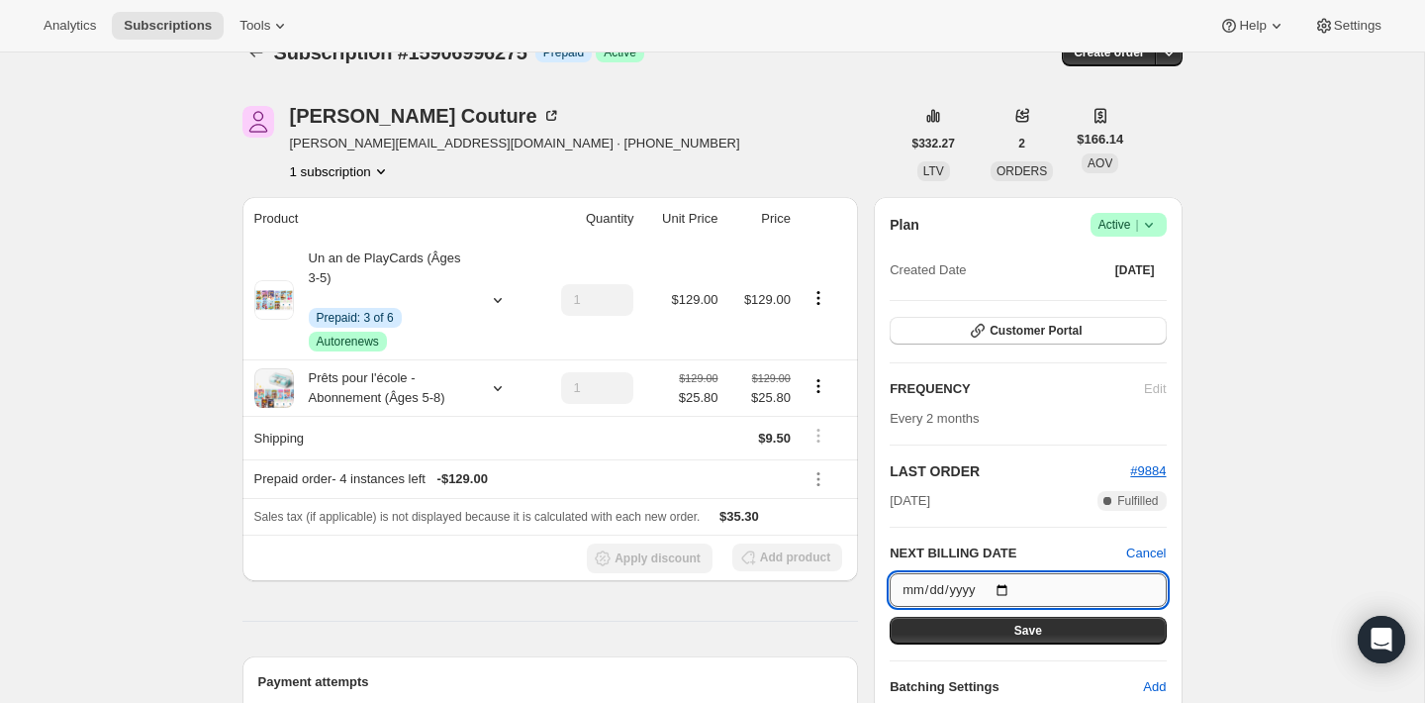
click at [1008, 575] on input "[DATE]" at bounding box center [1028, 590] width 276 height 34
click at [1009, 582] on input "[DATE]" at bounding box center [1028, 590] width 276 height 34
type input "[DATE]"
click at [1033, 623] on span "Save" at bounding box center [1028, 631] width 28 height 16
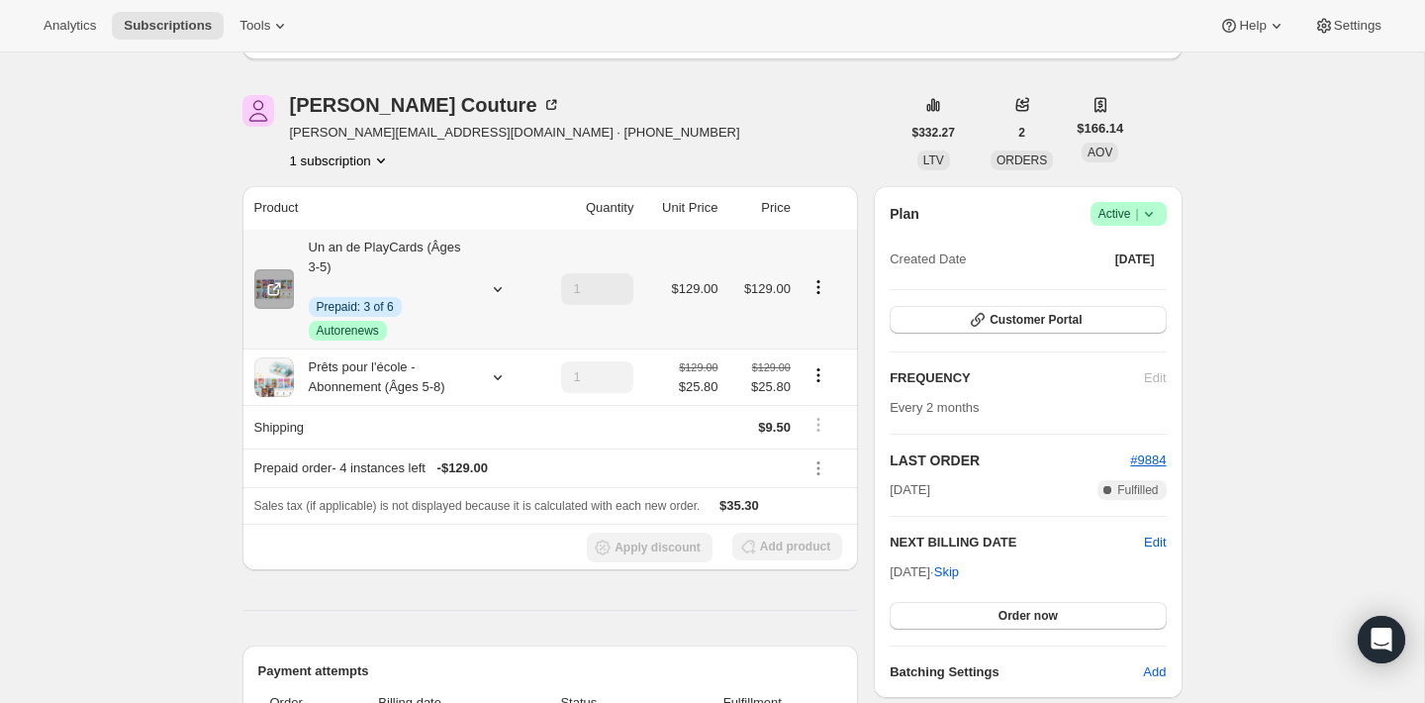
scroll to position [141, 0]
click at [817, 372] on icon "Product actions" at bounding box center [819, 374] width 20 height 20
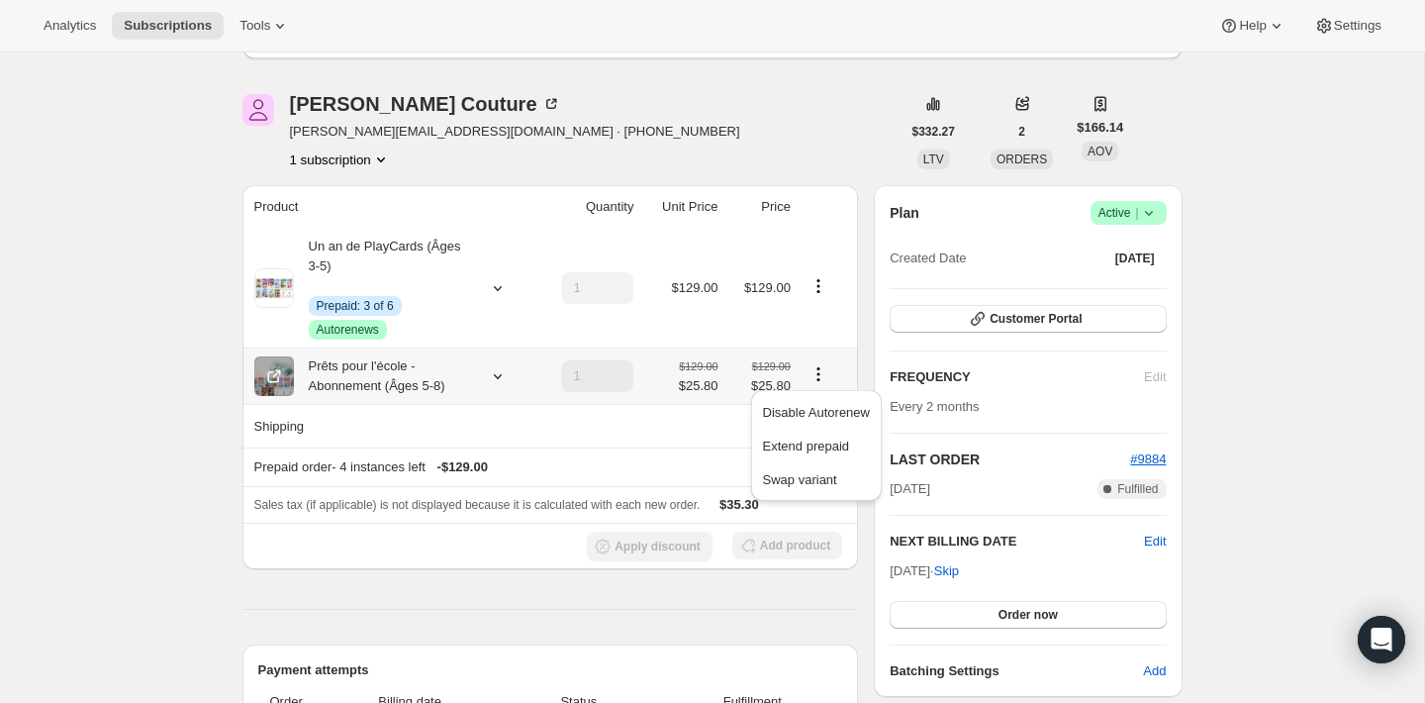
click at [817, 372] on icon "Product actions" at bounding box center [819, 374] width 20 height 20
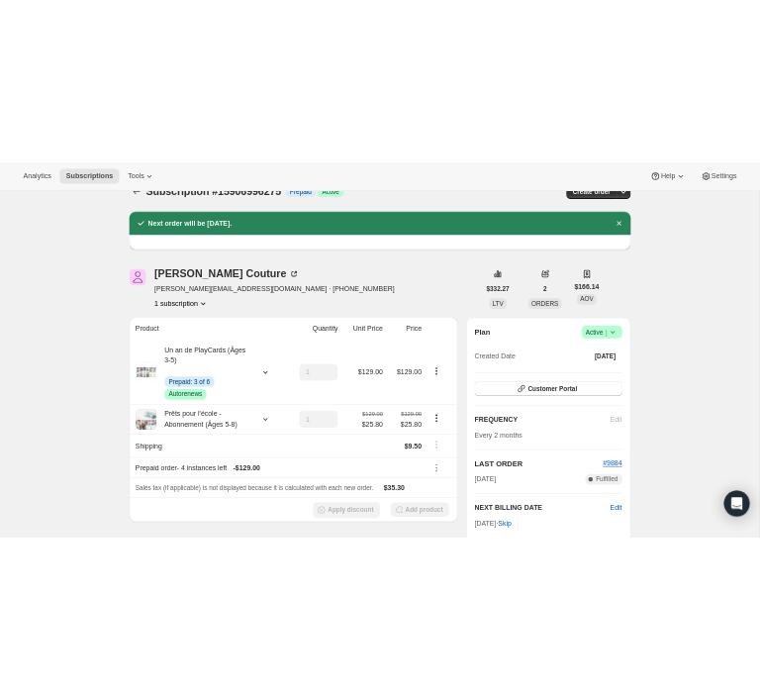
scroll to position [46, 0]
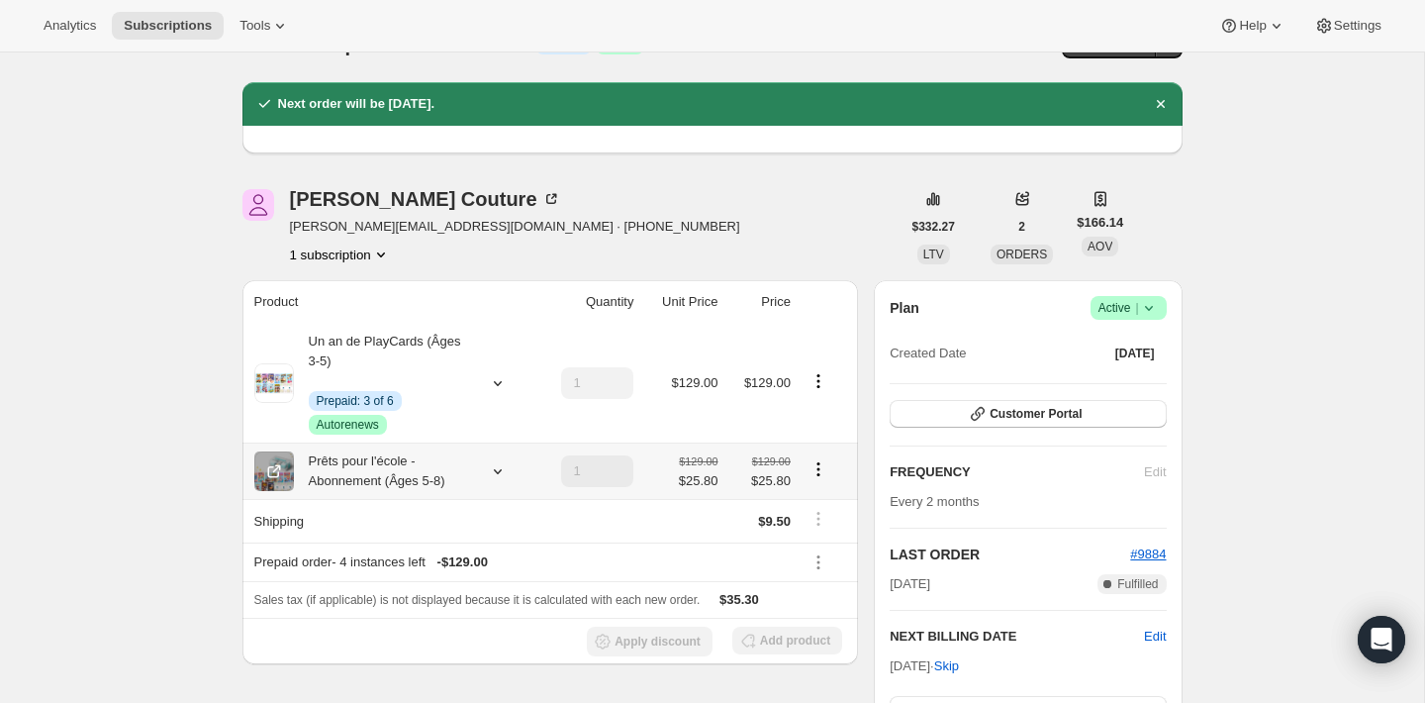
click at [814, 462] on icon "Product actions" at bounding box center [819, 469] width 20 height 20
click at [814, 370] on button "Product actions" at bounding box center [819, 381] width 32 height 22
click at [814, 382] on icon "Product actions" at bounding box center [819, 381] width 20 height 20
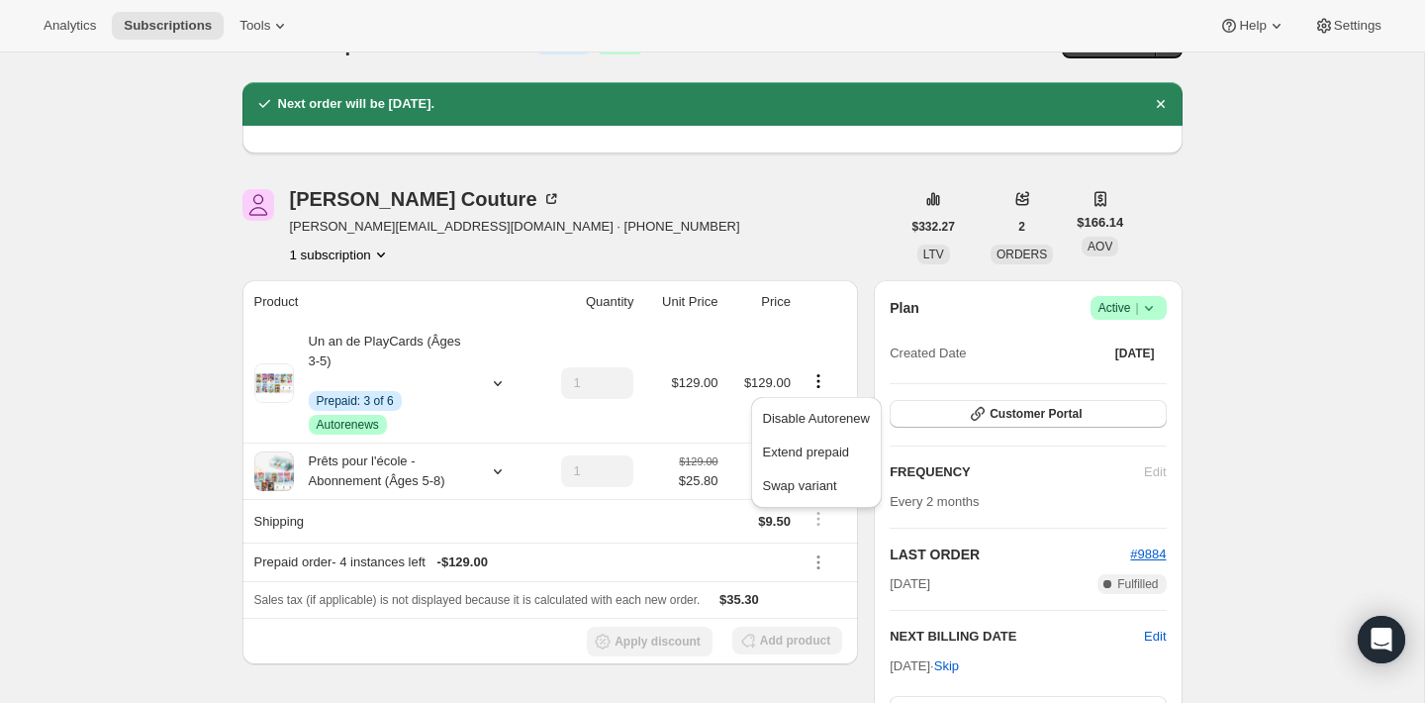
click at [813, 316] on th at bounding box center [827, 302] width 61 height 44
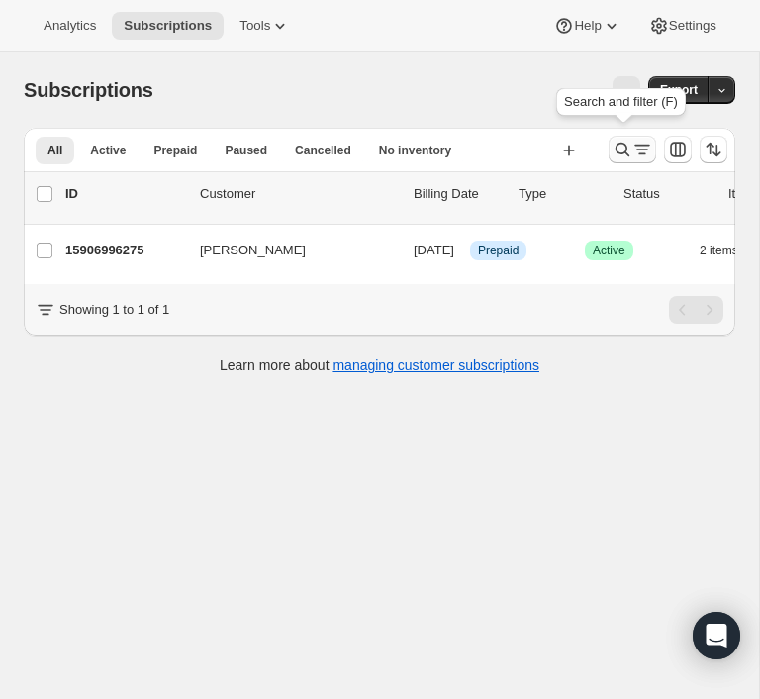
click at [618, 144] on icon "Search and filter results" at bounding box center [623, 150] width 14 height 14
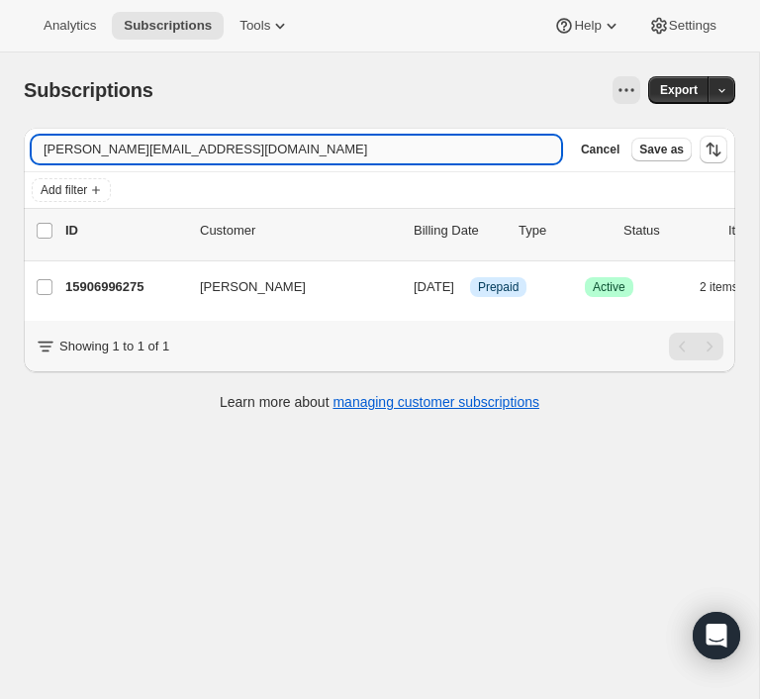
click at [424, 136] on input "[PERSON_NAME][EMAIL_ADDRESS][DOMAIN_NAME]" at bounding box center [296, 150] width 529 height 28
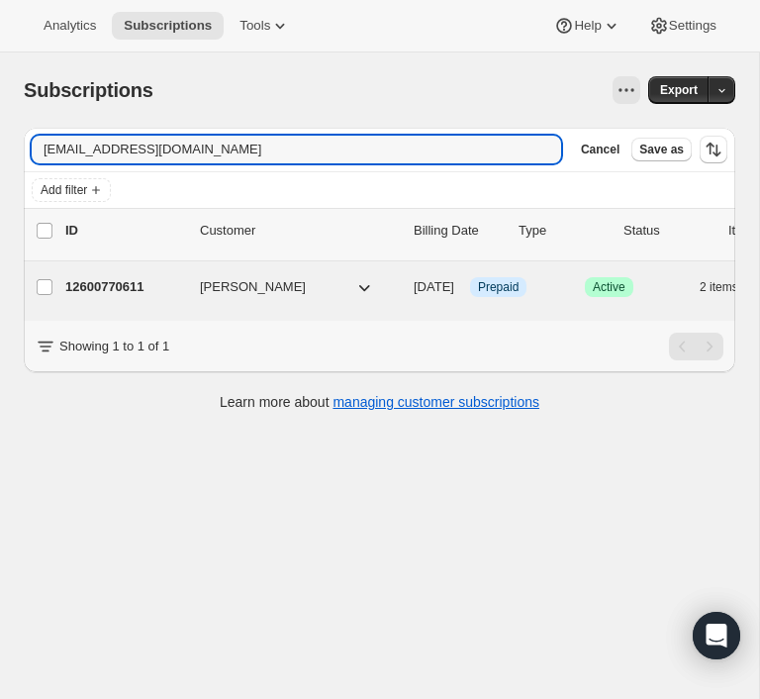
type input "[EMAIL_ADDRESS][DOMAIN_NAME]"
click at [114, 293] on p "12600770611" at bounding box center [124, 287] width 119 height 20
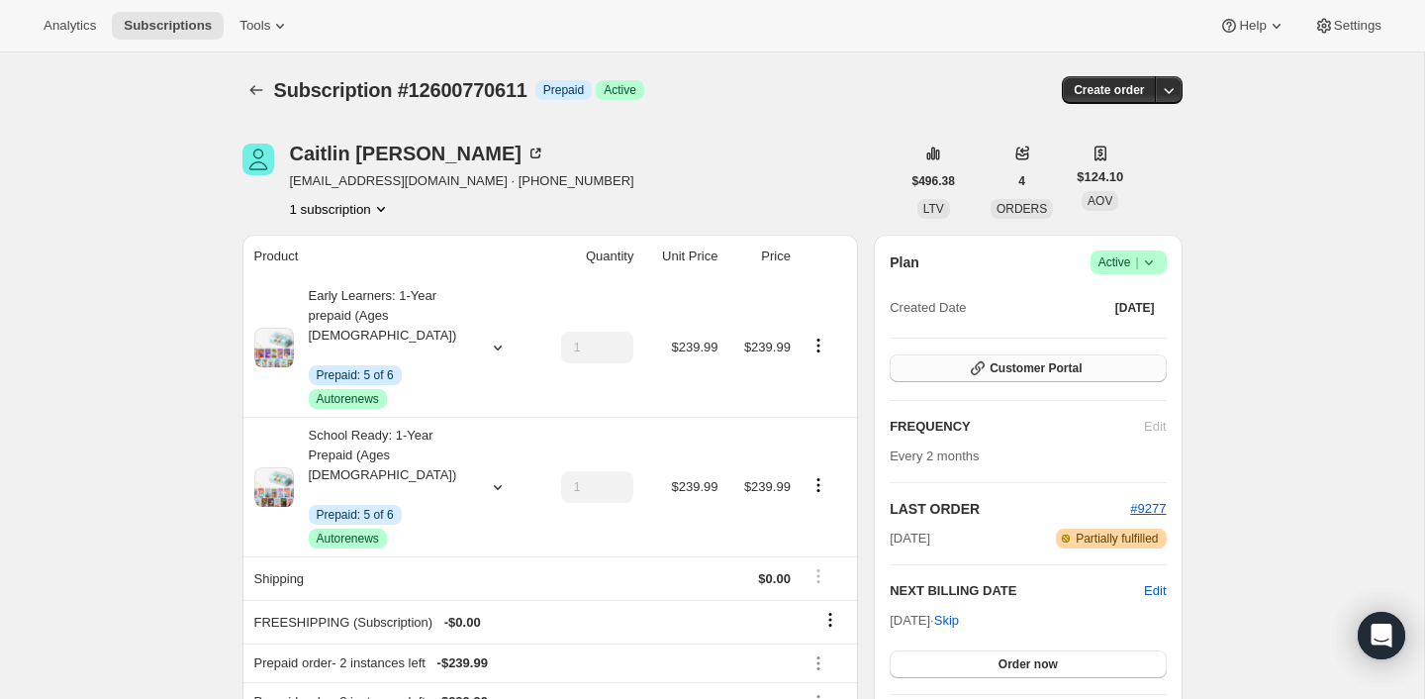
click at [996, 376] on button "Customer Portal" at bounding box center [1028, 368] width 276 height 28
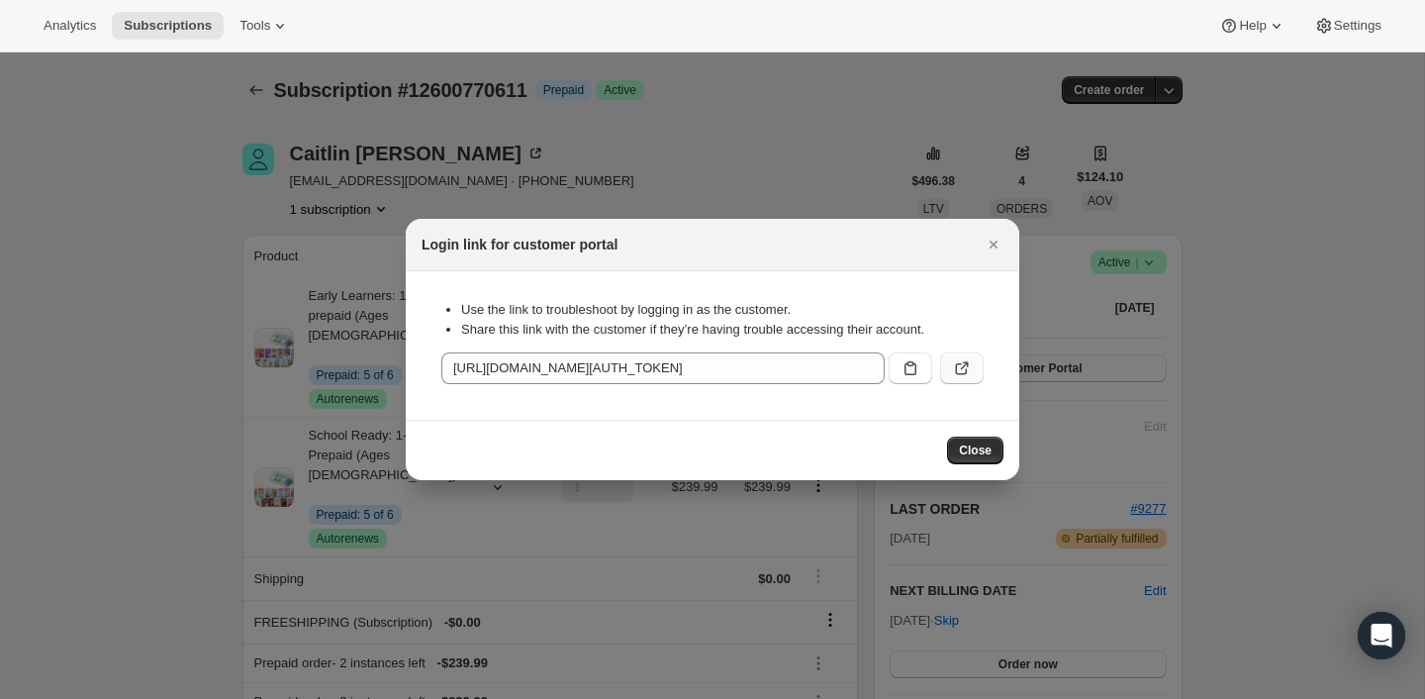
click at [959, 361] on icon ":rnf:" at bounding box center [962, 368] width 20 height 20
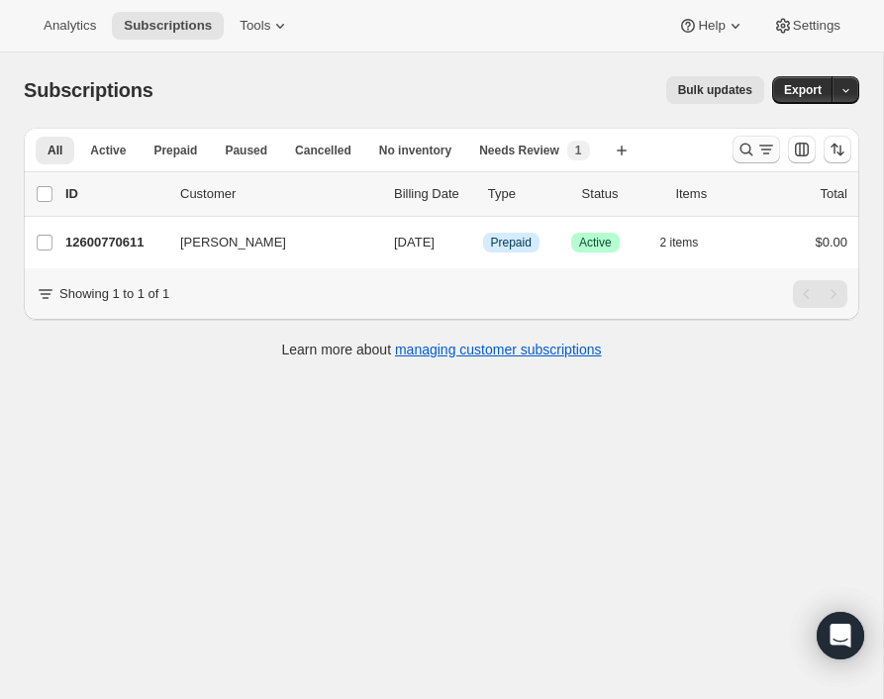
click at [744, 154] on icon "Search and filter results" at bounding box center [746, 150] width 20 height 20
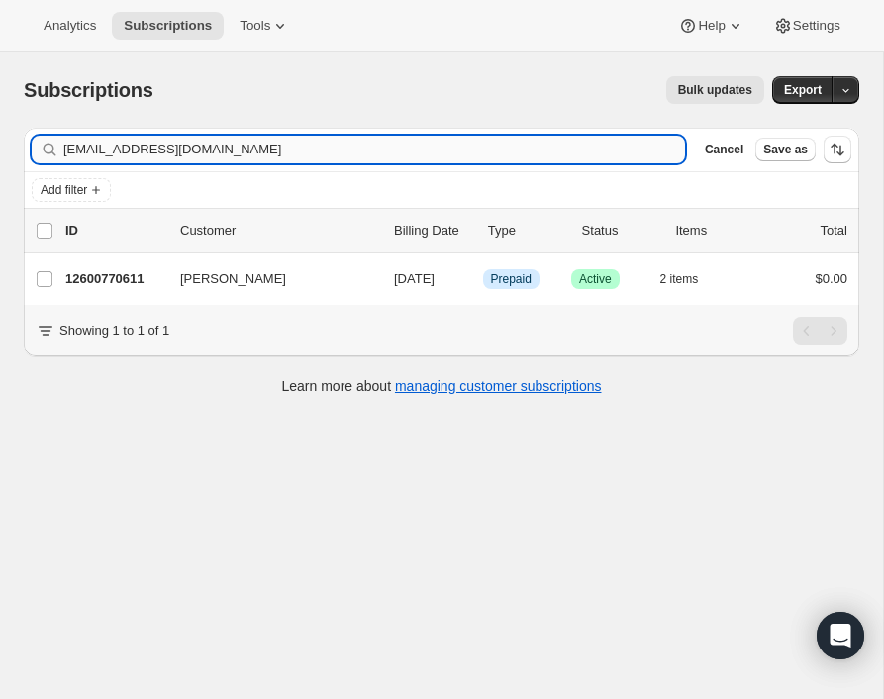
click at [517, 145] on input "[EMAIL_ADDRESS][DOMAIN_NAME]" at bounding box center [374, 150] width 622 height 28
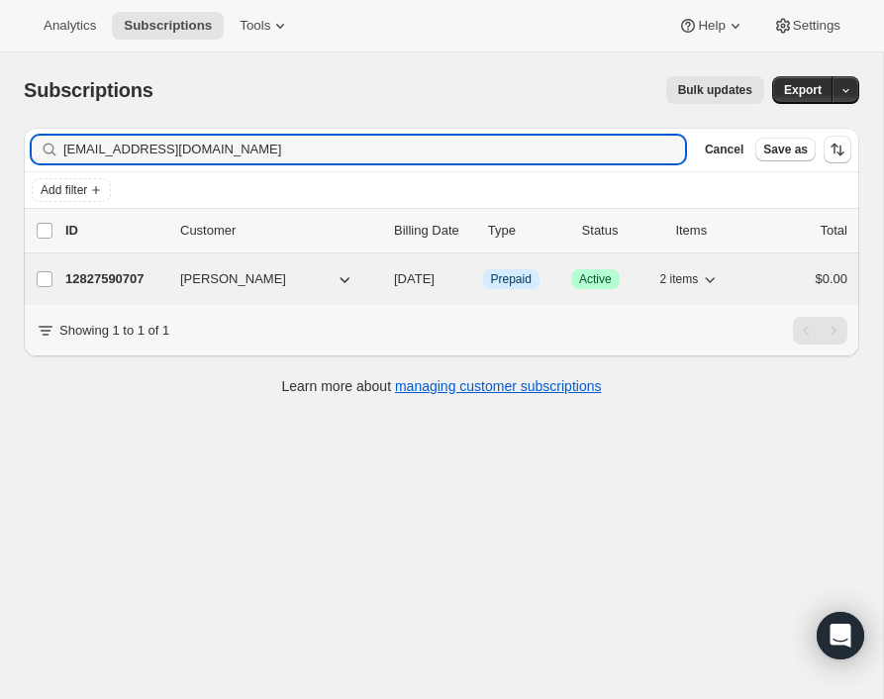
type input "[EMAIL_ADDRESS][DOMAIN_NAME]"
click at [133, 283] on p "12827590707" at bounding box center [114, 279] width 99 height 20
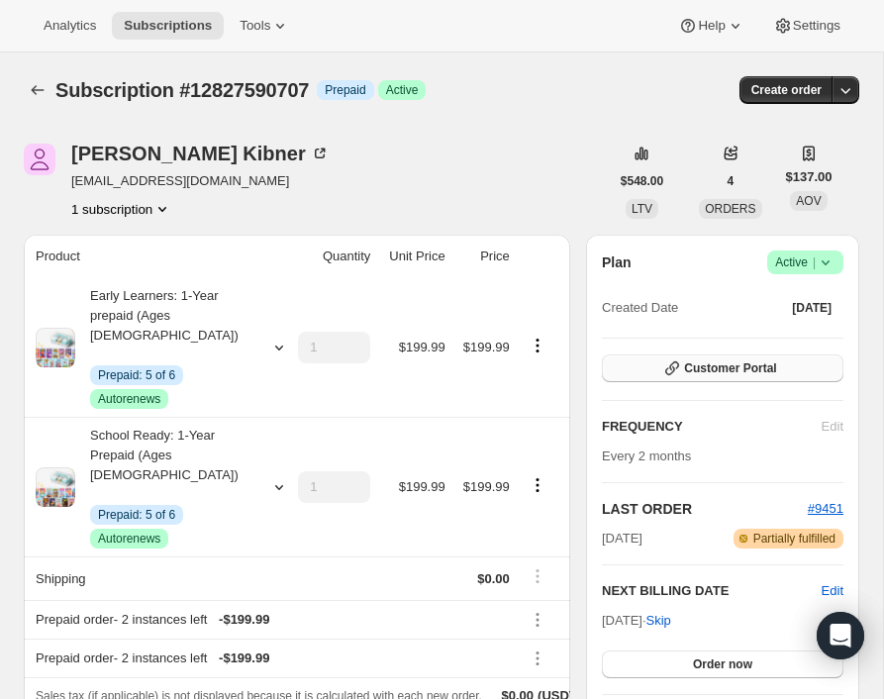
click at [682, 370] on button "Customer Portal" at bounding box center [722, 368] width 241 height 28
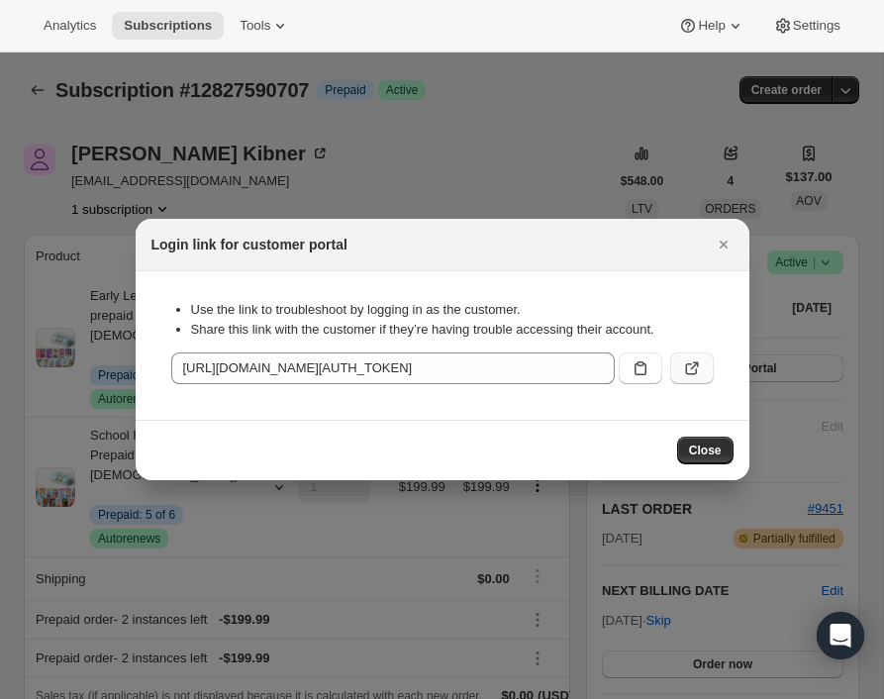
click at [673, 356] on button ":r3c:" at bounding box center [692, 368] width 44 height 32
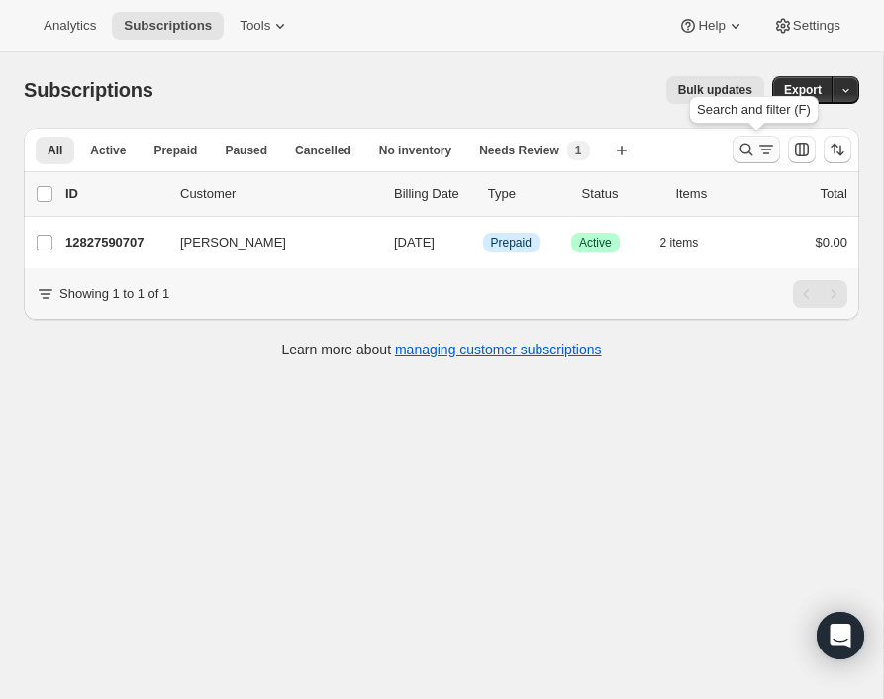
click at [748, 142] on icon "Search and filter results" at bounding box center [746, 150] width 20 height 20
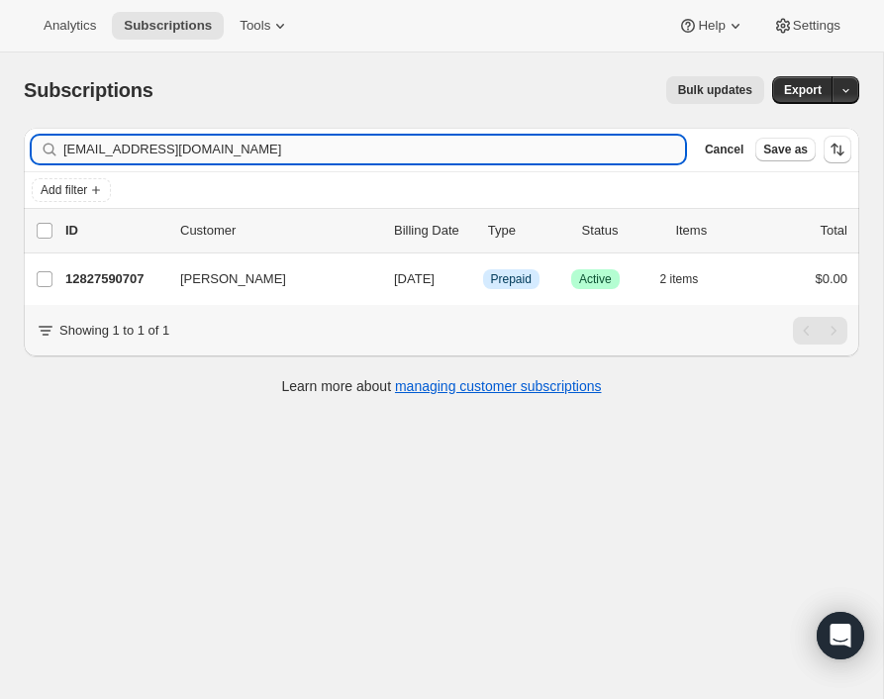
click at [549, 141] on input "[EMAIL_ADDRESS][DOMAIN_NAME]" at bounding box center [374, 150] width 622 height 28
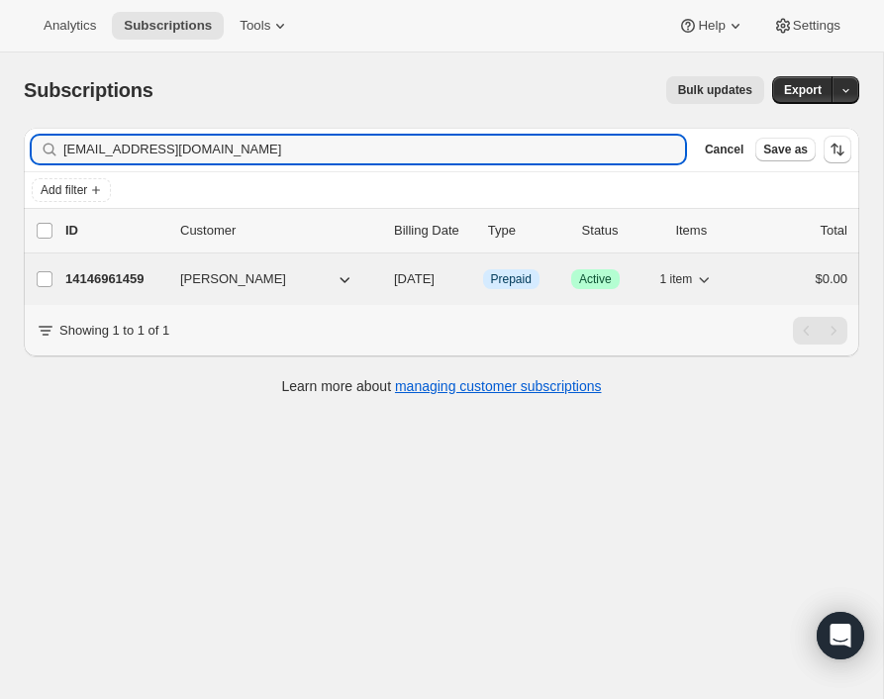
type input "[EMAIL_ADDRESS][DOMAIN_NAME]"
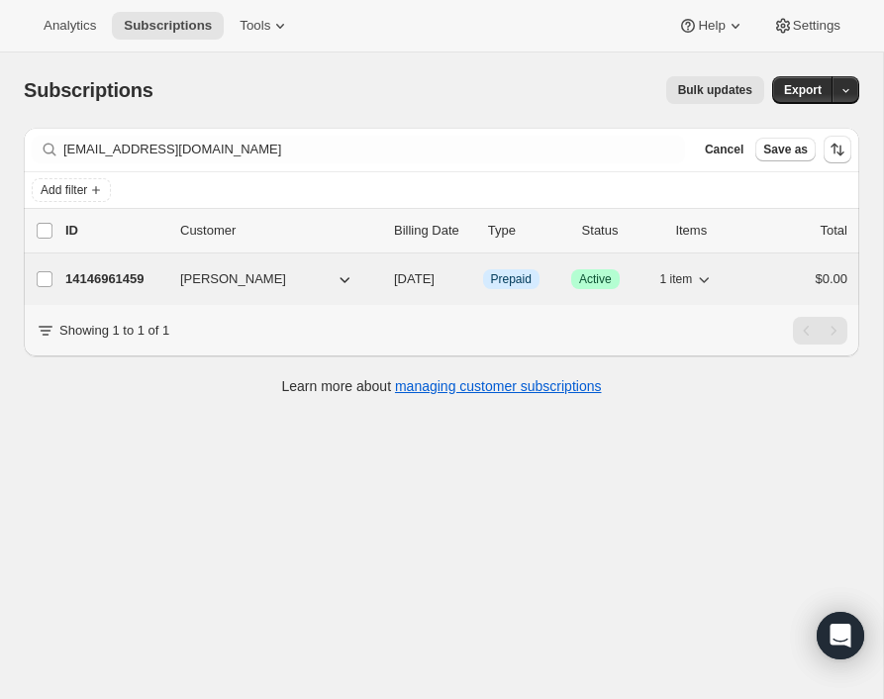
click at [127, 284] on p "14146961459" at bounding box center [114, 279] width 99 height 20
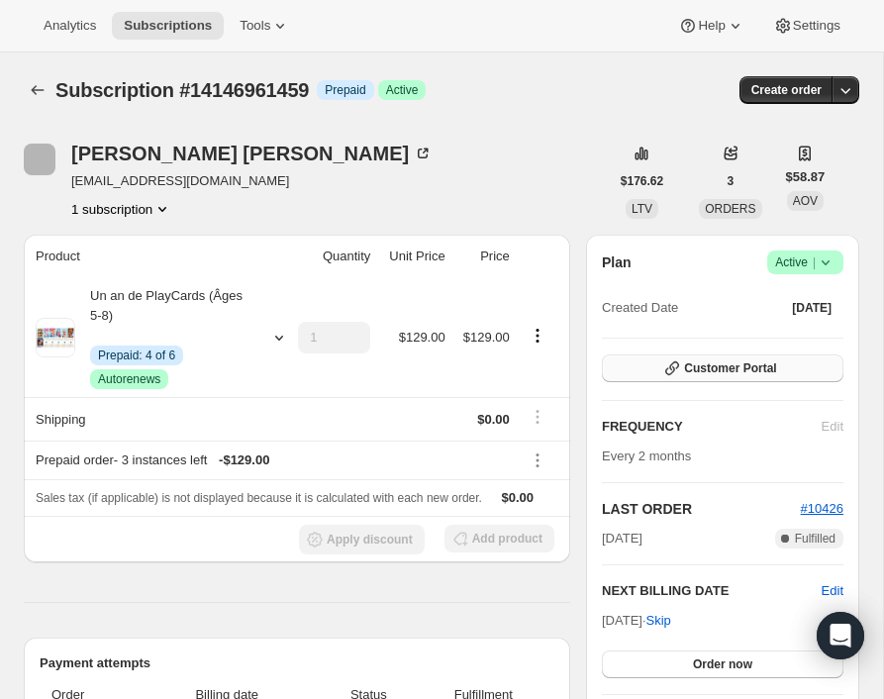
click at [760, 365] on span "Customer Portal" at bounding box center [730, 368] width 92 height 16
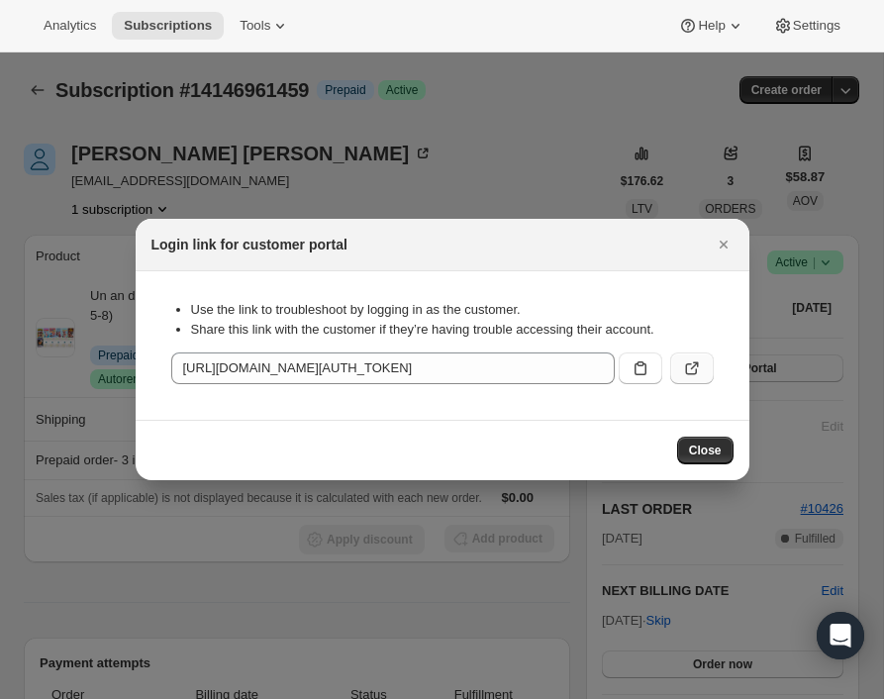
click at [703, 361] on button ":r7m:" at bounding box center [692, 368] width 44 height 32
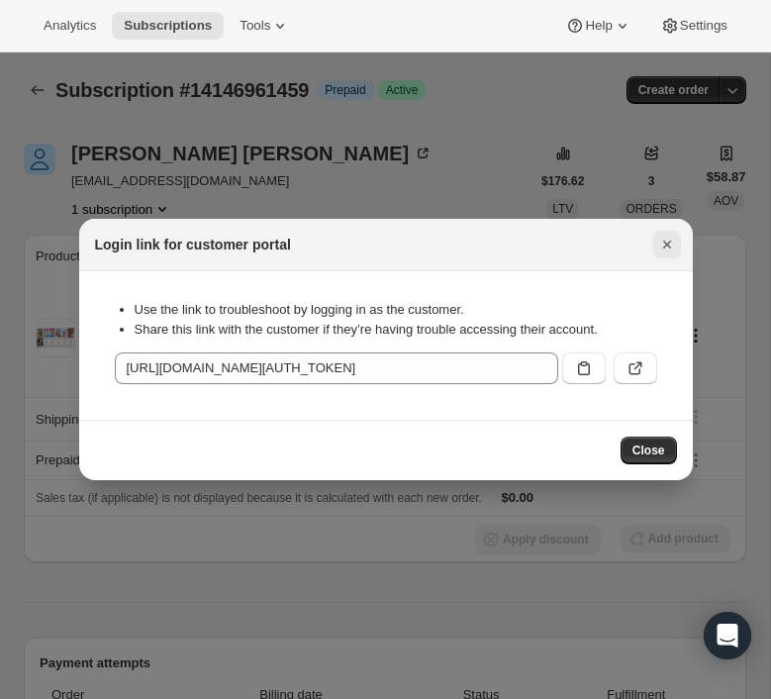
click at [669, 243] on icon "Close" at bounding box center [667, 245] width 20 height 20
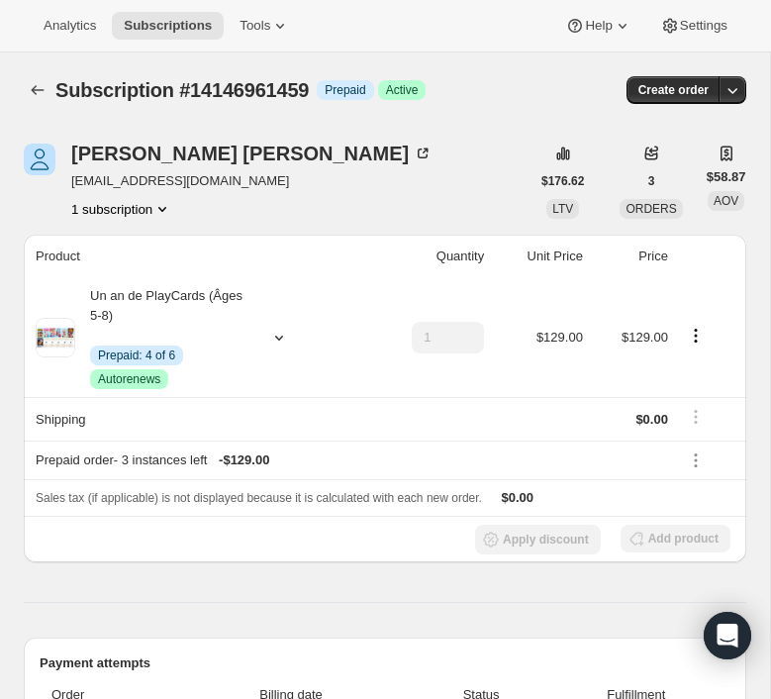
click at [30, 81] on icon "Subscriptions" at bounding box center [38, 90] width 20 height 20
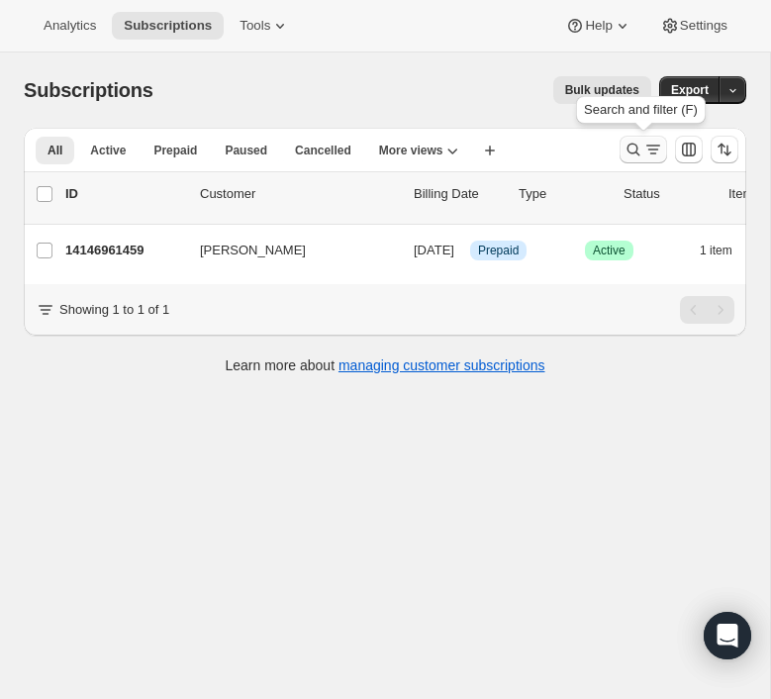
click at [620, 152] on button "Search and filter results" at bounding box center [644, 150] width 48 height 28
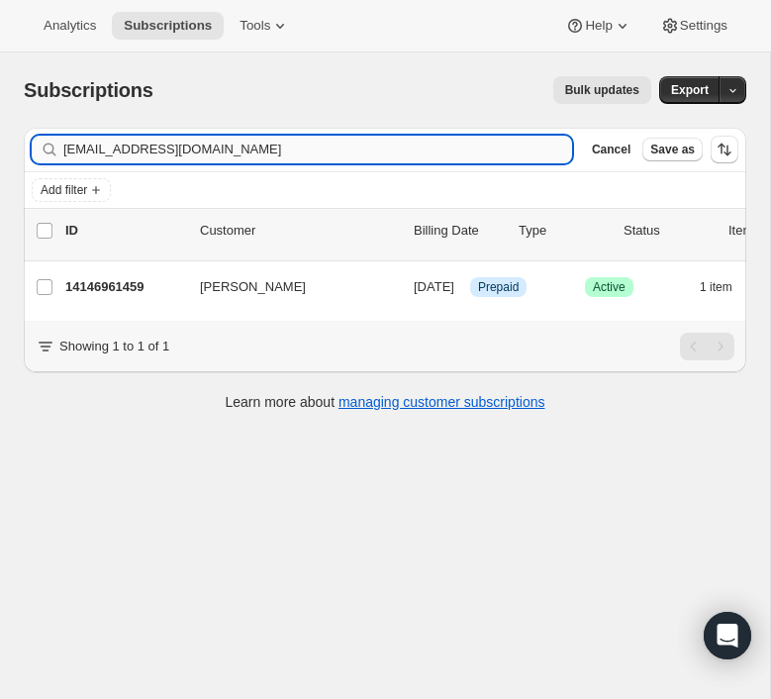
click at [459, 154] on input "[EMAIL_ADDRESS][DOMAIN_NAME]" at bounding box center [317, 150] width 509 height 28
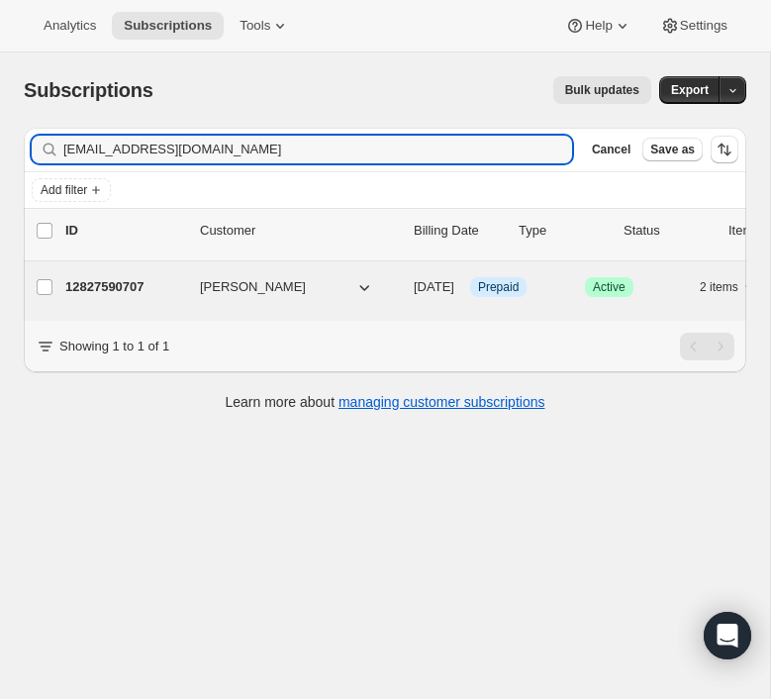
type input "[EMAIL_ADDRESS][DOMAIN_NAME]"
click at [94, 289] on p "12827590707" at bounding box center [124, 287] width 119 height 20
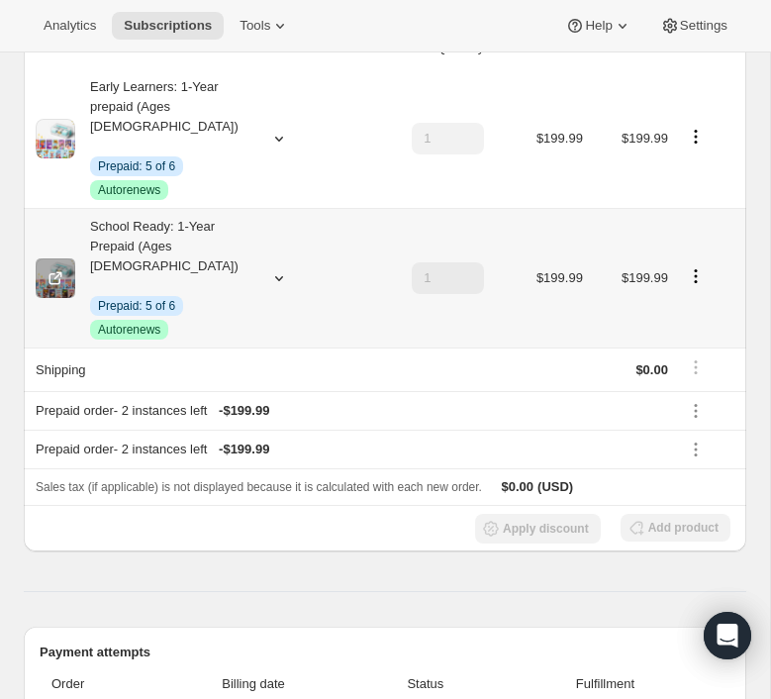
scroll to position [1740, 0]
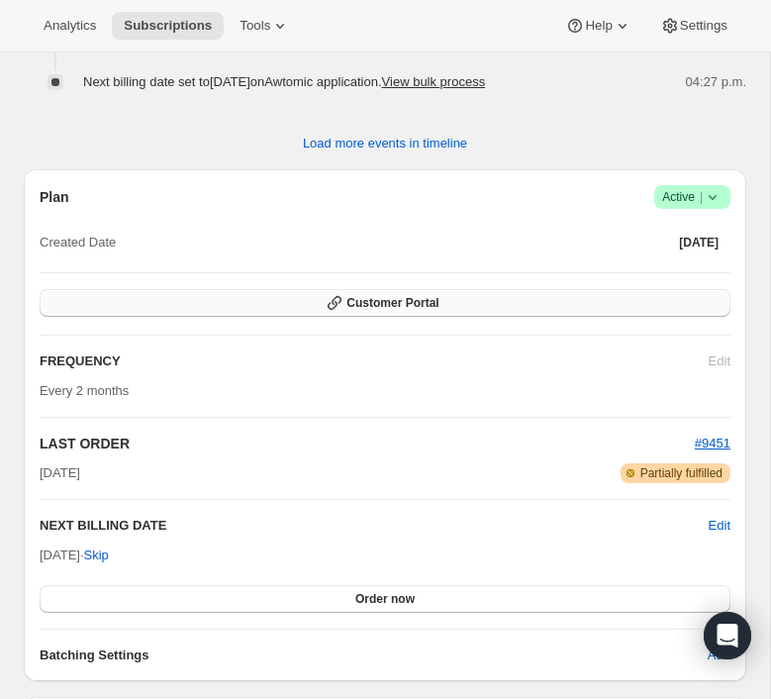
click at [562, 309] on button "Customer Portal" at bounding box center [385, 303] width 691 height 28
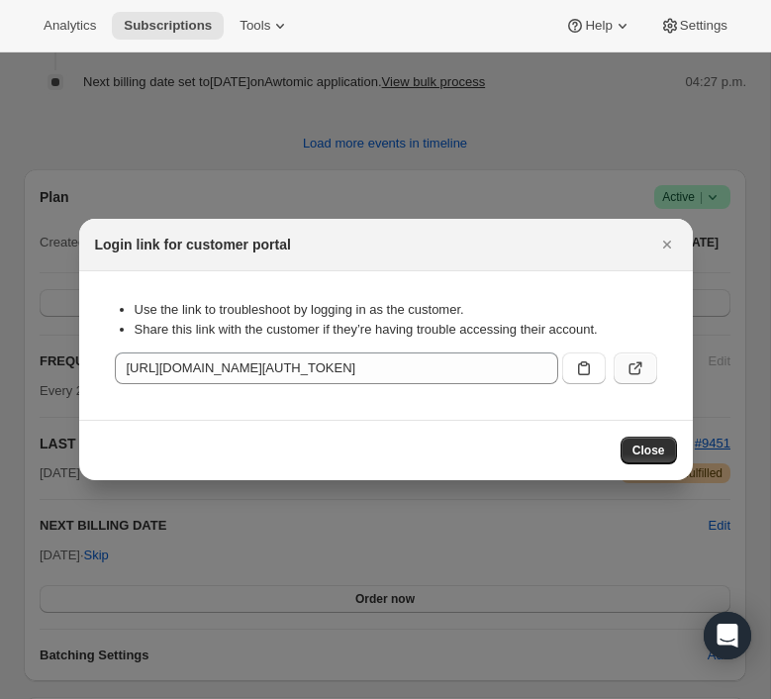
click at [639, 375] on icon ":rc0:" at bounding box center [635, 368] width 20 height 20
click at [666, 239] on icon "Close" at bounding box center [667, 245] width 20 height 20
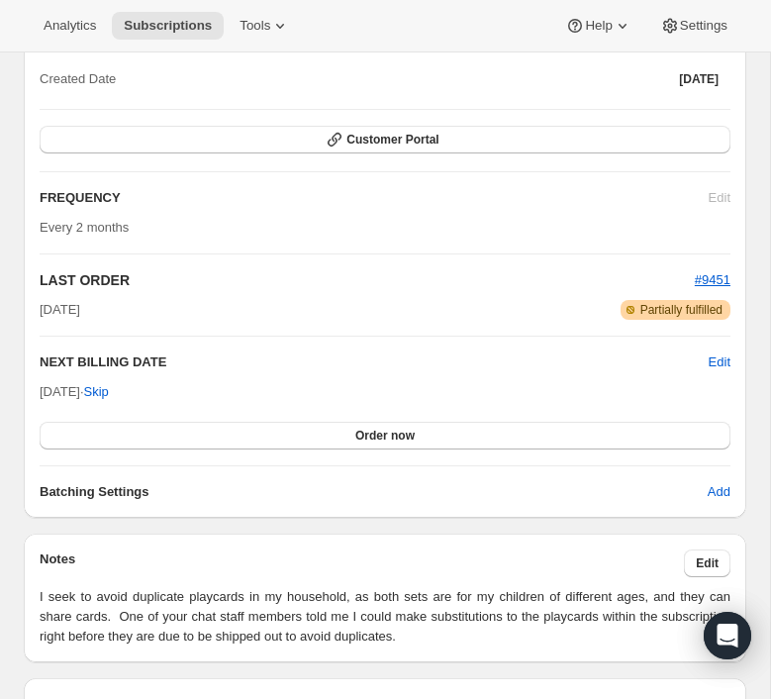
scroll to position [1791, 0]
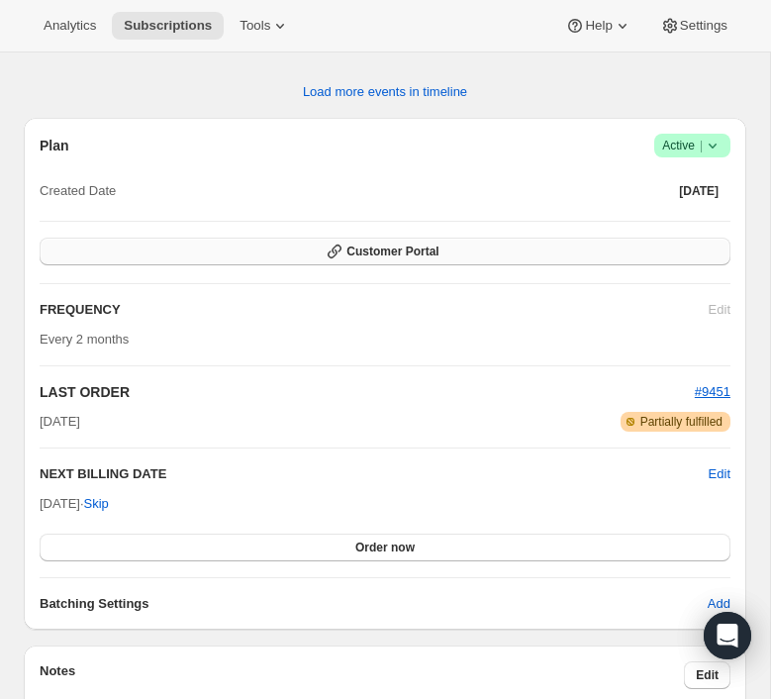
click at [383, 243] on span "Customer Portal" at bounding box center [392, 251] width 92 height 16
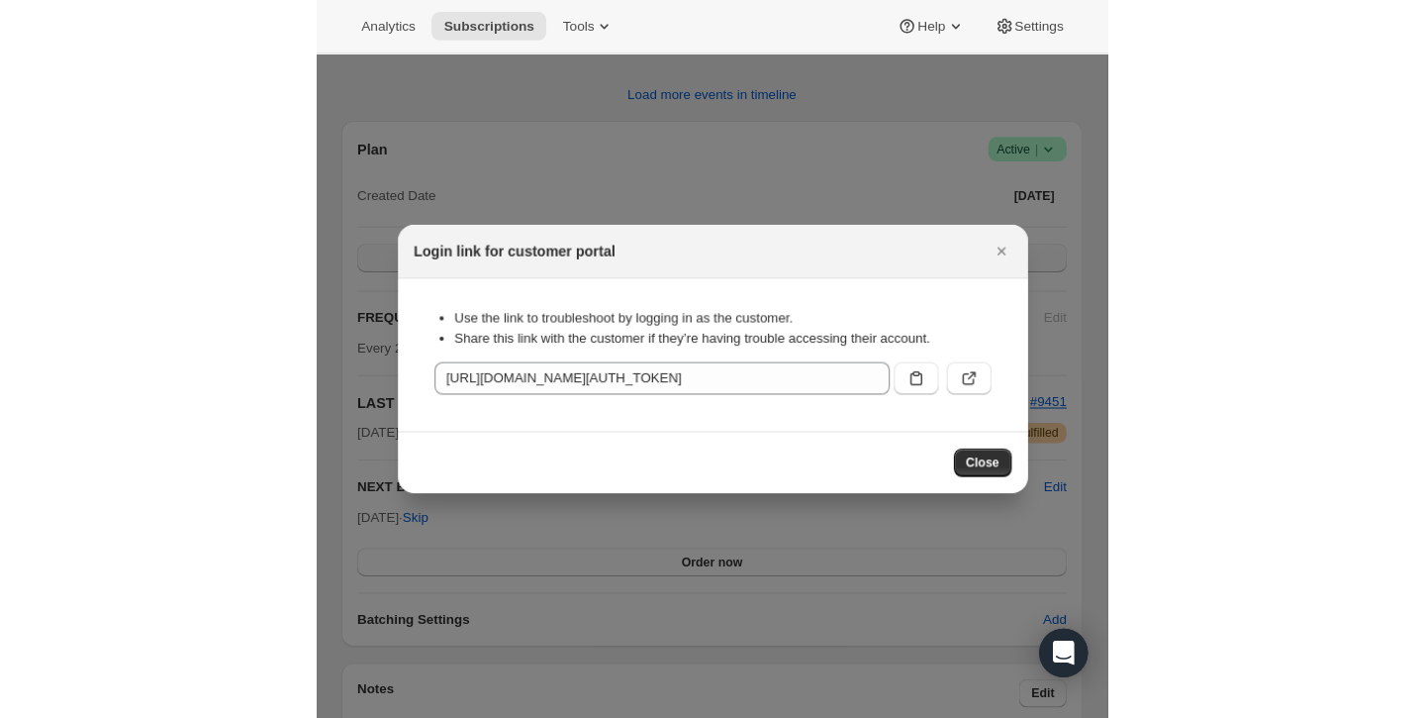
scroll to position [0, 0]
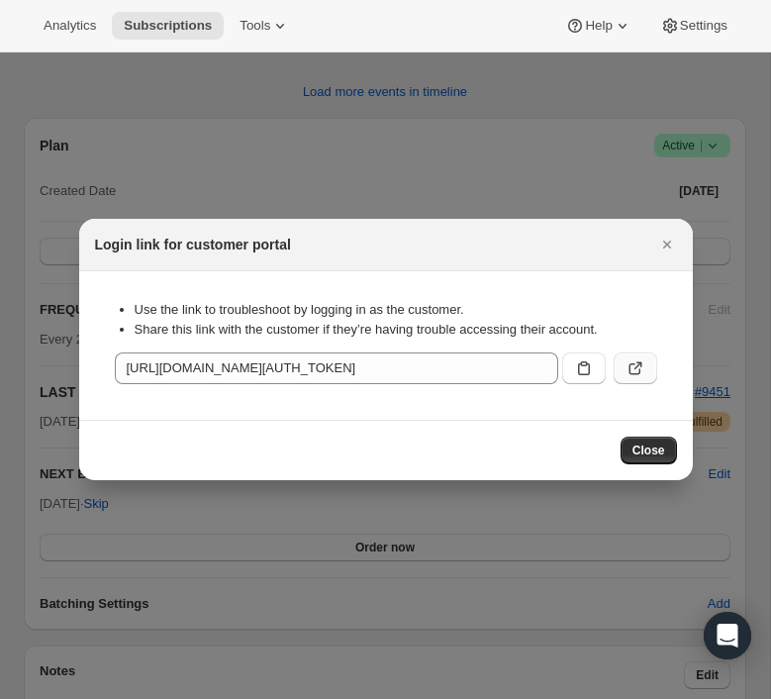
click at [652, 370] on button ":rc0:" at bounding box center [636, 368] width 44 height 32
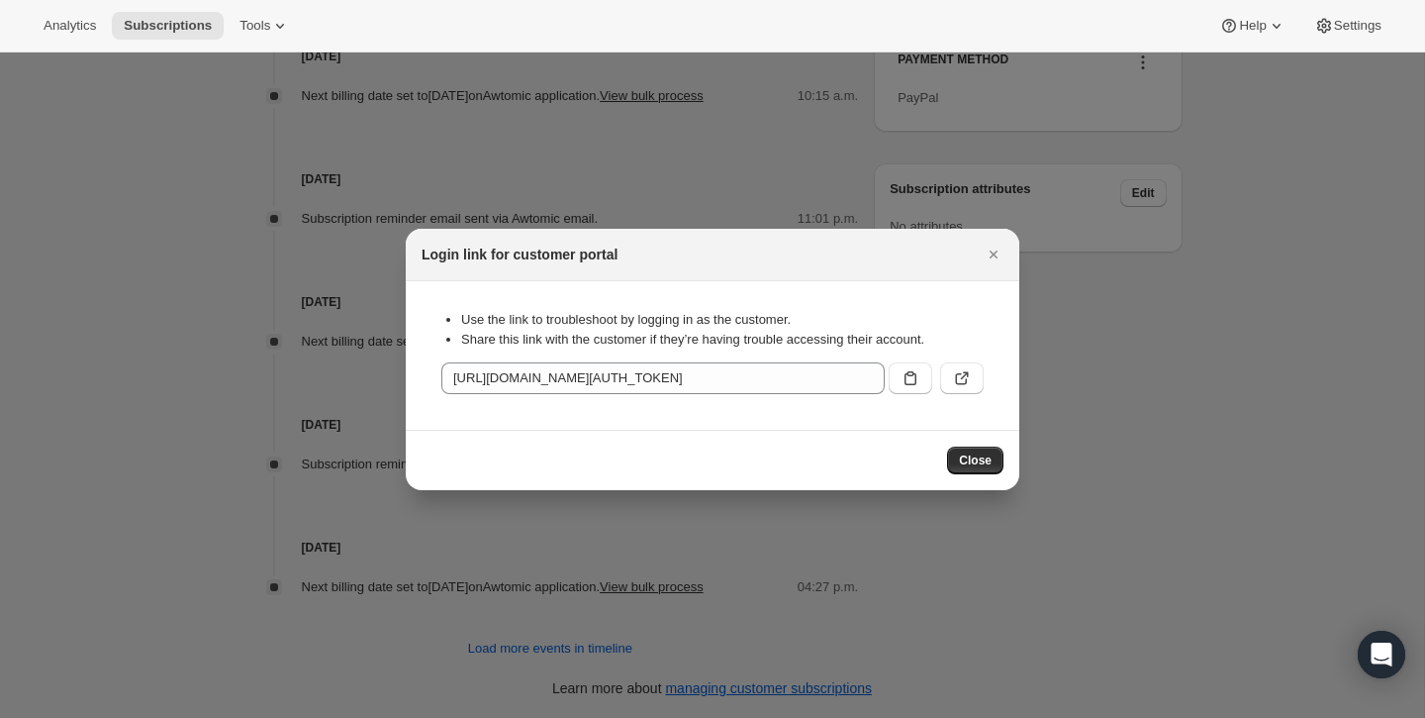
scroll to position [1174, 0]
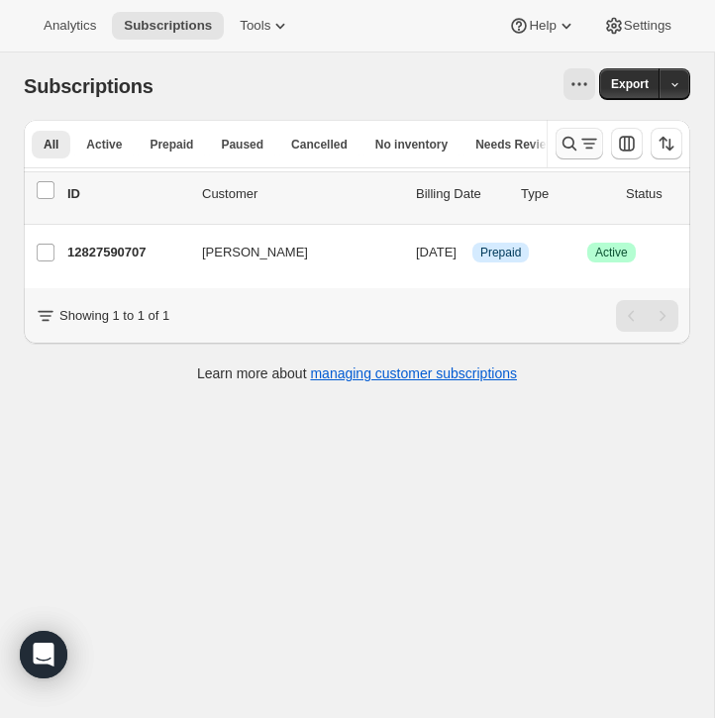
click at [558, 149] on button "Search and filter results" at bounding box center [579, 144] width 48 height 32
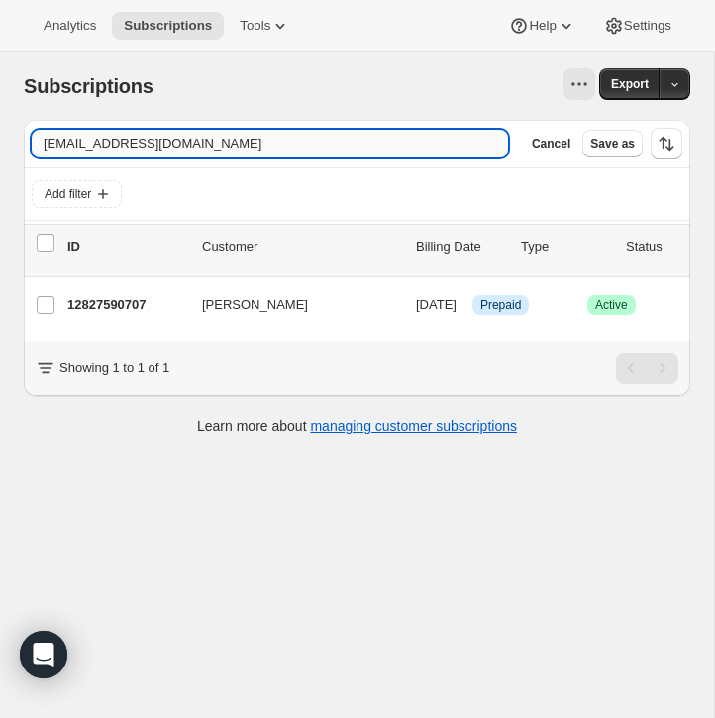
click at [392, 149] on input "[EMAIL_ADDRESS][DOMAIN_NAME]" at bounding box center [270, 144] width 476 height 28
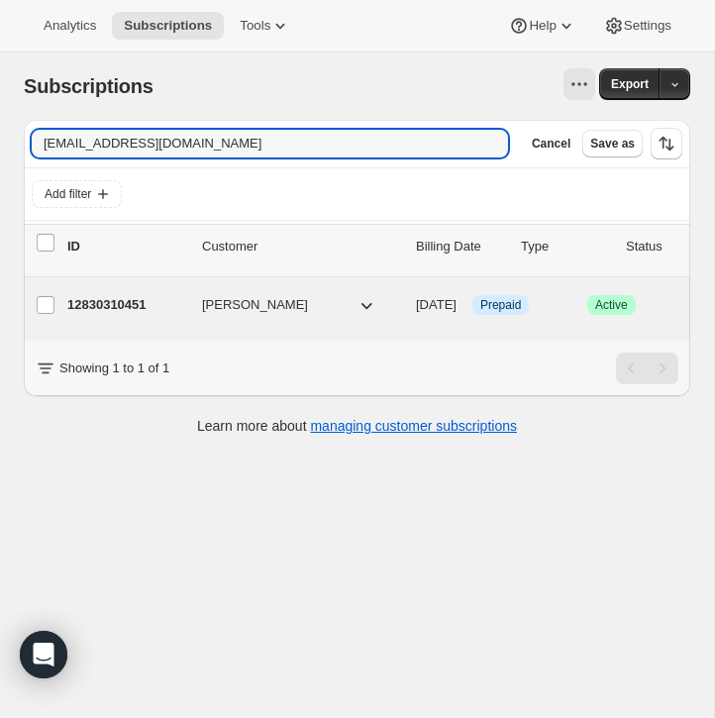
type input "[EMAIL_ADDRESS][DOMAIN_NAME]"
click at [82, 312] on p "12830310451" at bounding box center [126, 305] width 119 height 20
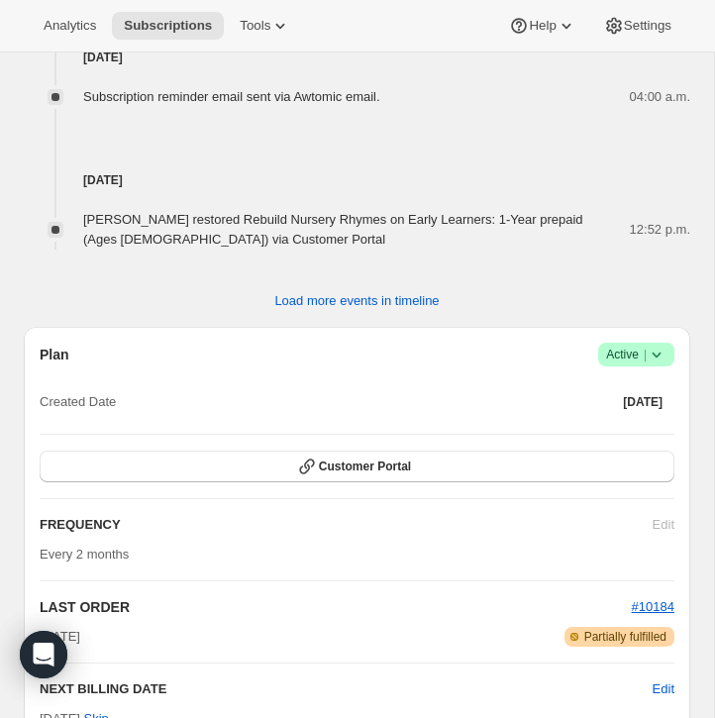
scroll to position [2202, 0]
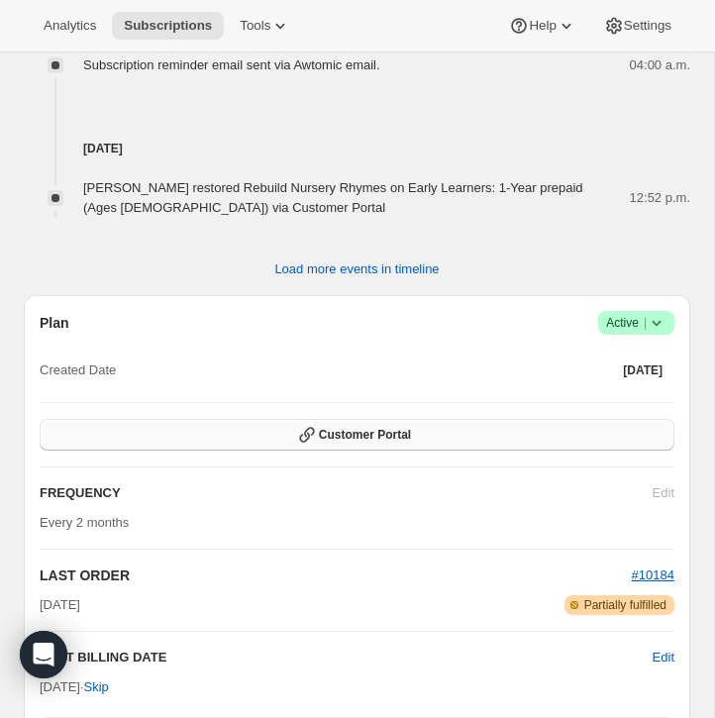
click at [430, 436] on button "Customer Portal" at bounding box center [357, 435] width 634 height 32
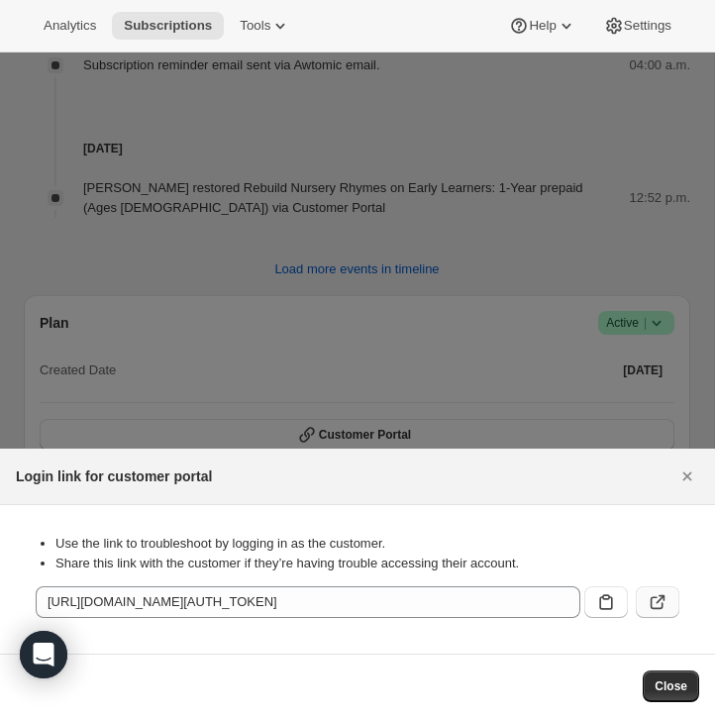
click at [666, 614] on button ":r37:" at bounding box center [657, 602] width 44 height 32
click at [399, 219] on div at bounding box center [357, 359] width 715 height 718
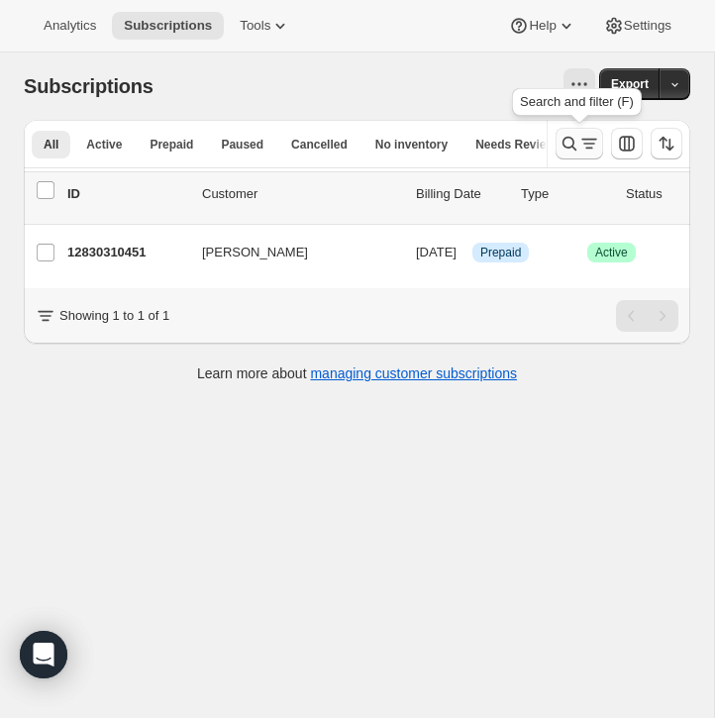
click at [566, 152] on button "Search and filter results" at bounding box center [579, 144] width 48 height 32
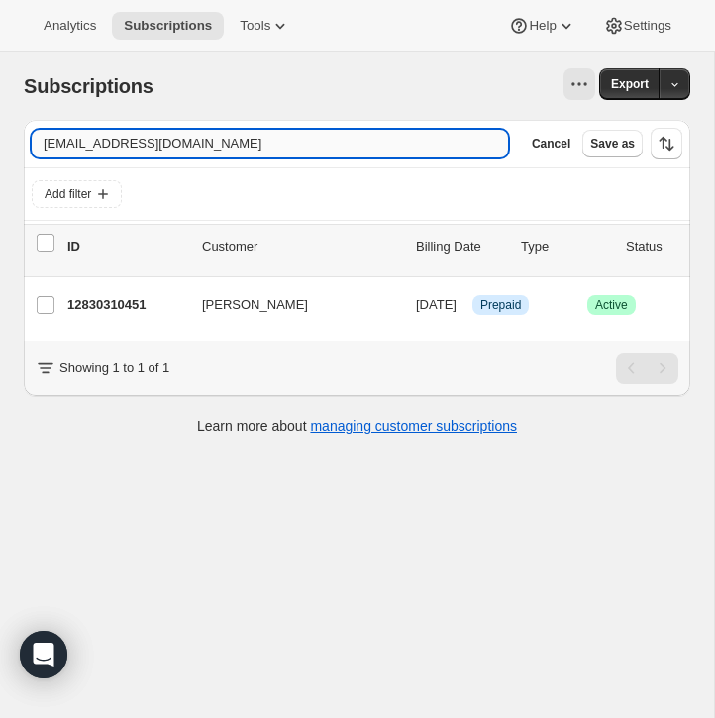
click at [336, 151] on input "[EMAIL_ADDRESS][DOMAIN_NAME]" at bounding box center [270, 144] width 476 height 28
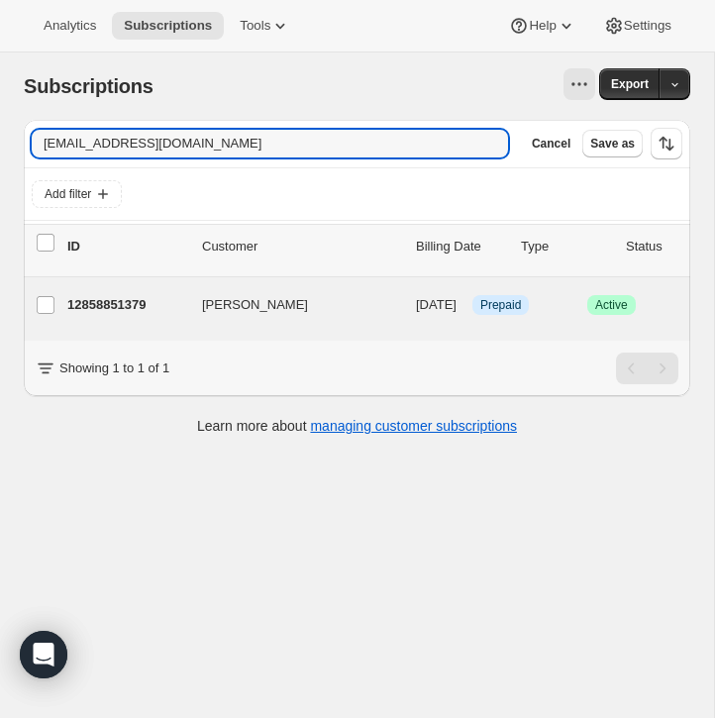
type input "[EMAIL_ADDRESS][DOMAIN_NAME]"
click at [109, 321] on div "12858851379 [PERSON_NAME] [DATE] Info Prepaid Success Active 2 items $0.00" at bounding box center [491, 309] width 848 height 40
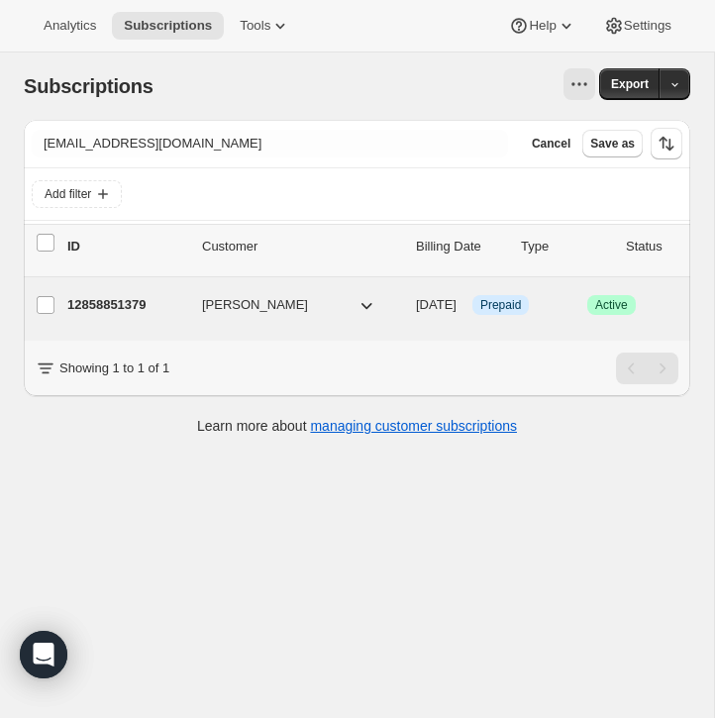
click at [131, 305] on p "12858851379" at bounding box center [126, 305] width 119 height 20
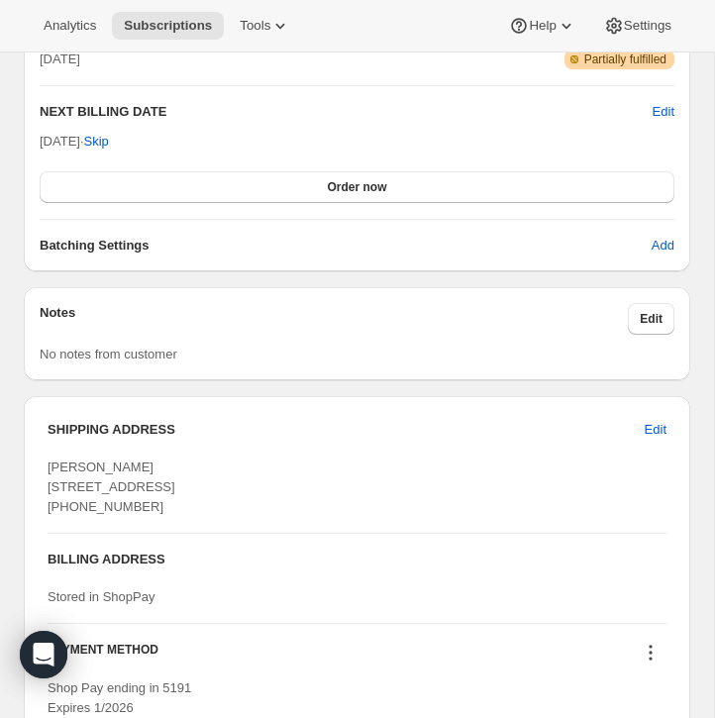
scroll to position [1887, 0]
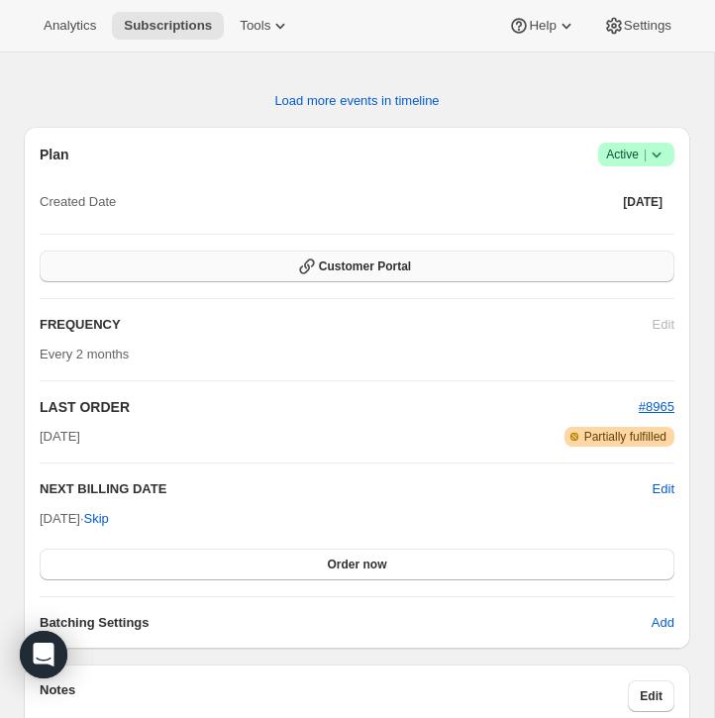
click at [478, 282] on button "Customer Portal" at bounding box center [357, 266] width 634 height 32
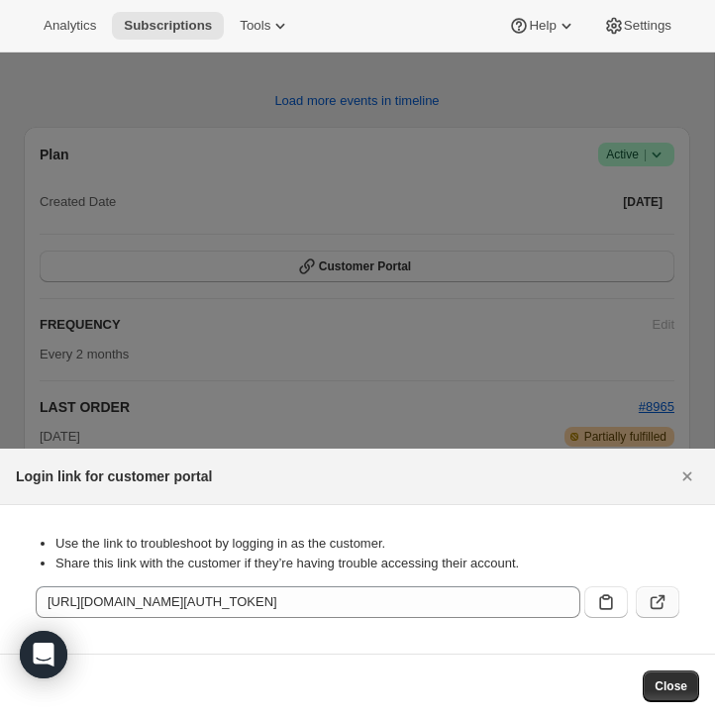
click at [642, 590] on button ":r7e:" at bounding box center [657, 602] width 44 height 32
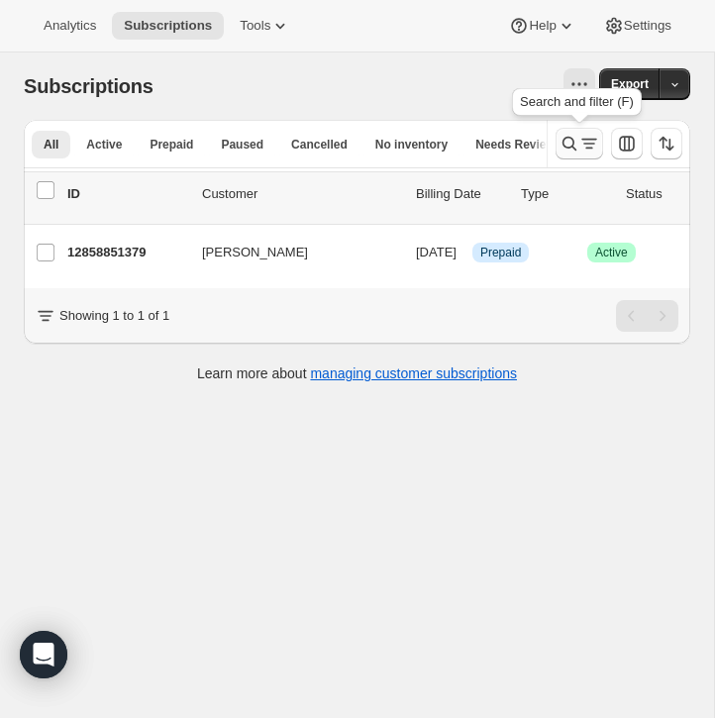
click at [566, 144] on icon "Search and filter results" at bounding box center [569, 144] width 20 height 20
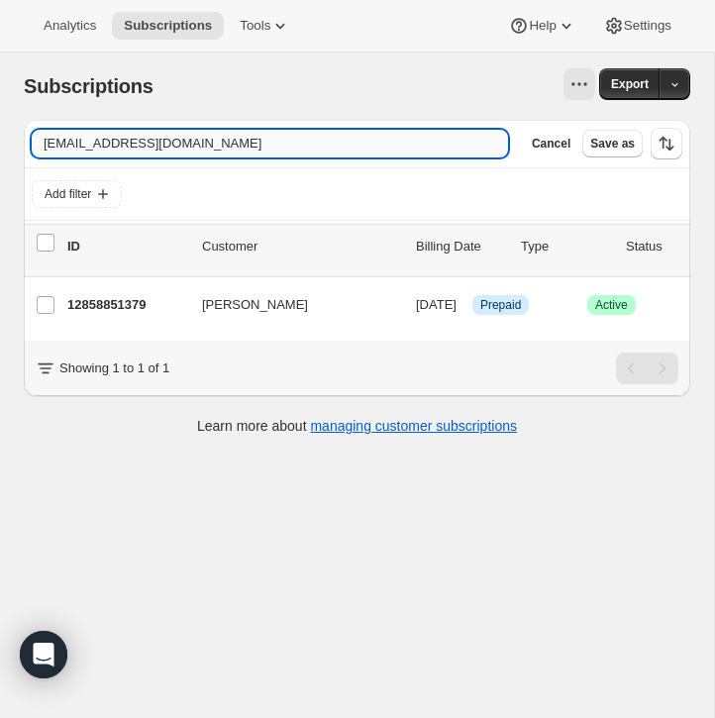
click at [415, 142] on input "[EMAIL_ADDRESS][DOMAIN_NAME]" at bounding box center [270, 144] width 476 height 28
click at [414, 142] on input "[EMAIL_ADDRESS][DOMAIN_NAME]" at bounding box center [270, 144] width 476 height 28
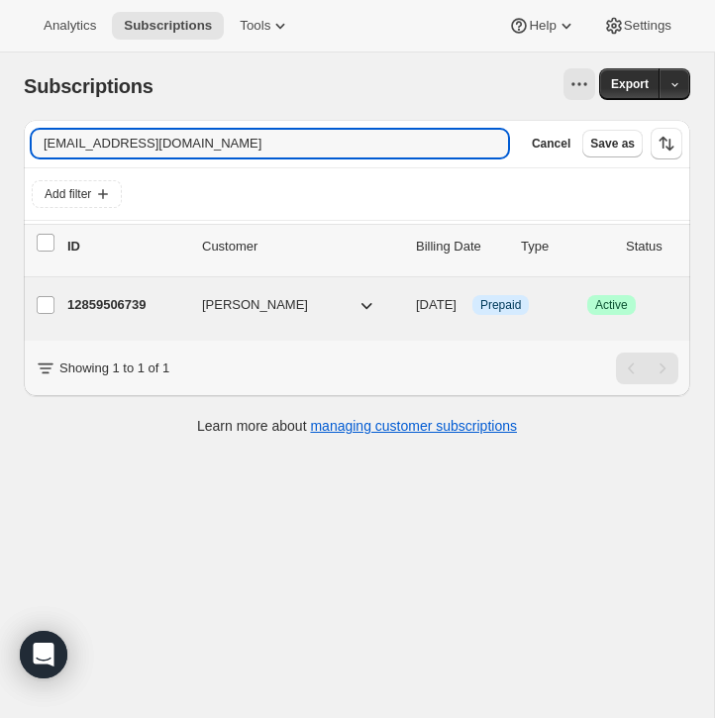
type input "[EMAIL_ADDRESS][DOMAIN_NAME]"
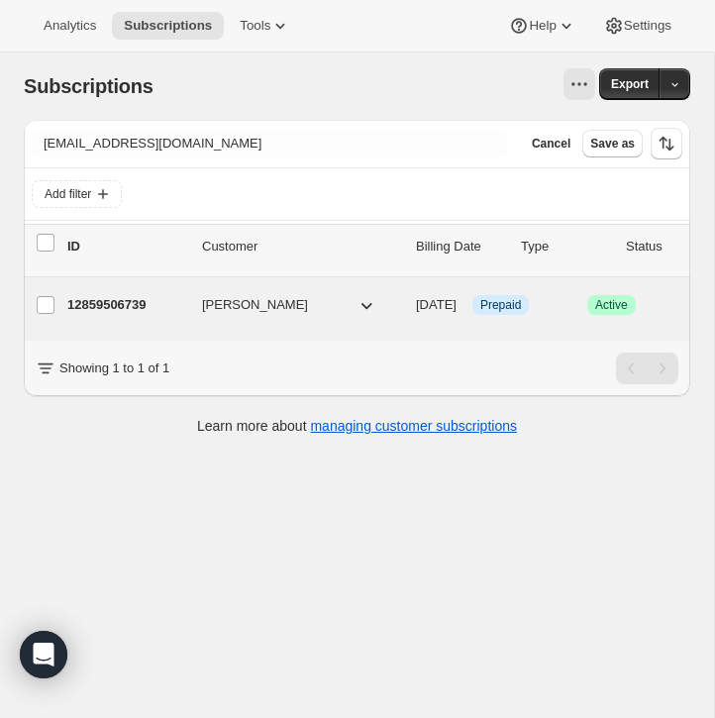
click at [81, 296] on p "12859506739" at bounding box center [126, 305] width 119 height 20
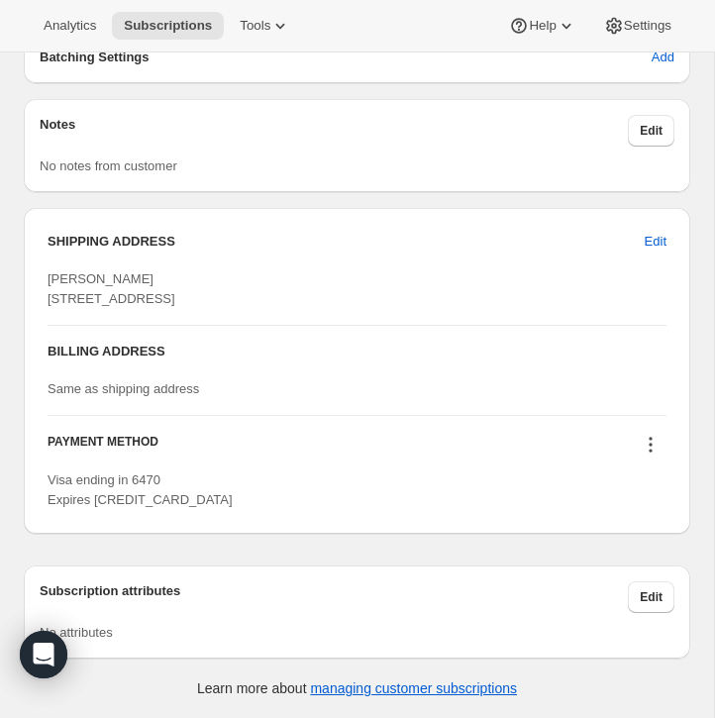
scroll to position [2168, 0]
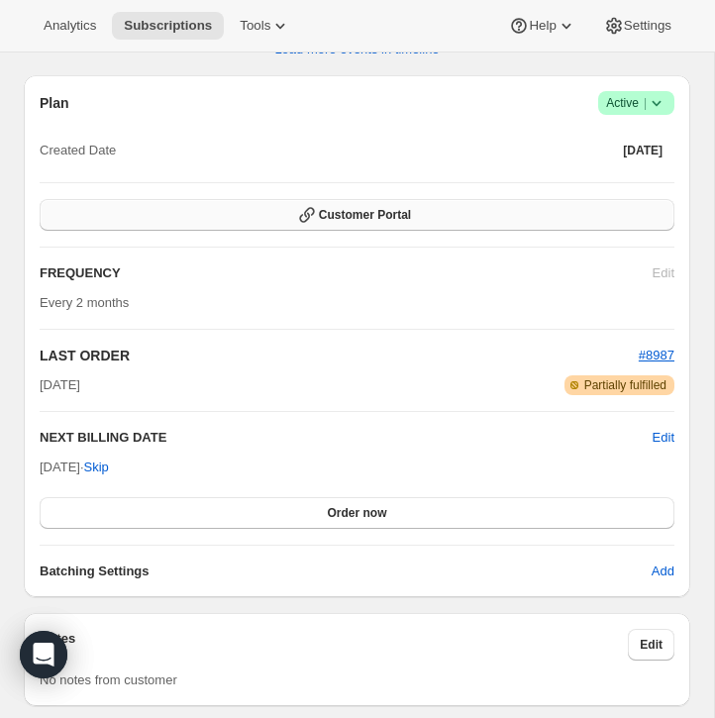
click at [442, 231] on button "Customer Portal" at bounding box center [357, 215] width 634 height 32
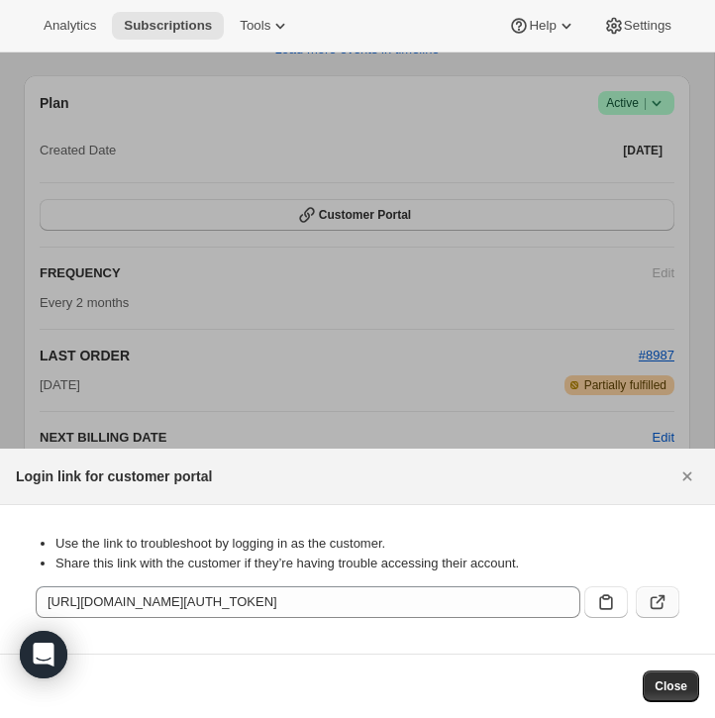
click at [664, 595] on icon ":rbg:" at bounding box center [657, 602] width 20 height 20
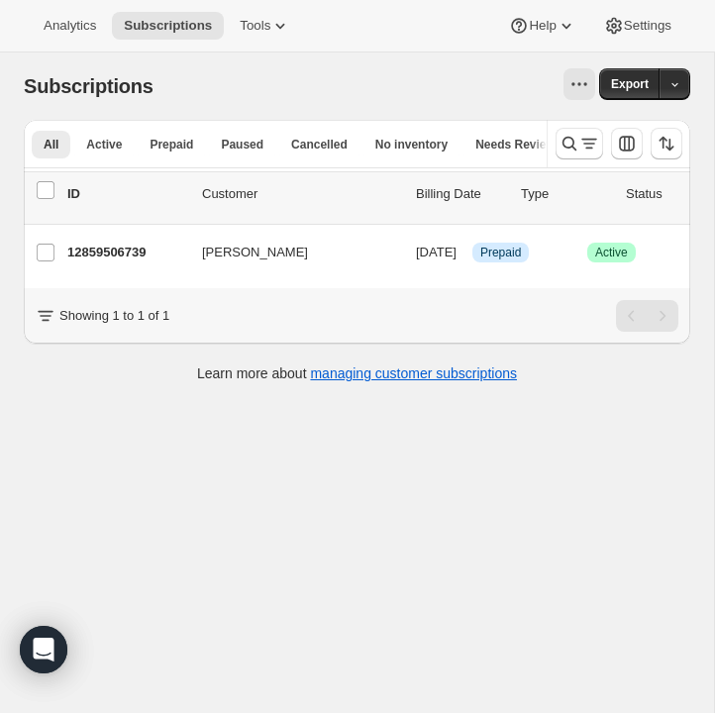
click at [554, 137] on div at bounding box center [618, 144] width 144 height 48
click at [566, 139] on icon "Search and filter results" at bounding box center [569, 144] width 20 height 20
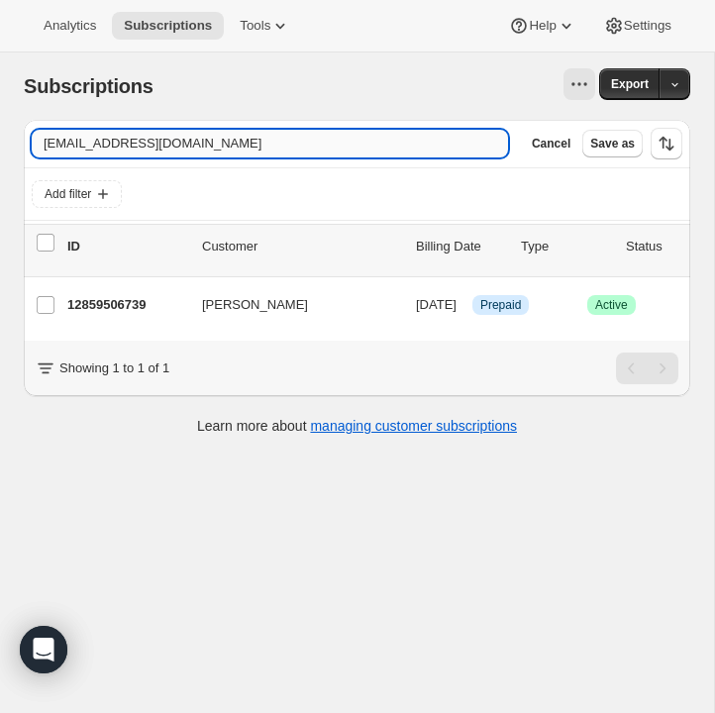
click at [377, 139] on input "[EMAIL_ADDRESS][DOMAIN_NAME]" at bounding box center [270, 144] width 476 height 28
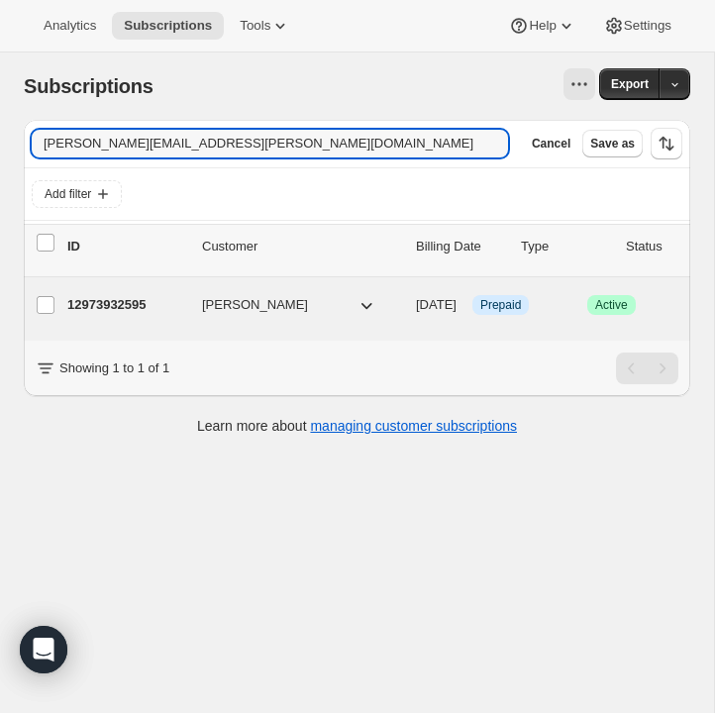
type input "[PERSON_NAME][EMAIL_ADDRESS][PERSON_NAME][DOMAIN_NAME]"
click at [108, 301] on p "12973932595" at bounding box center [126, 305] width 119 height 20
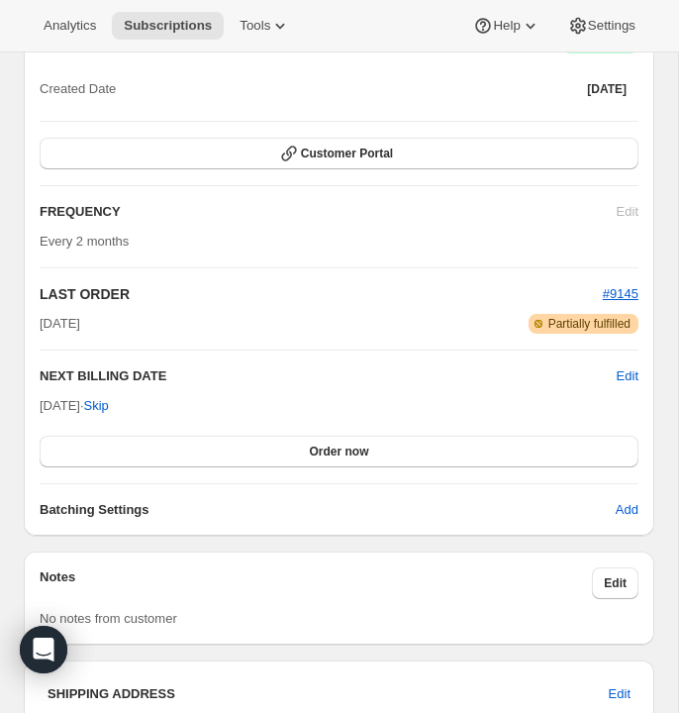
scroll to position [1938, 0]
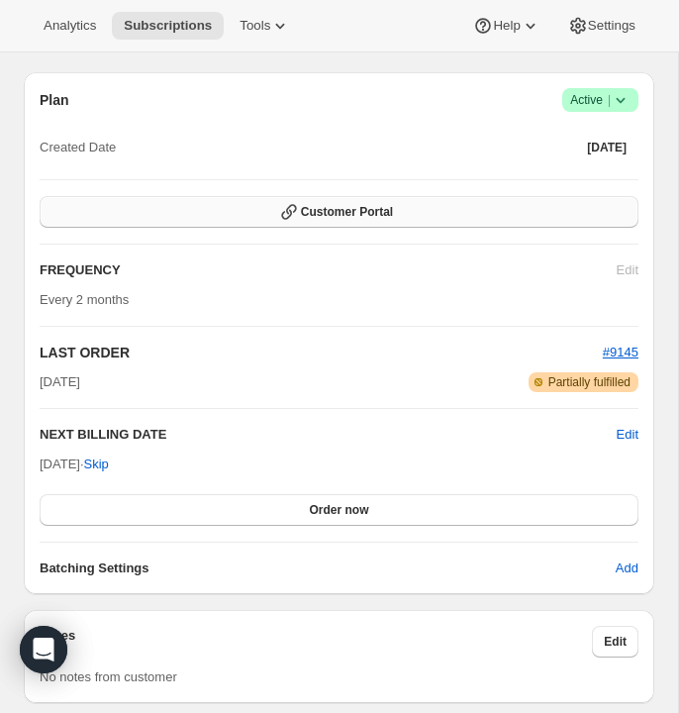
click at [352, 204] on span "Customer Portal" at bounding box center [347, 212] width 92 height 16
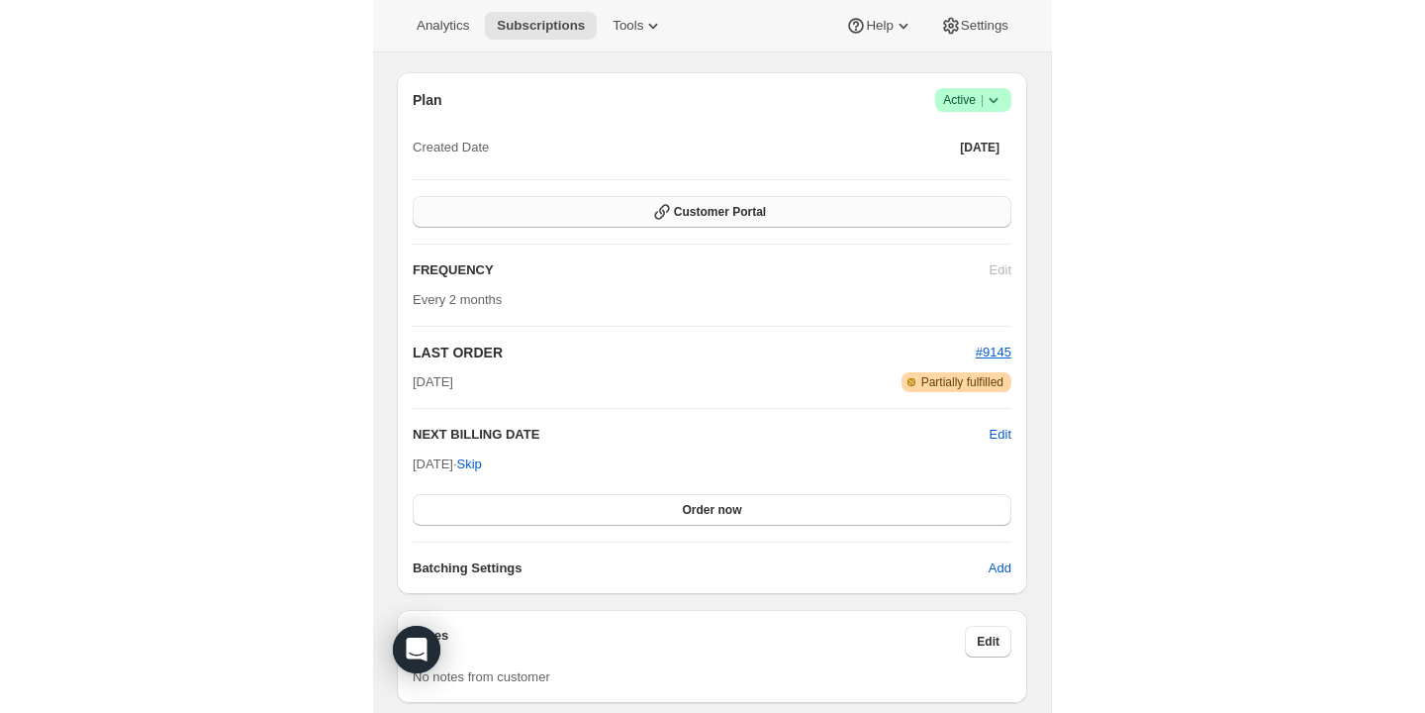
scroll to position [0, 0]
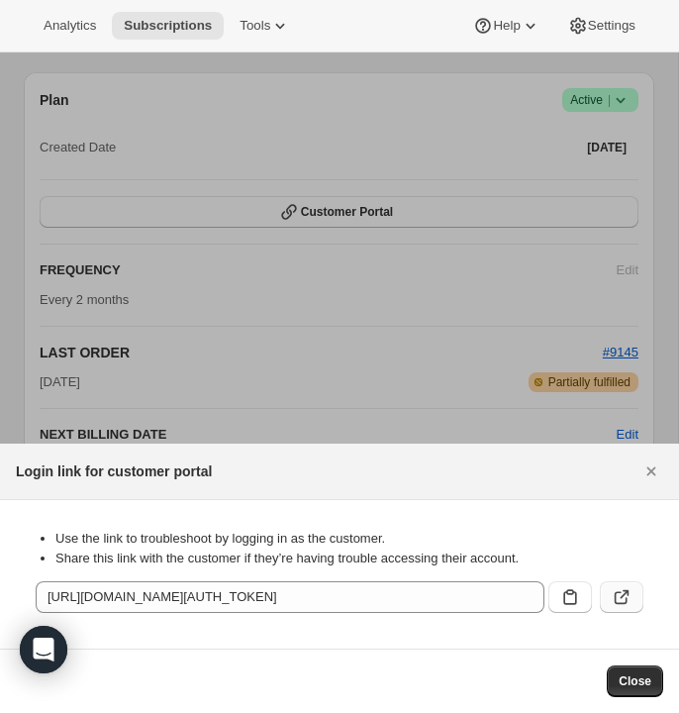
click at [629, 588] on icon ":rfr:" at bounding box center [622, 597] width 20 height 20
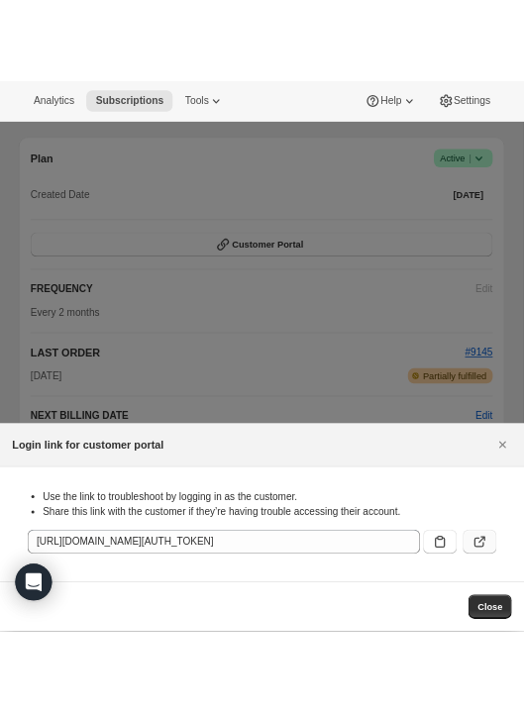
scroll to position [1180, 0]
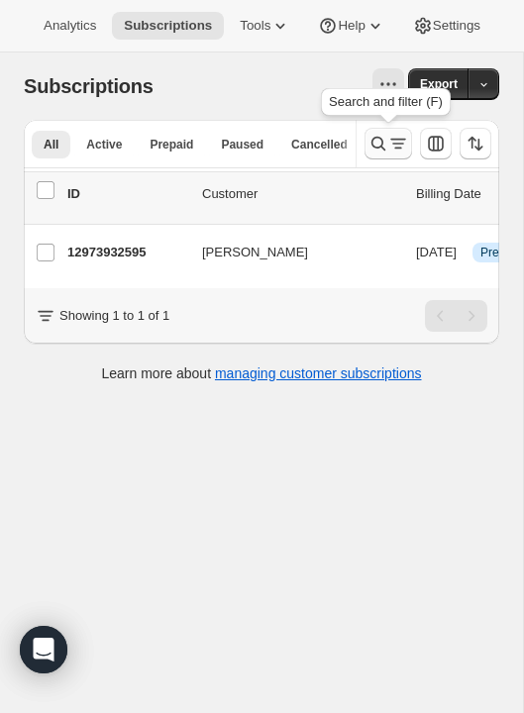
click at [386, 130] on button "Search and filter results" at bounding box center [388, 144] width 48 height 32
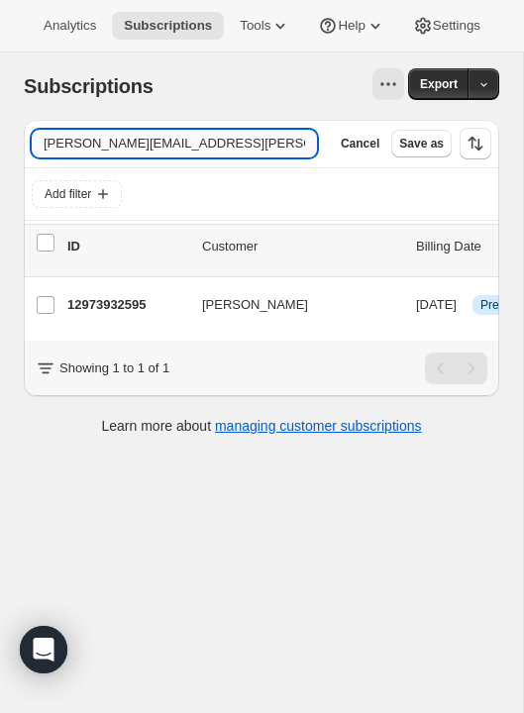
click at [212, 144] on input "[PERSON_NAME][EMAIL_ADDRESS][PERSON_NAME][DOMAIN_NAME]" at bounding box center [174, 144] width 285 height 28
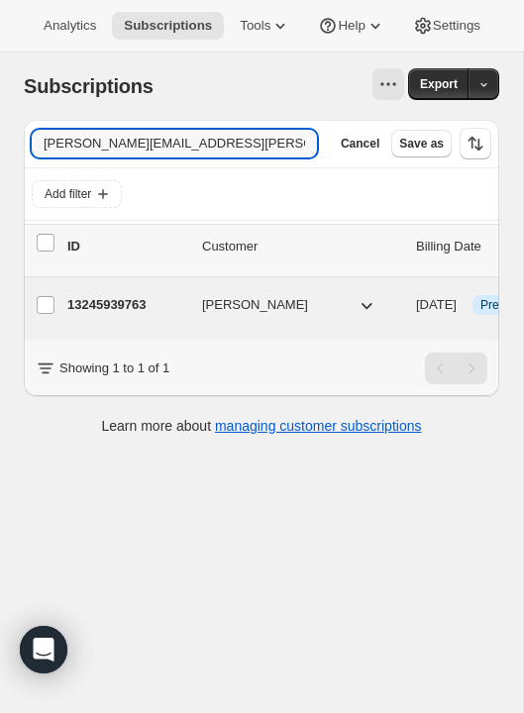
type input "[PERSON_NAME][EMAIL_ADDRESS][PERSON_NAME][DOMAIN_NAME]"
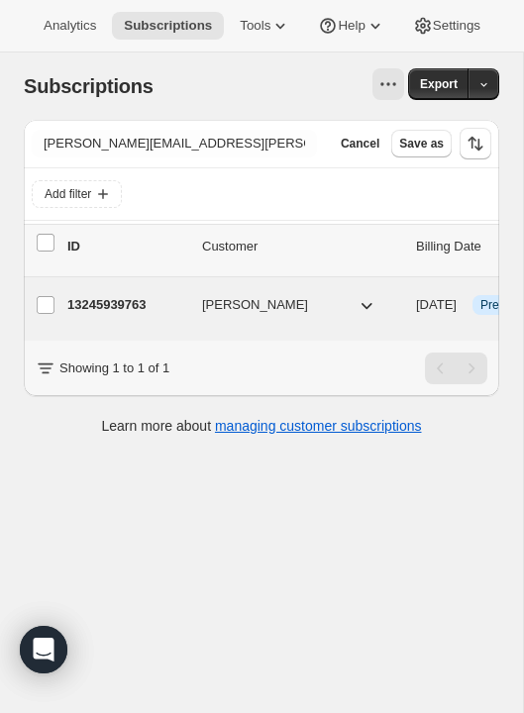
click at [109, 305] on p "13245939763" at bounding box center [126, 305] width 119 height 20
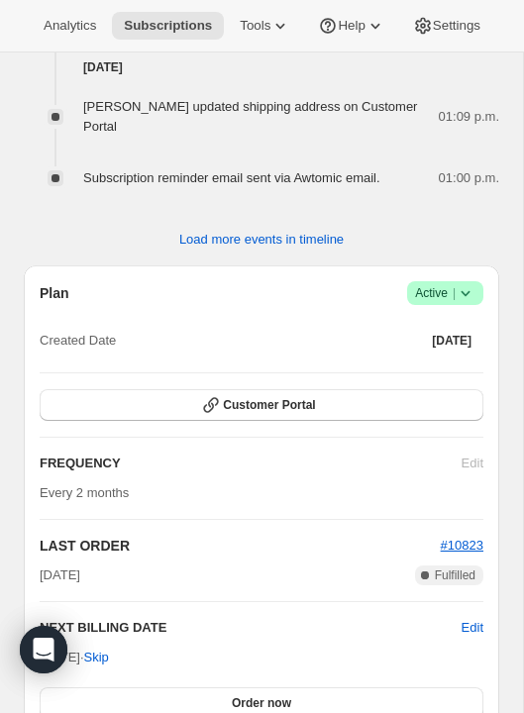
scroll to position [1783, 0]
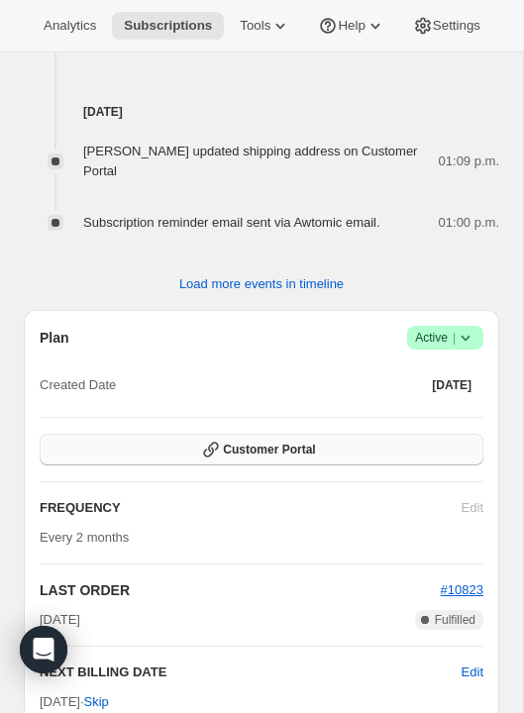
click at [359, 433] on button "Customer Portal" at bounding box center [261, 449] width 443 height 32
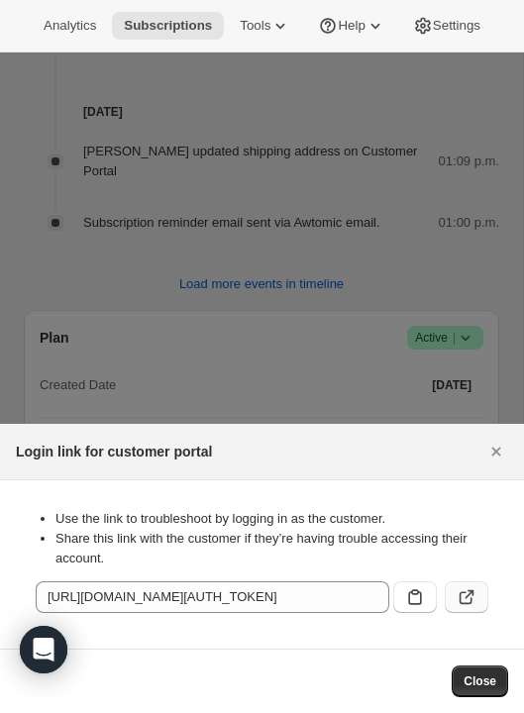
click at [473, 598] on icon ":rlj:" at bounding box center [466, 597] width 20 height 20
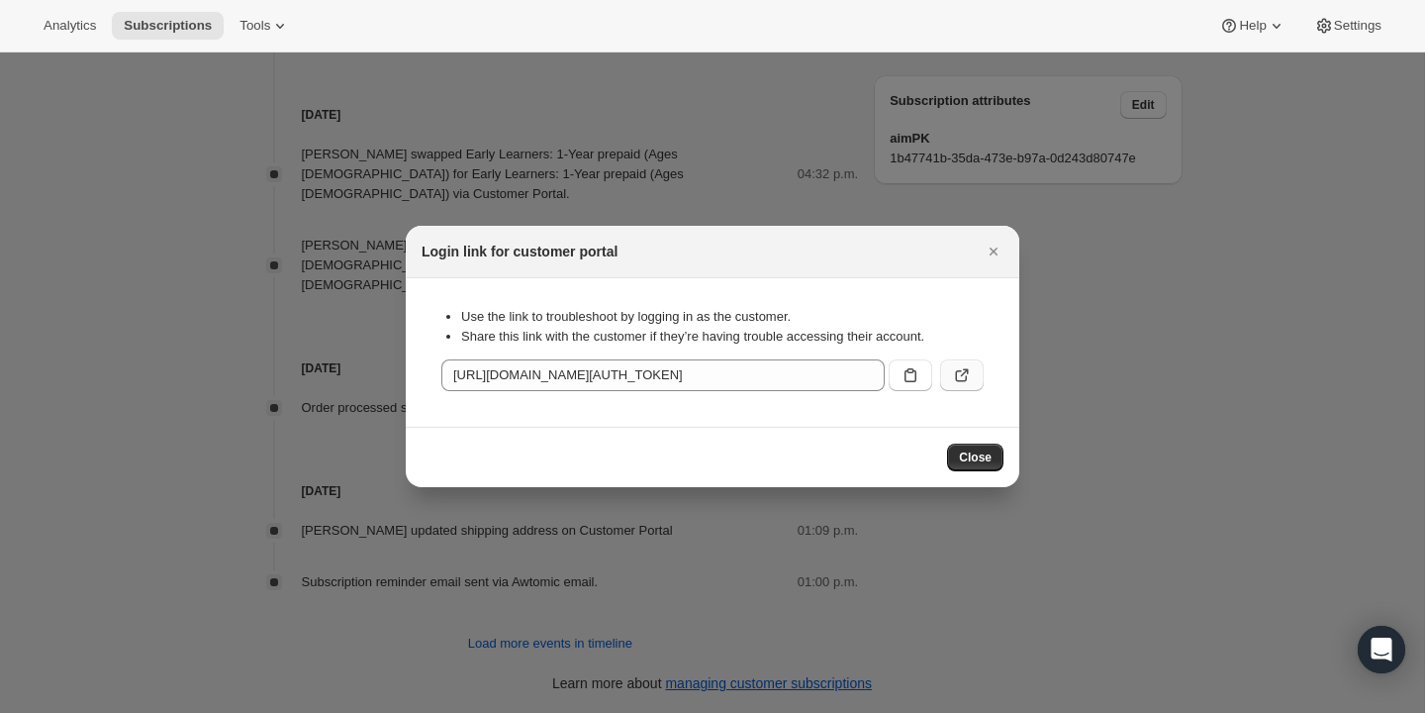
scroll to position [1105, 0]
